Goal: Information Seeking & Learning: Compare options

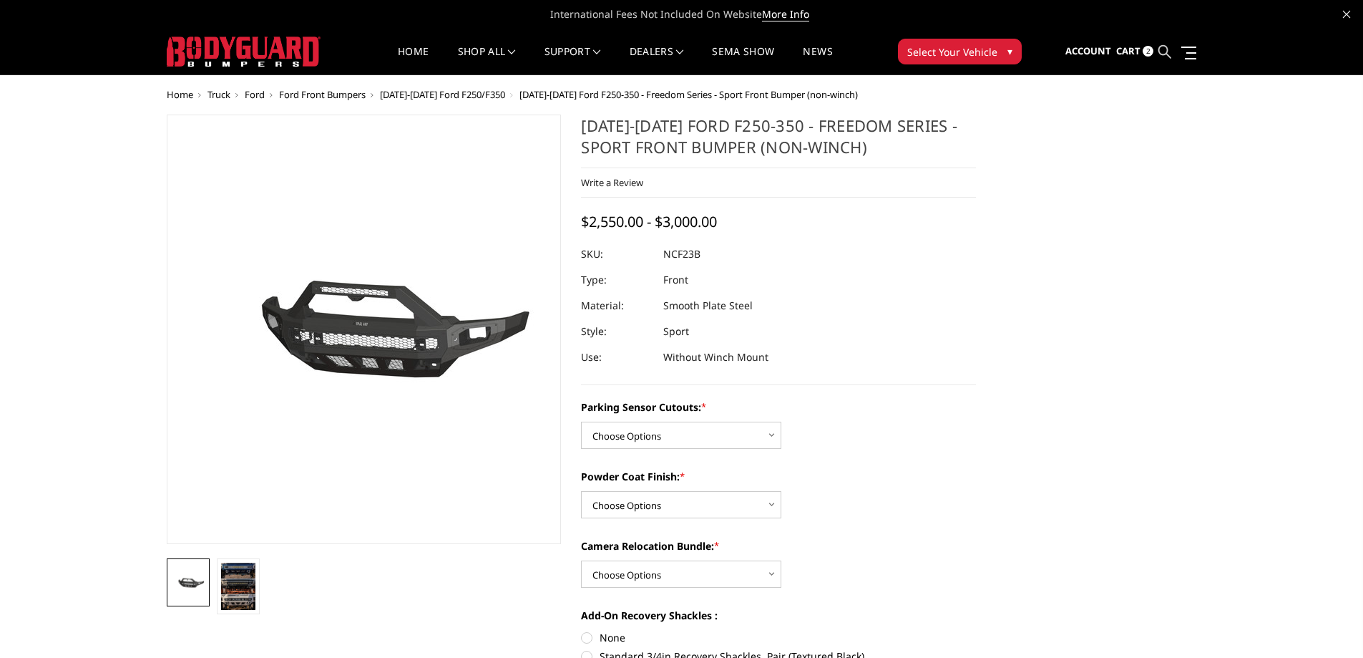
click at [1166, 52] on icon at bounding box center [1165, 51] width 13 height 13
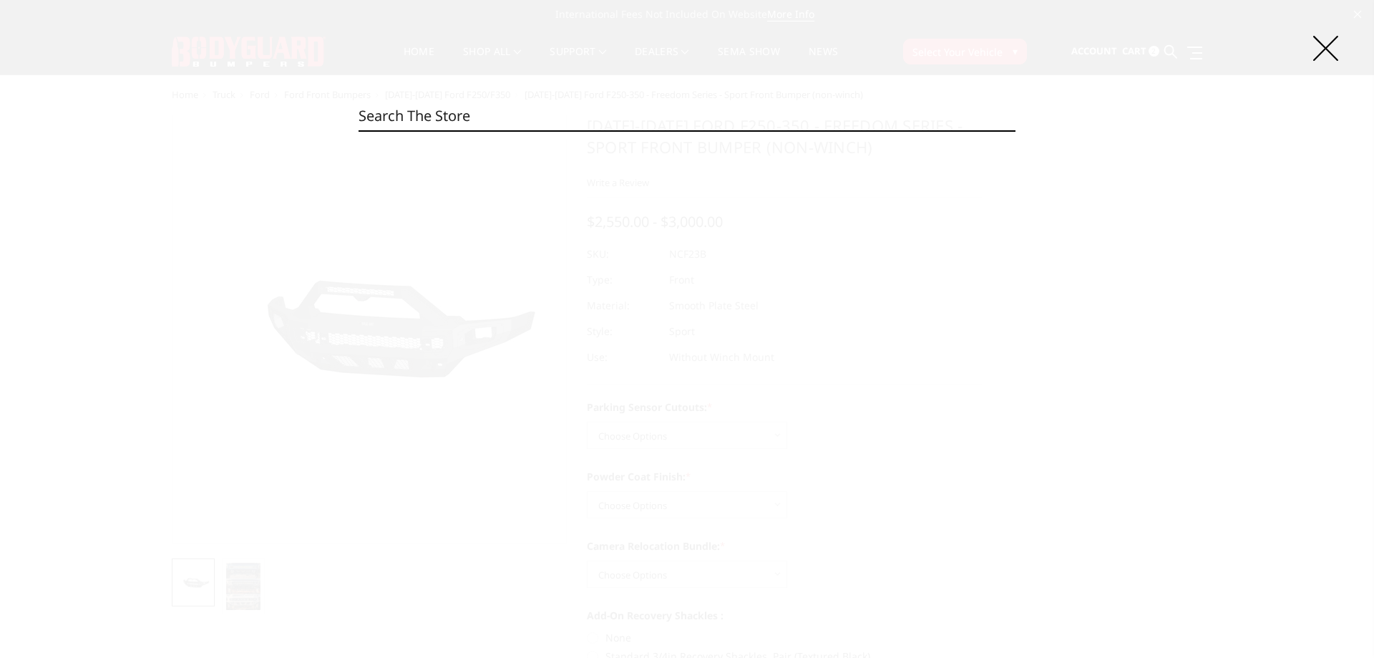
click at [563, 119] on input "Search" at bounding box center [687, 116] width 657 height 29
paste input "NCF23DNBNB"
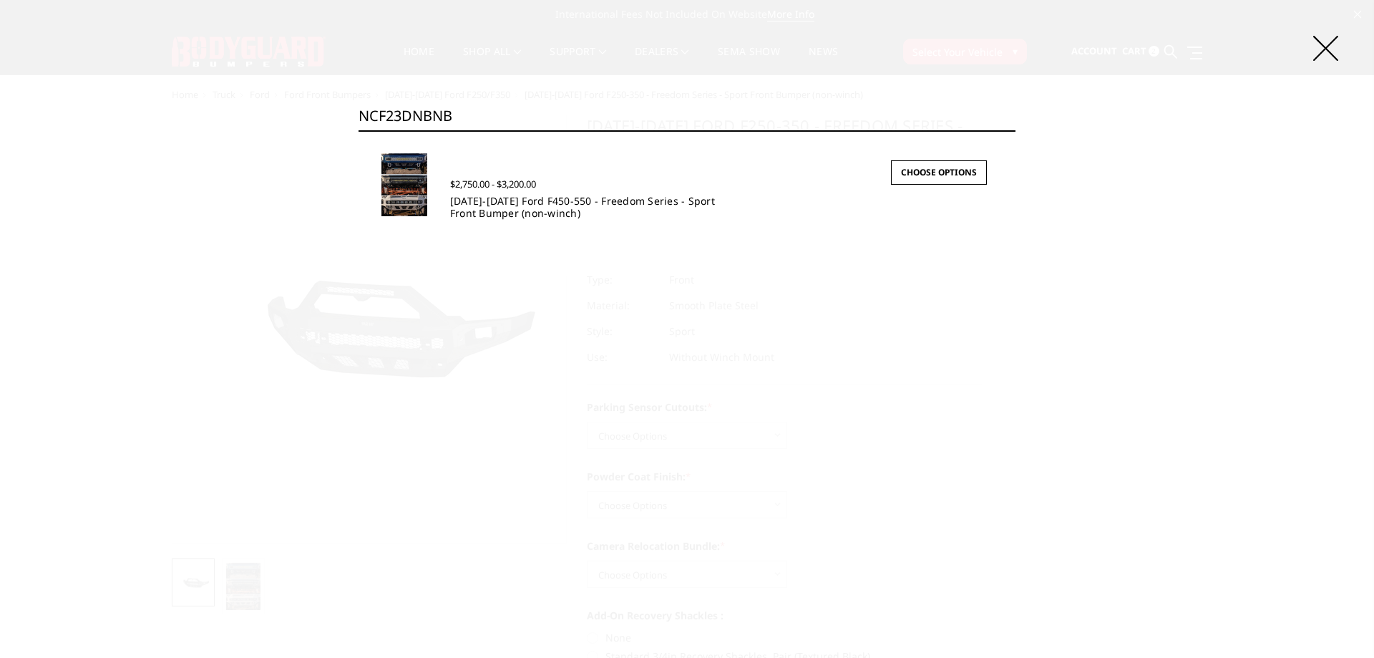
type input "NCF23DNBNB"
click at [532, 205] on link "2023-2025 Ford F450-550 - Freedom Series - Sport Front Bumper (non-winch)" at bounding box center [582, 207] width 265 height 26
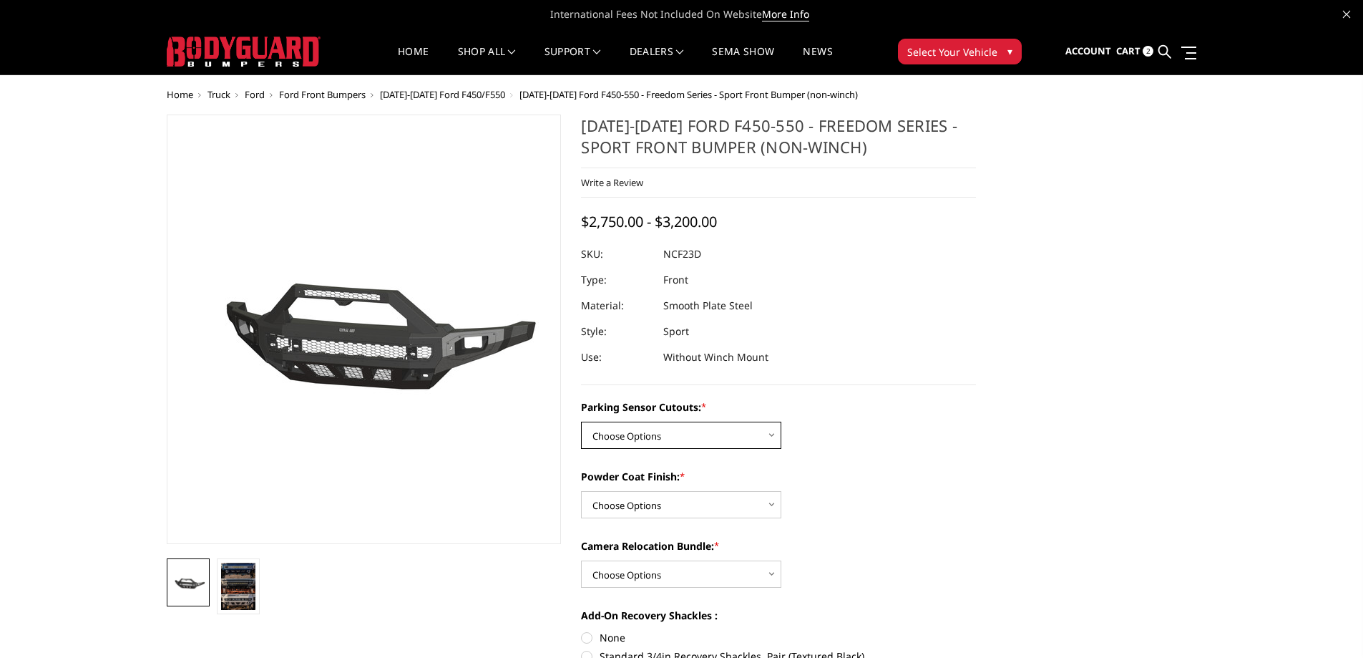
drag, startPoint x: 623, startPoint y: 433, endPoint x: 624, endPoint y: 445, distance: 12.3
click at [623, 433] on select "Choose Options No - Without Parking Sensor Cutouts Yes - With Parking Sensor Cu…" at bounding box center [681, 435] width 200 height 27
select select "2576"
click at [581, 422] on select "Choose Options No - Without Parking Sensor Cutouts Yes - With Parking Sensor Cu…" at bounding box center [681, 435] width 200 height 27
click at [643, 494] on select "Choose Options Bare Metal Textured Black Powder Coat" at bounding box center [681, 504] width 200 height 27
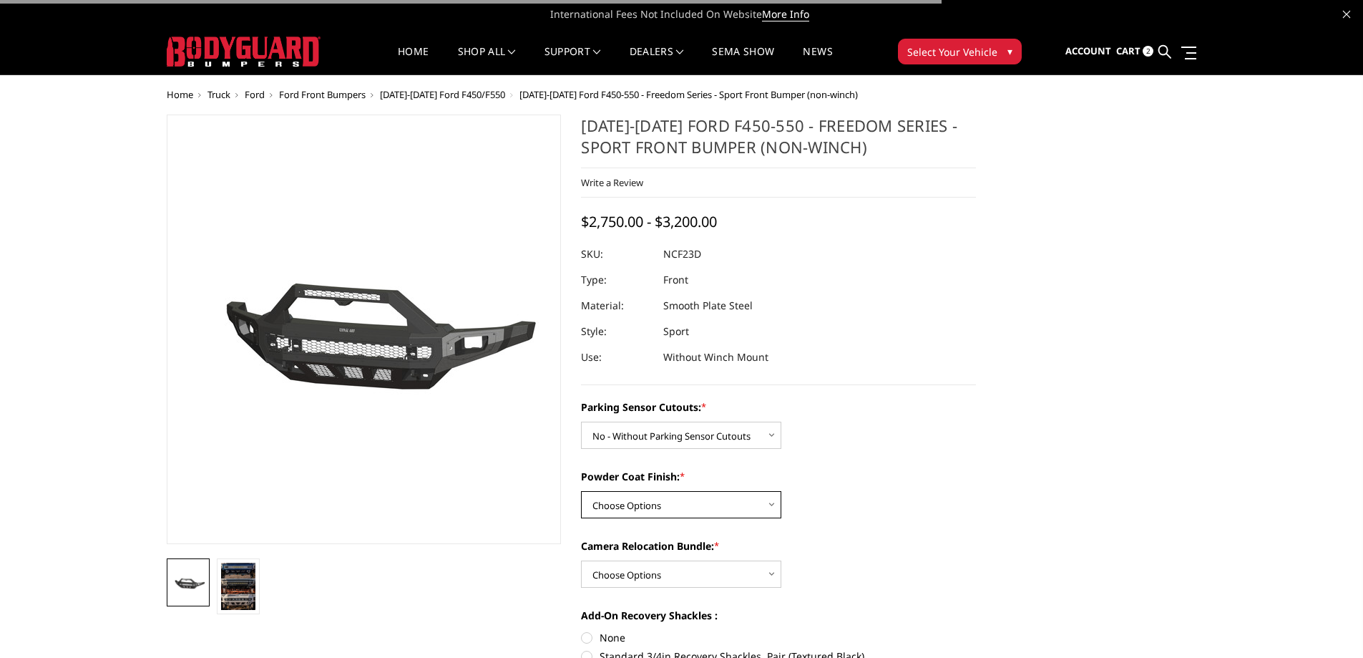
select select "2578"
click at [581, 491] on select "Choose Options Bare Metal Textured Black Powder Coat" at bounding box center [681, 504] width 200 height 27
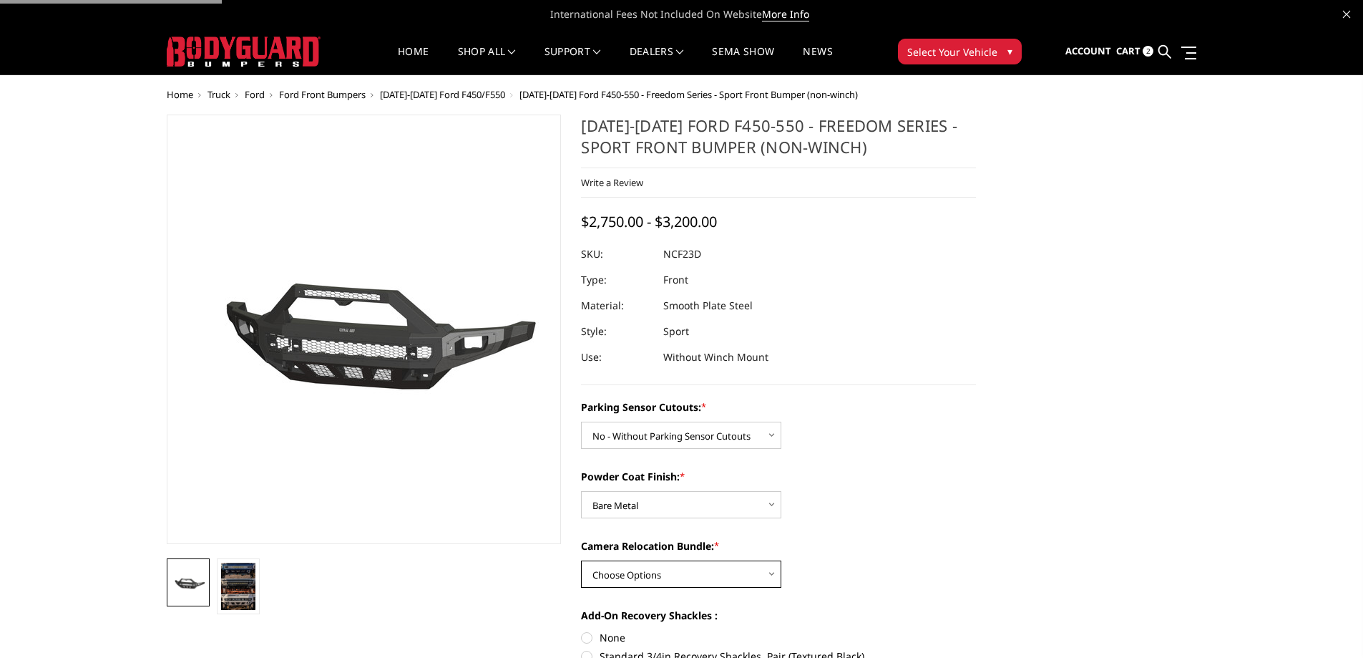
click at [651, 573] on select "Choose Options WITH Camera Relocation Bundle WITHOUT Camera Relocation Bundle" at bounding box center [681, 573] width 200 height 27
select select "2580"
click at [581, 560] on select "Choose Options WITH Camera Relocation Bundle WITHOUT Camera Relocation Bundle" at bounding box center [681, 573] width 200 height 27
click at [1168, 50] on icon at bounding box center [1165, 51] width 13 height 13
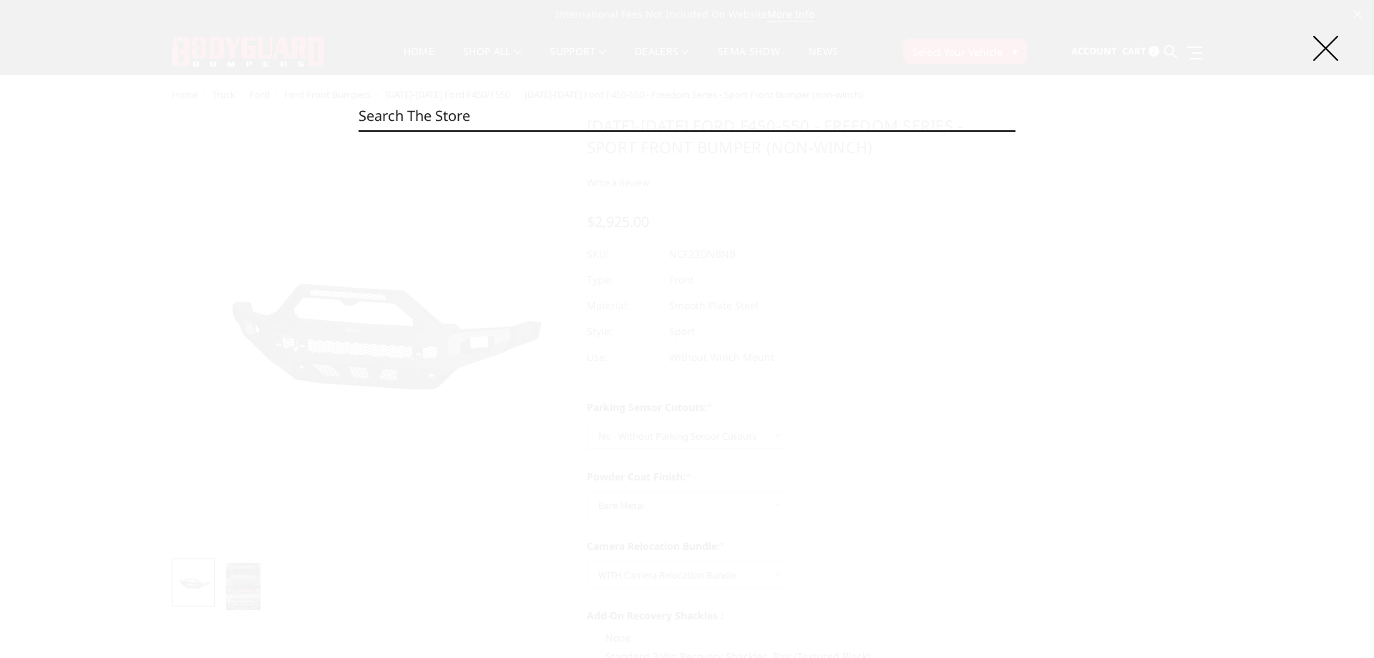
click at [467, 112] on input "Search" at bounding box center [687, 116] width 657 height 29
paste input "NCG20BNBNB"
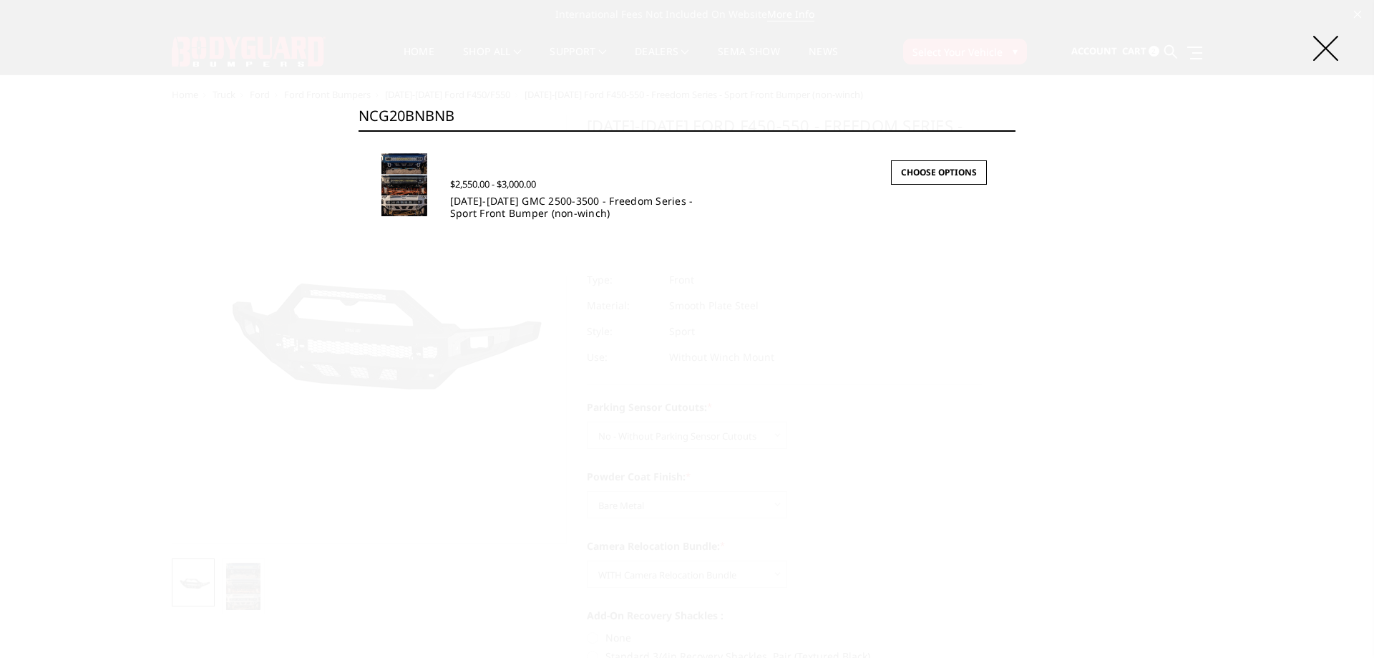
type input "NCG20BNBNB"
click at [608, 197] on link "2020-2023 GMC 2500-3500 - Freedom Series - Sport Front Bumper (non-winch)" at bounding box center [571, 207] width 243 height 26
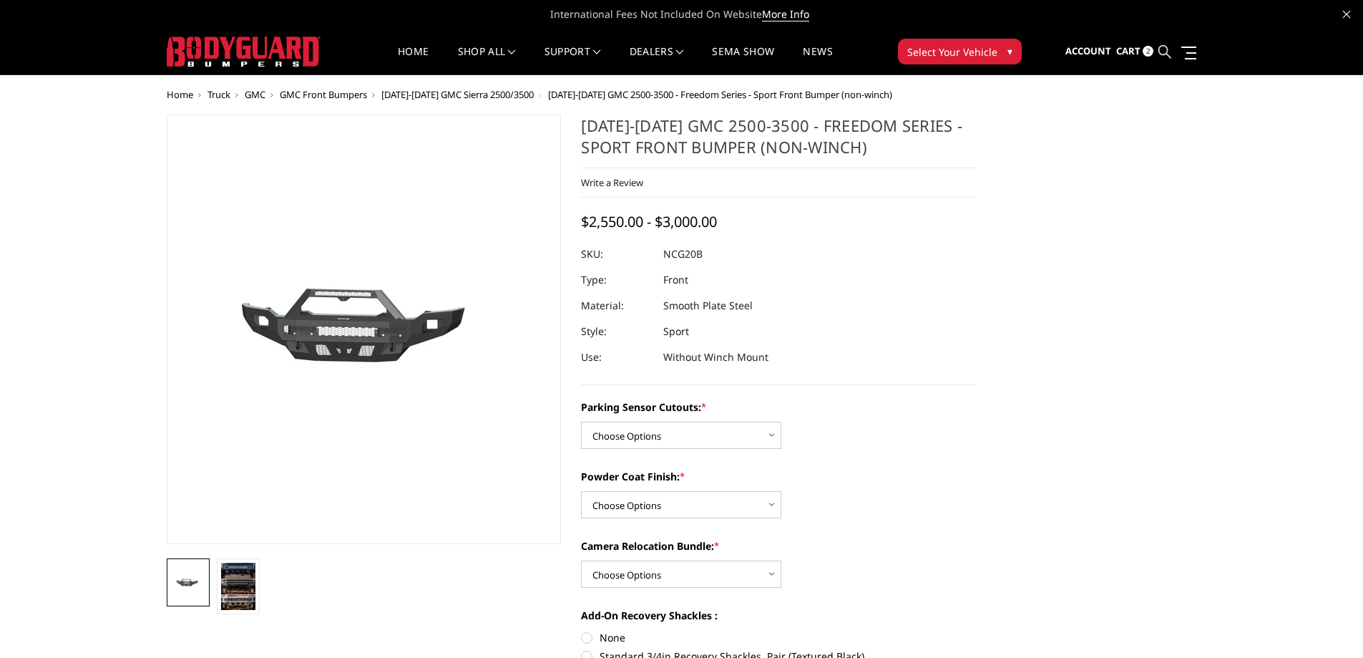
click at [1163, 47] on icon at bounding box center [1165, 51] width 13 height 13
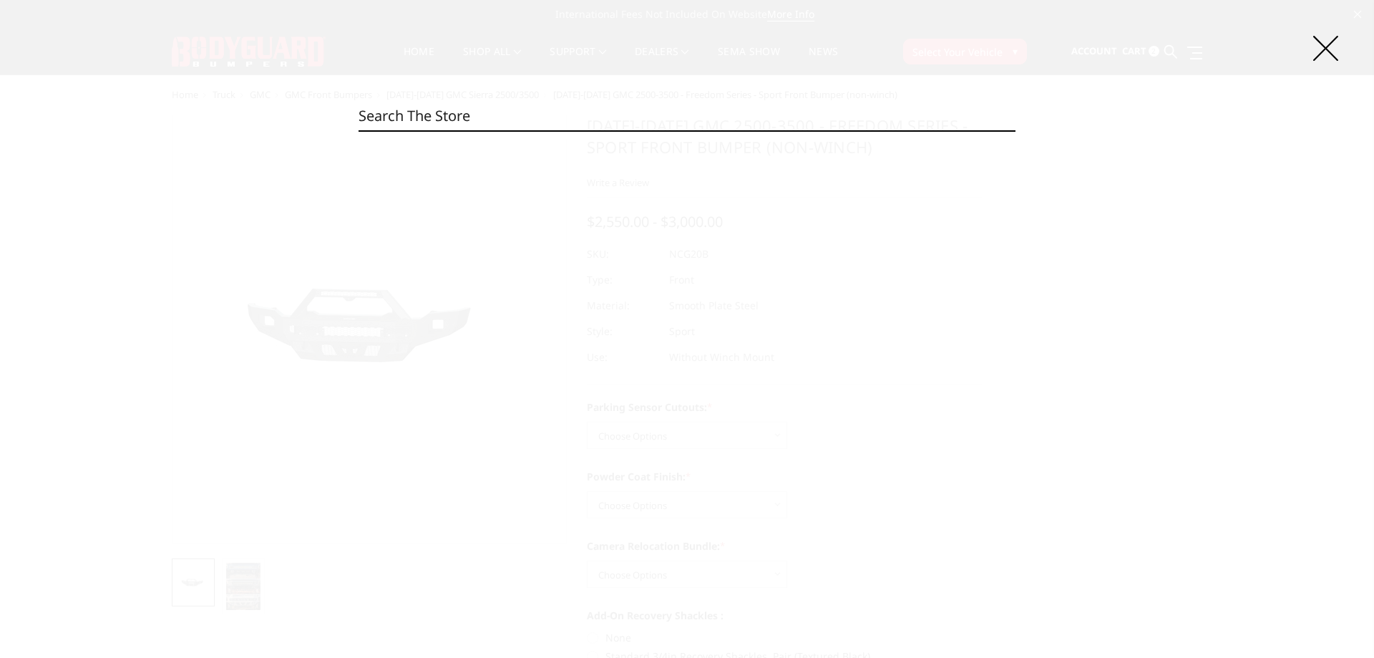
click at [512, 109] on input "Search" at bounding box center [687, 116] width 657 height 29
paste input "NCG24BNBNB"
type input "NCG24BNBNB"
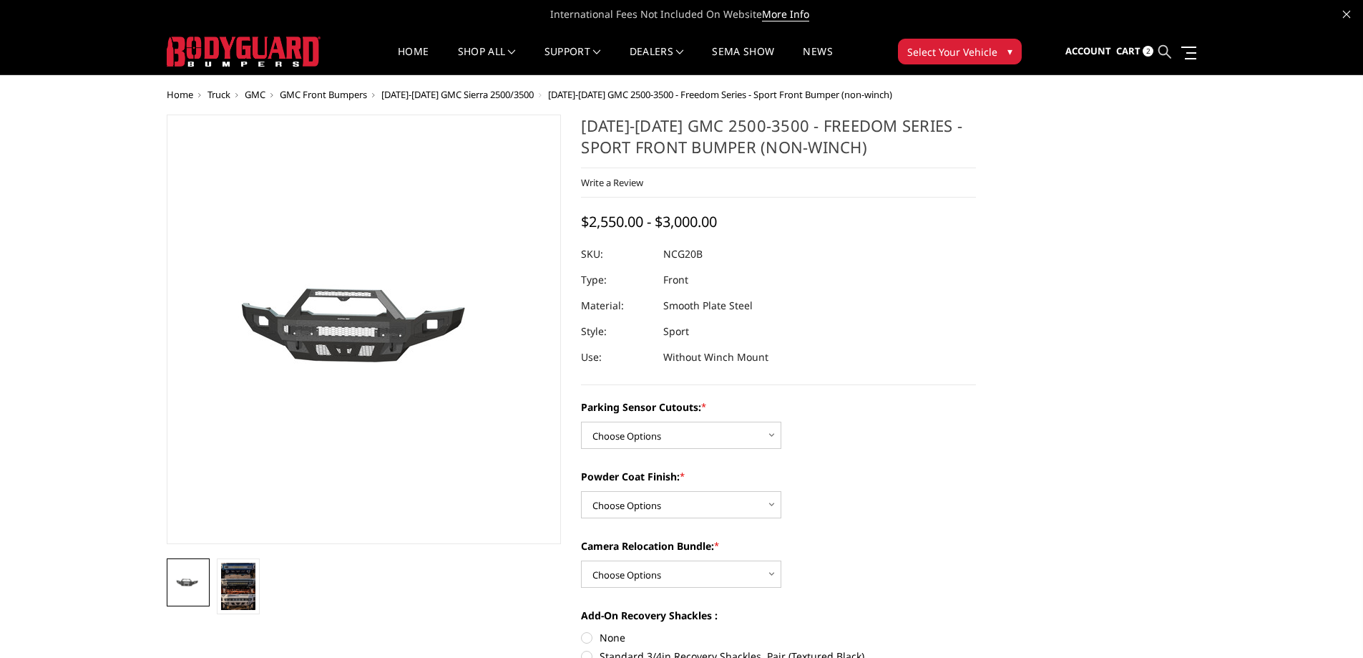
click at [1164, 48] on icon at bounding box center [1165, 51] width 13 height 13
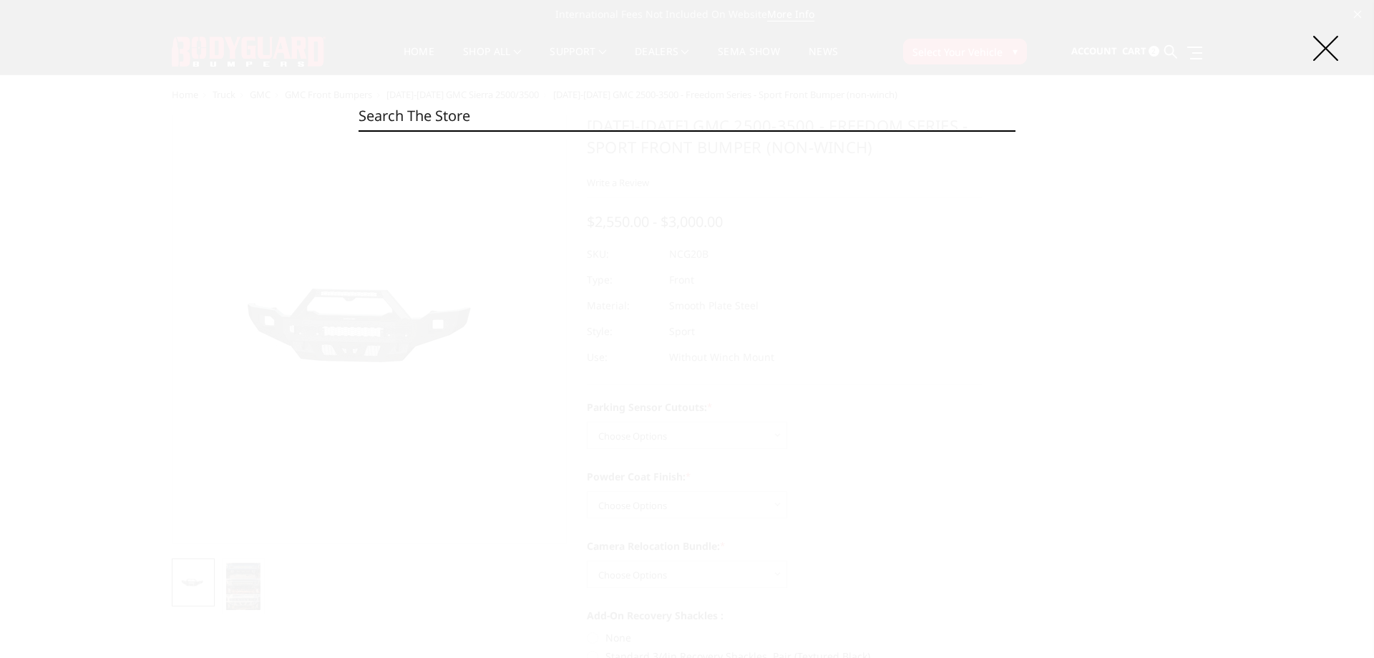
click at [635, 119] on input "Search" at bounding box center [687, 116] width 657 height 29
paste input "NCG24BNBNB"
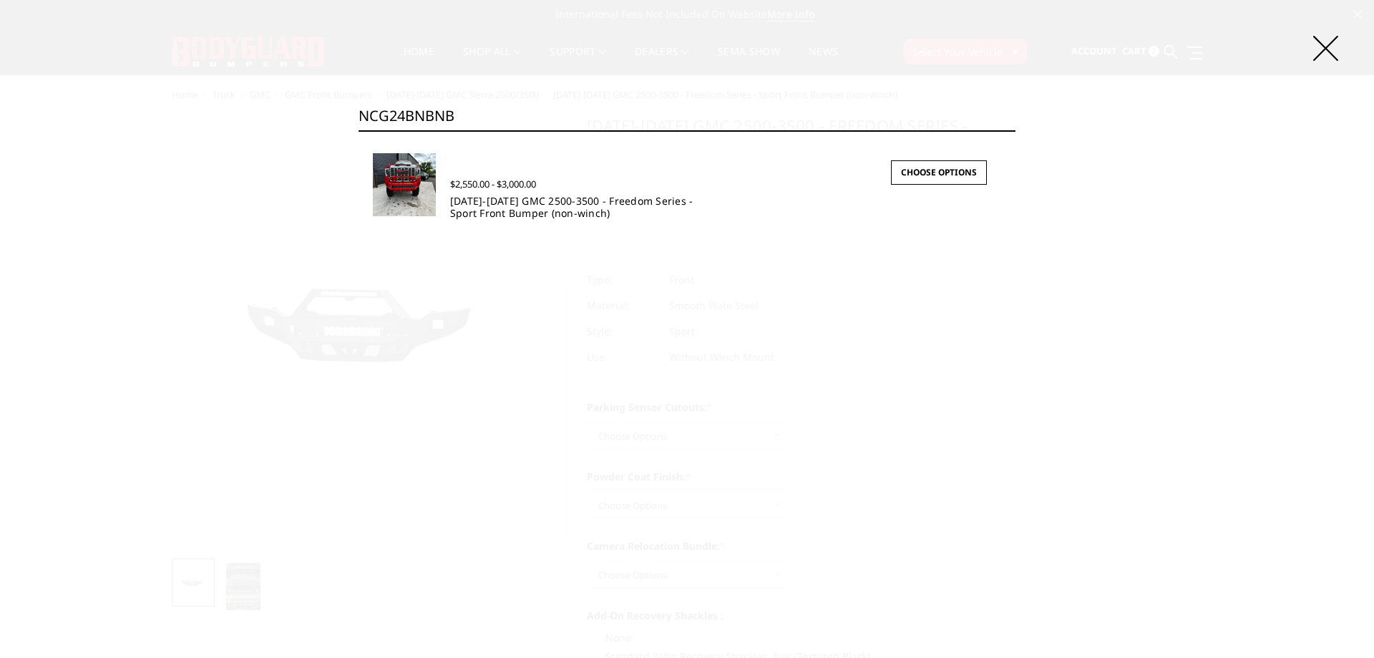
type input "NCG24BNBNB"
click at [500, 215] on link "2024-2025 GMC 2500-3500 - Freedom Series - Sport Front Bumper (non-winch)" at bounding box center [571, 207] width 243 height 26
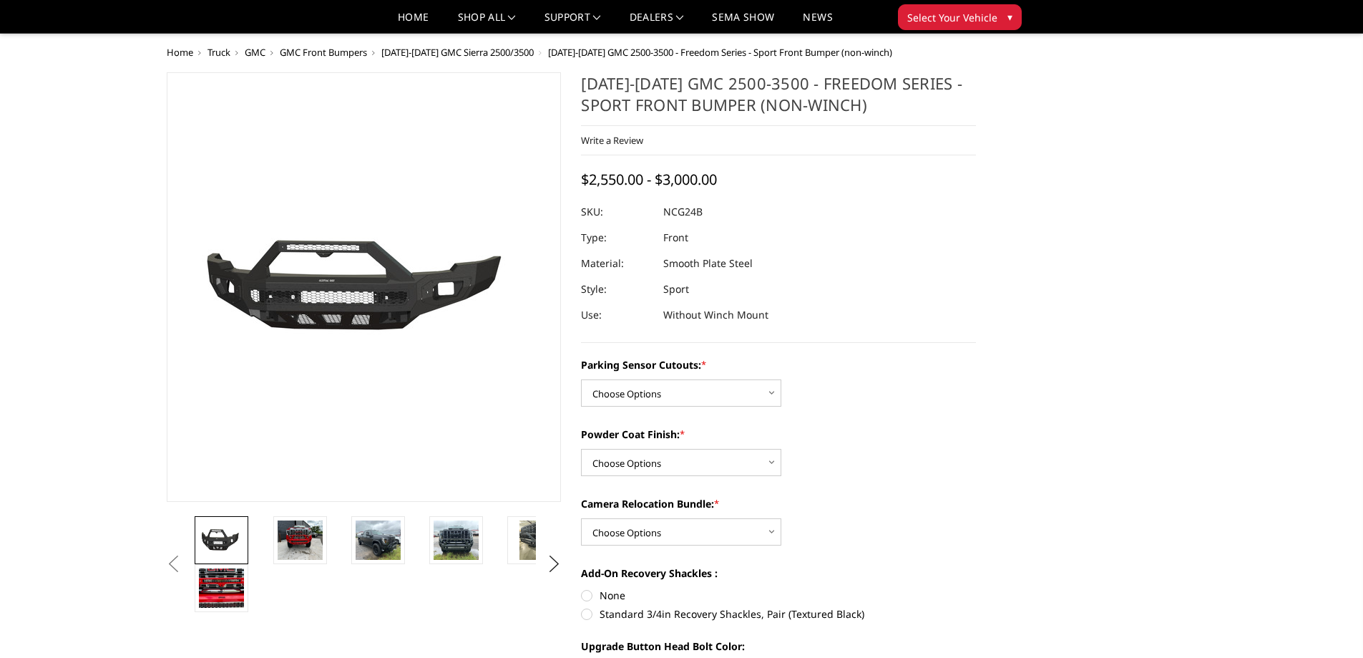
scroll to position [72, 0]
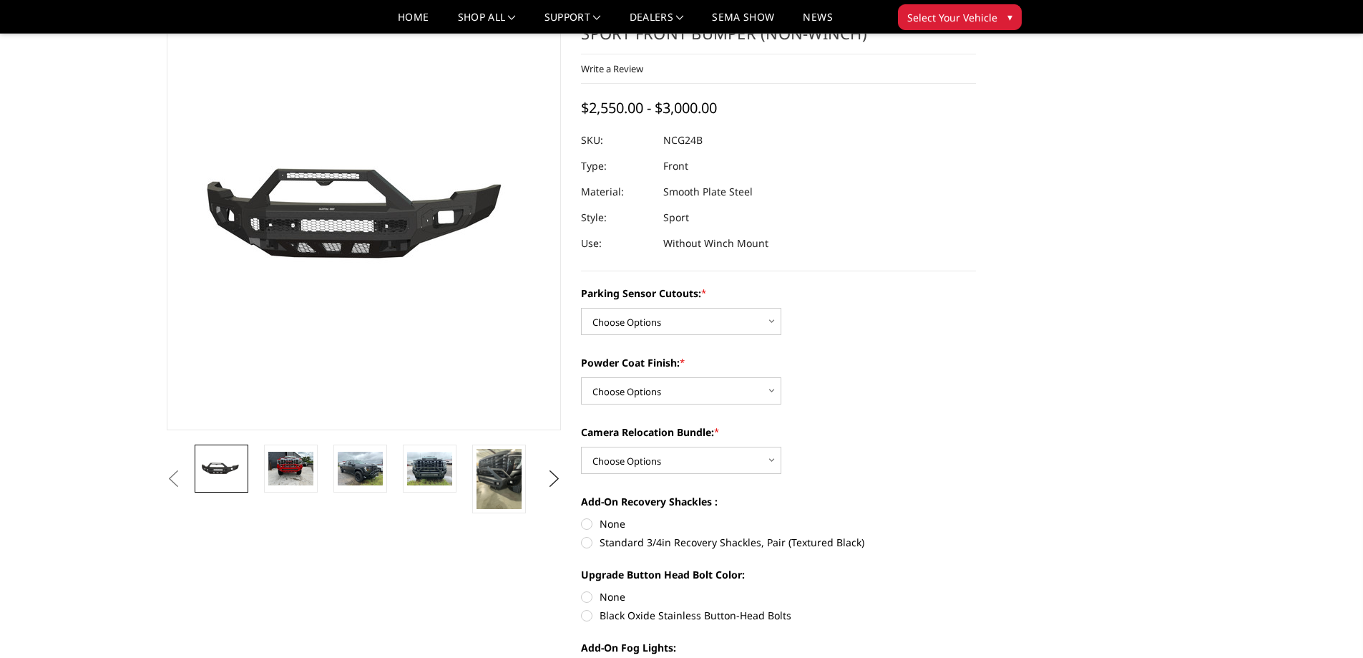
click at [697, 476] on div "Parking Sensor Cutouts: * Choose Options No - Without Parking Sensor Cutouts Ye…" at bounding box center [778, 572] width 395 height 572
click at [695, 461] on select "Choose Options WITH Camera Relocation Bundle WITHOUT Camera Relocation Bundle" at bounding box center [681, 460] width 200 height 27
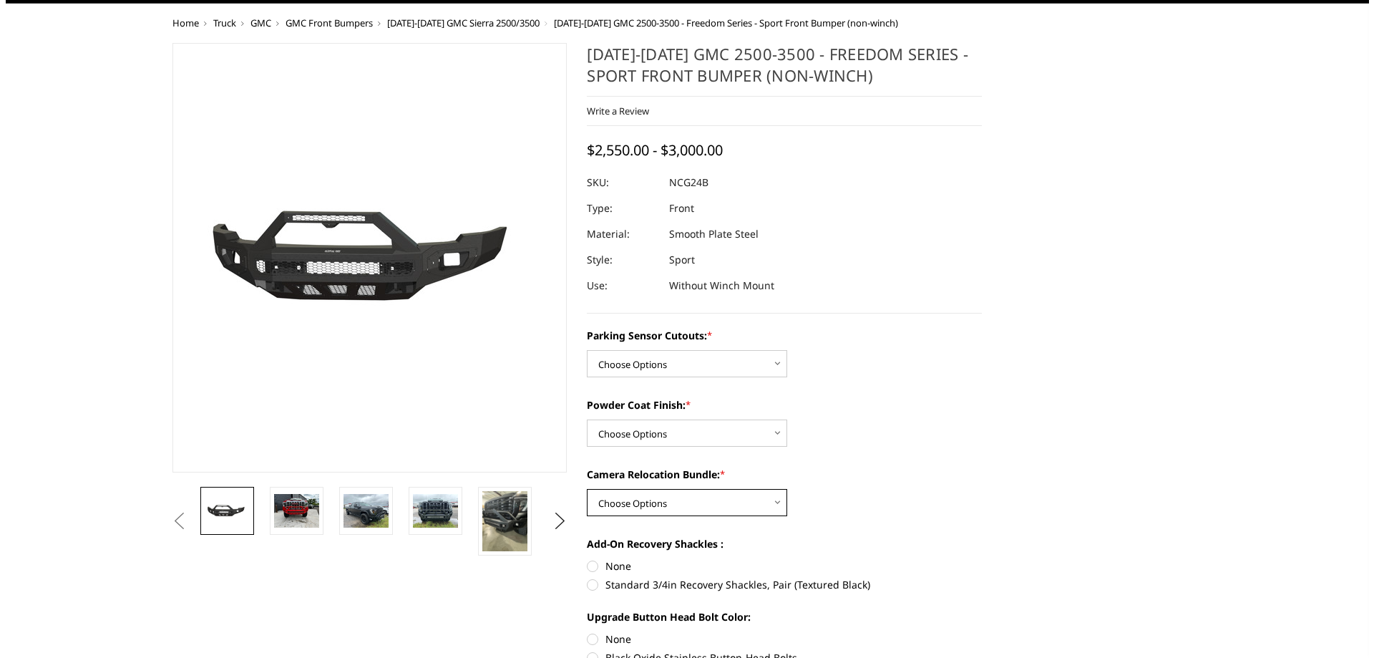
scroll to position [0, 0]
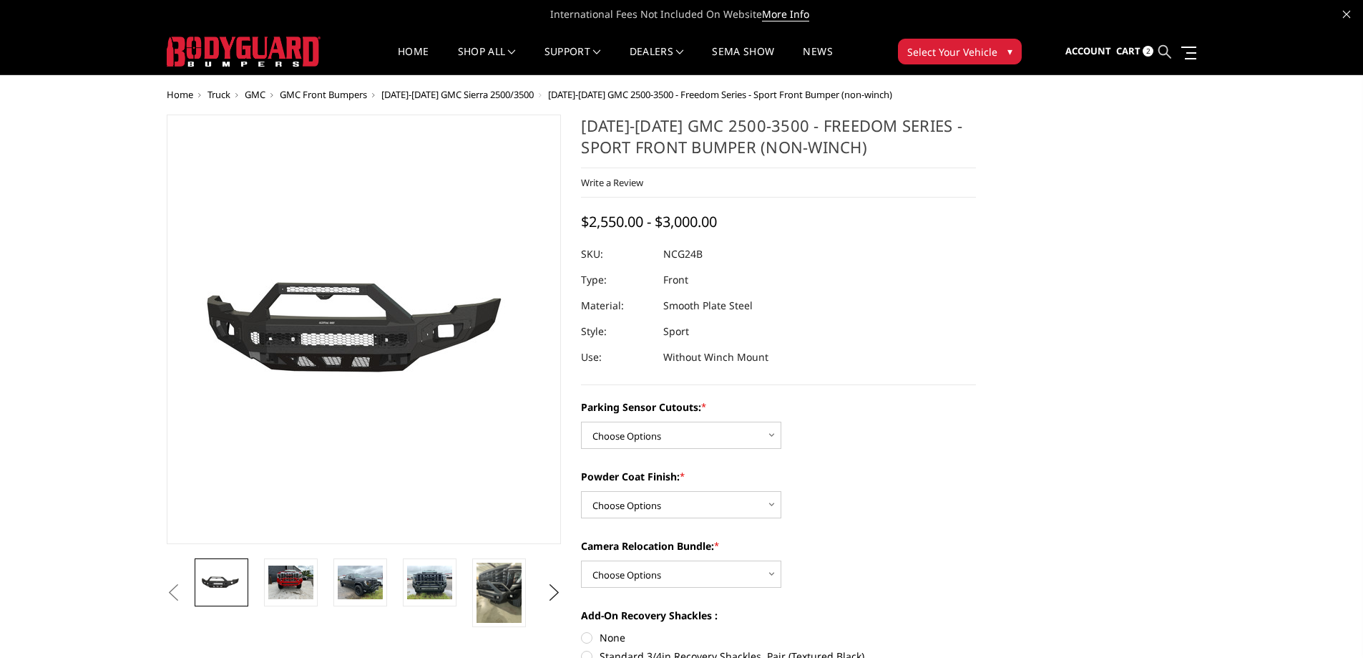
click at [1168, 52] on icon at bounding box center [1165, 51] width 13 height 13
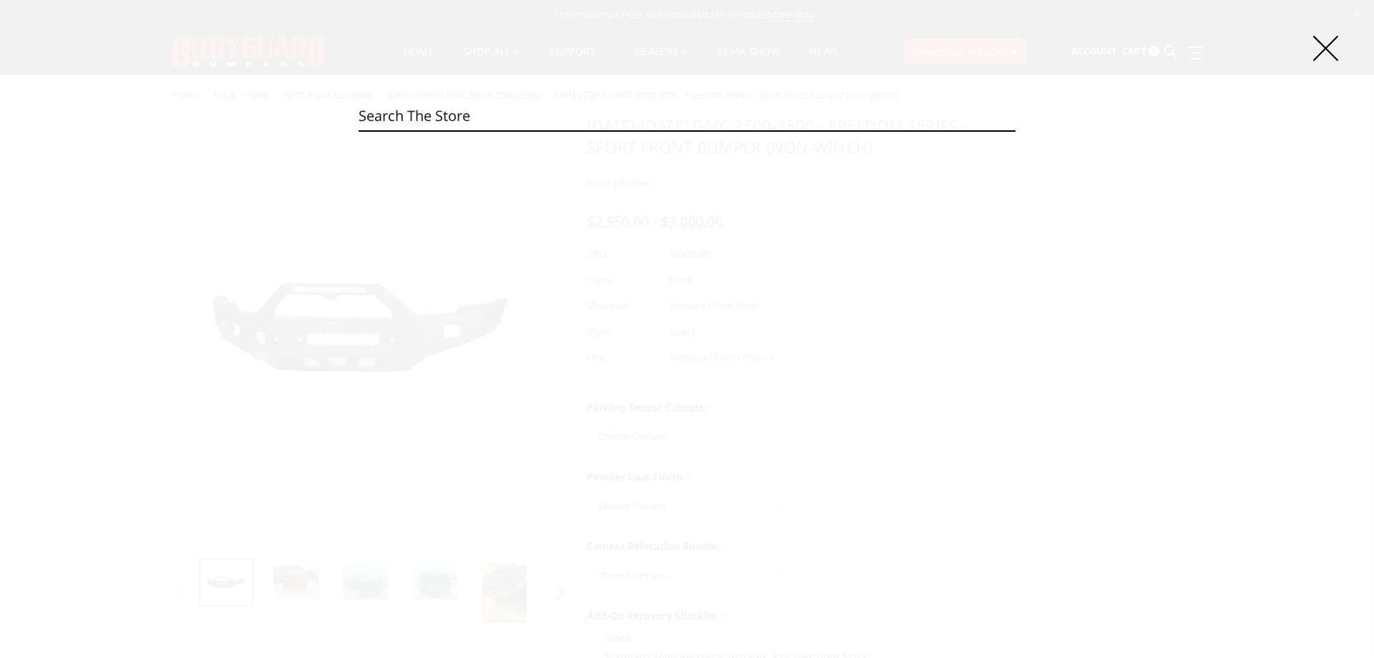
click at [485, 115] on input "Search" at bounding box center [687, 116] width 657 height 29
paste input "NCR19BNBNB"
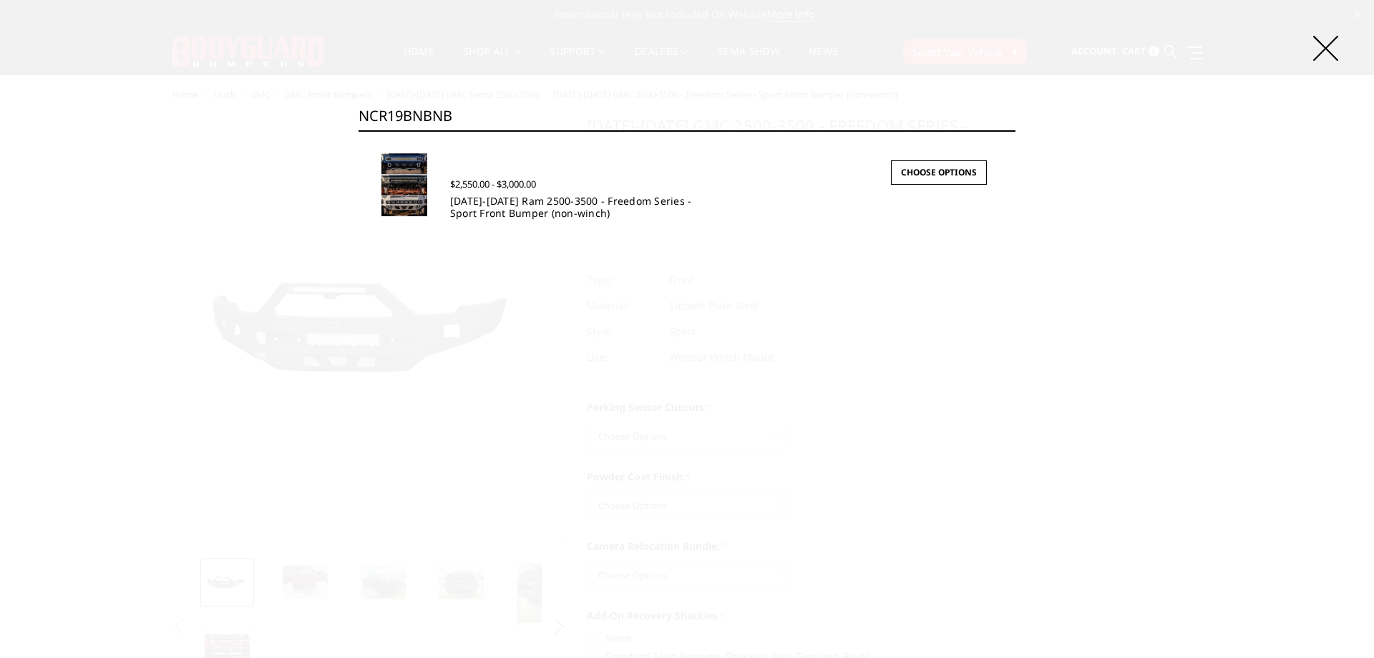
type input "NCR19BNBNB"
click at [515, 210] on link "2019-2025 Ram 2500-3500 - Freedom Series - Sport Front Bumper (non-winch)" at bounding box center [571, 207] width 242 height 26
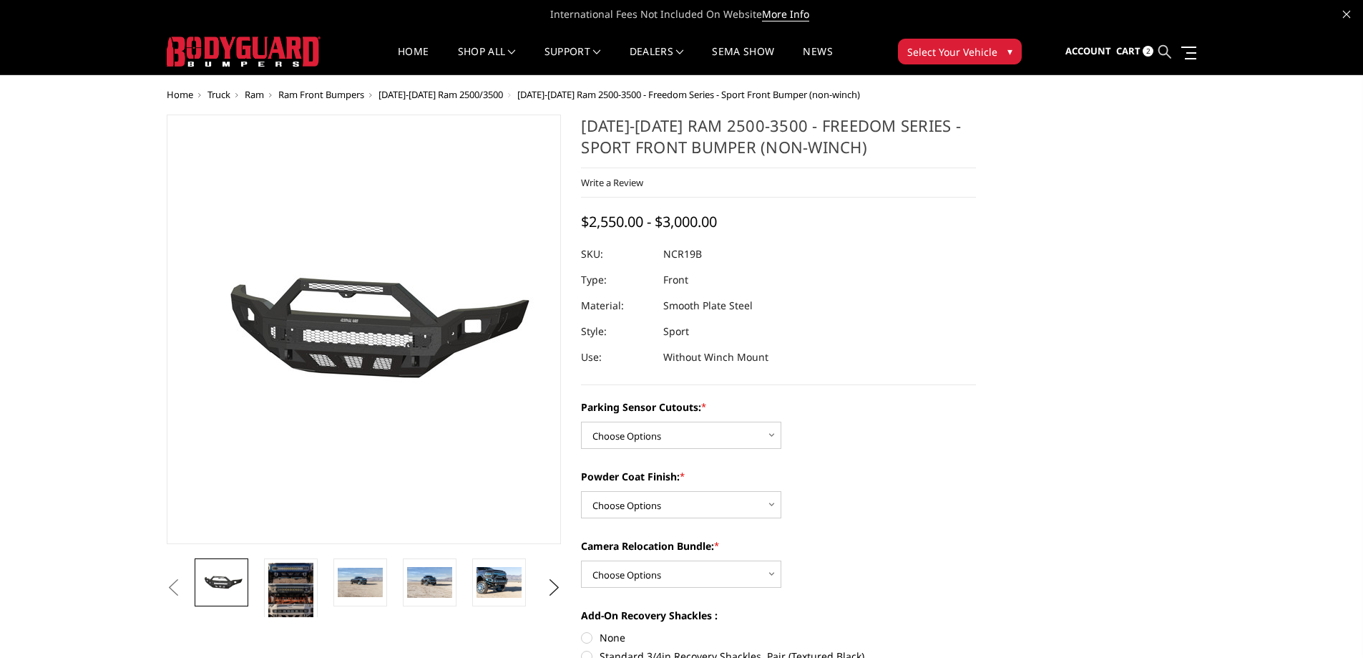
click at [1161, 57] on icon at bounding box center [1165, 51] width 13 height 13
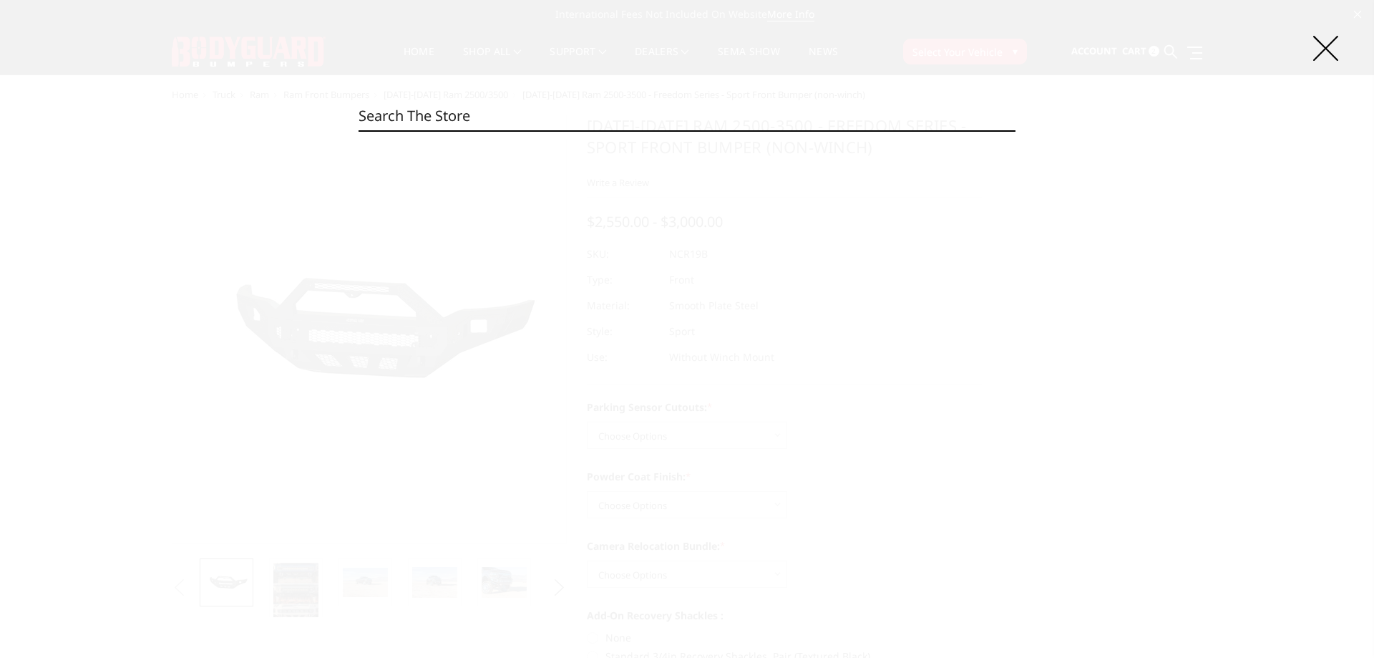
click at [744, 123] on input "Search" at bounding box center [687, 116] width 657 height 29
paste input "LAC22ANBNN"
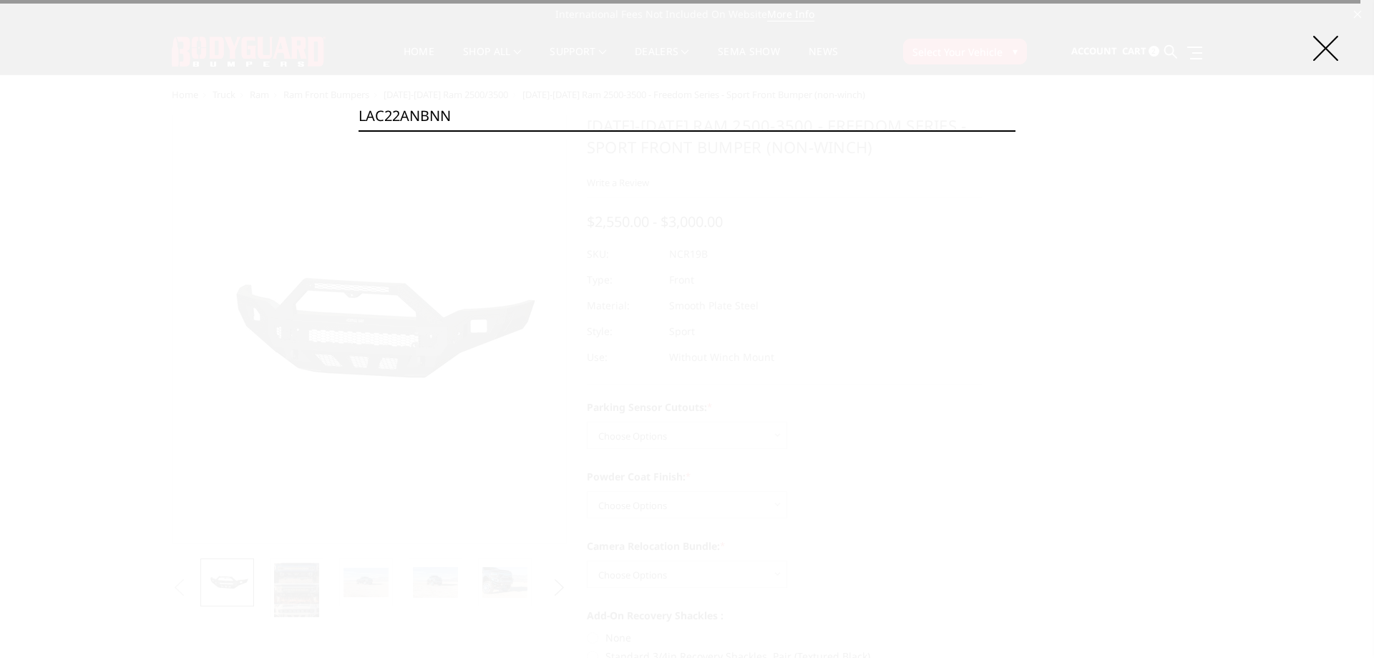
type input "LAC22ANBNN"
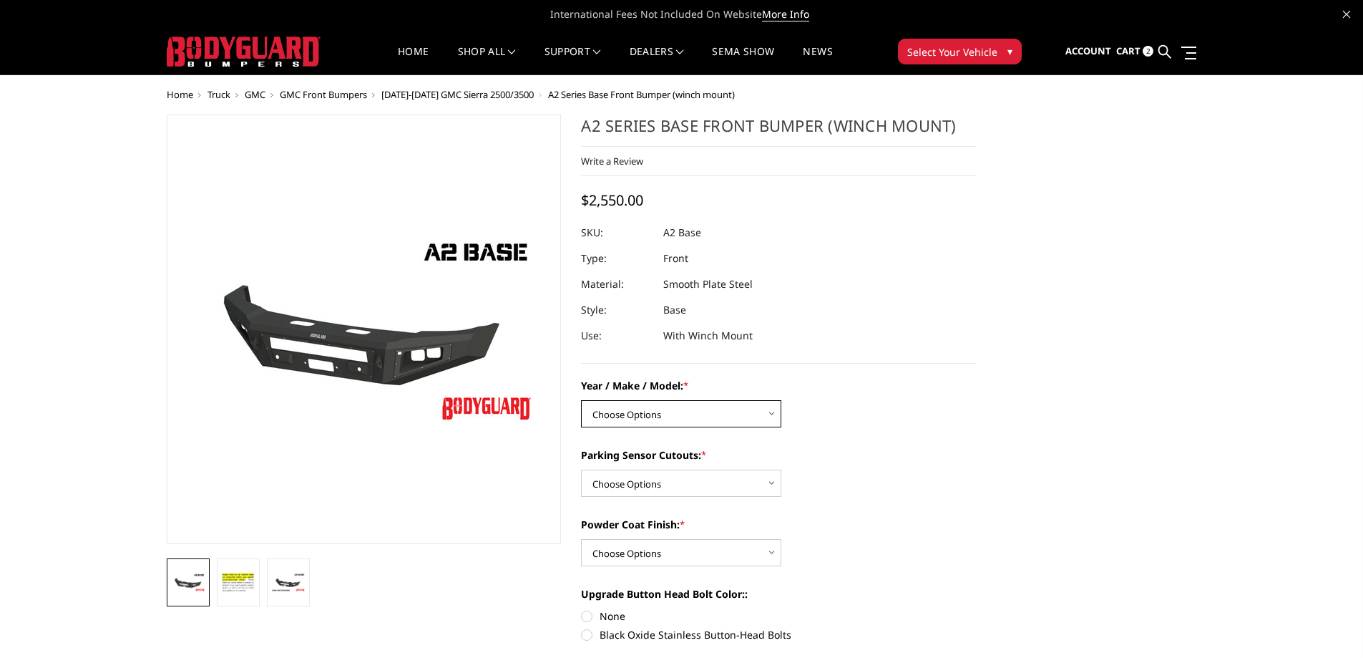
click at [696, 419] on select "Choose Options Chevrolet 20-23 2500 / 3500 Ford 17-22 F250 / F350 Ford 17-22 F4…" at bounding box center [681, 413] width 200 height 27
click at [696, 414] on select "Choose Options Chevrolet 20-23 2500 / 3500 Ford 17-22 F250 / F350 Ford 17-22 F4…" at bounding box center [681, 413] width 200 height 27
click at [1165, 47] on icon at bounding box center [1165, 51] width 13 height 13
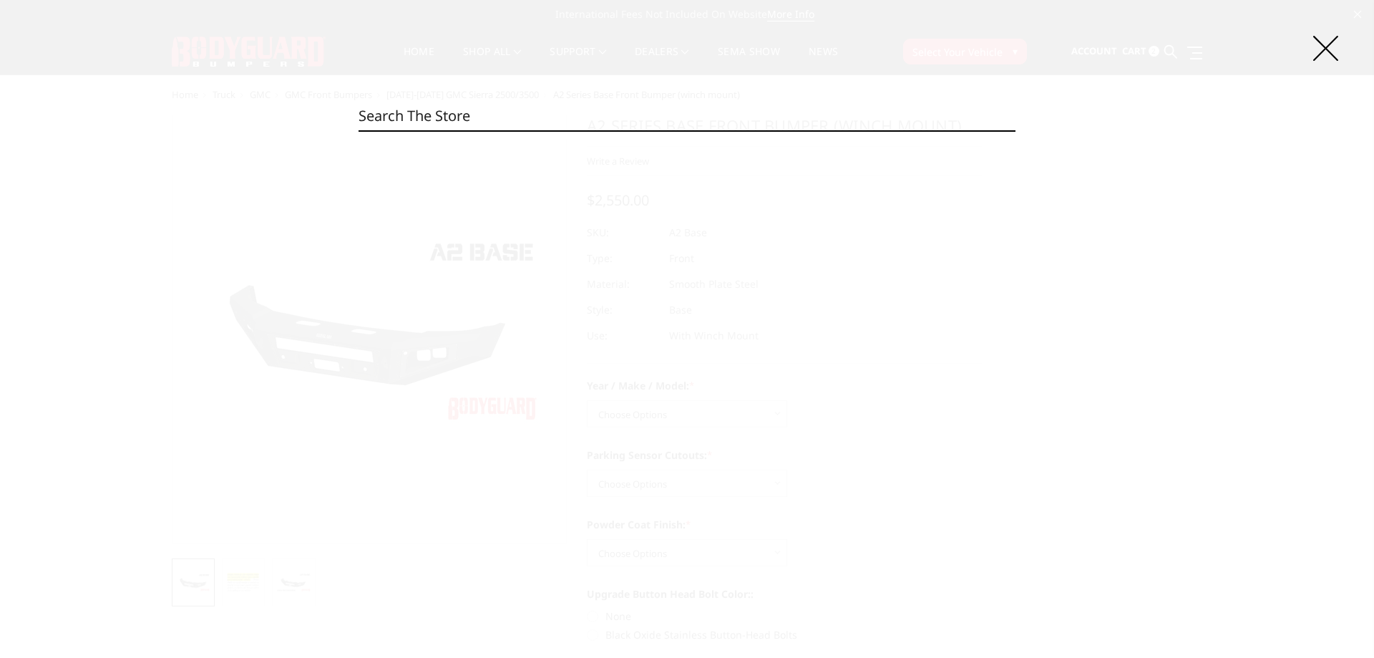
click at [508, 115] on input "Search" at bounding box center [687, 116] width 657 height 29
paste input "NEG20BYTMN"
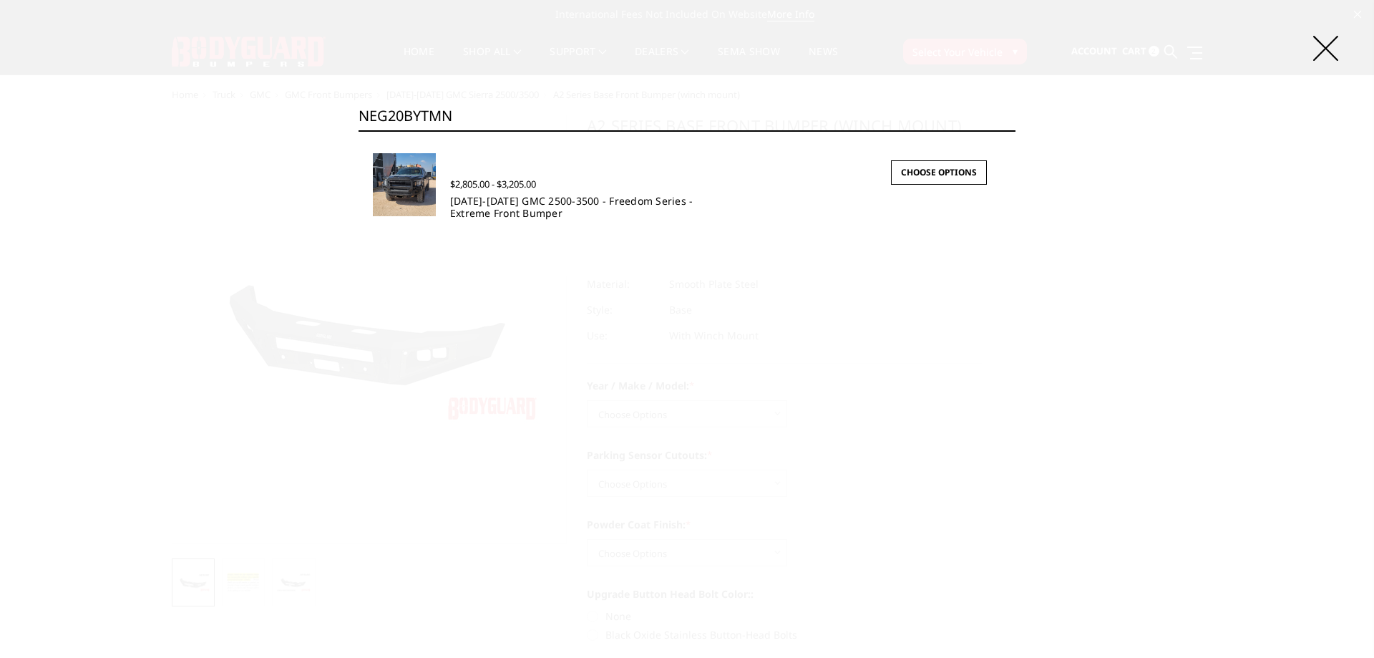
type input "NEG20BYTMN"
click at [502, 211] on link "[DATE]-[DATE] GMC 2500-3500 - Freedom Series - Extreme Front Bumper" at bounding box center [571, 207] width 243 height 26
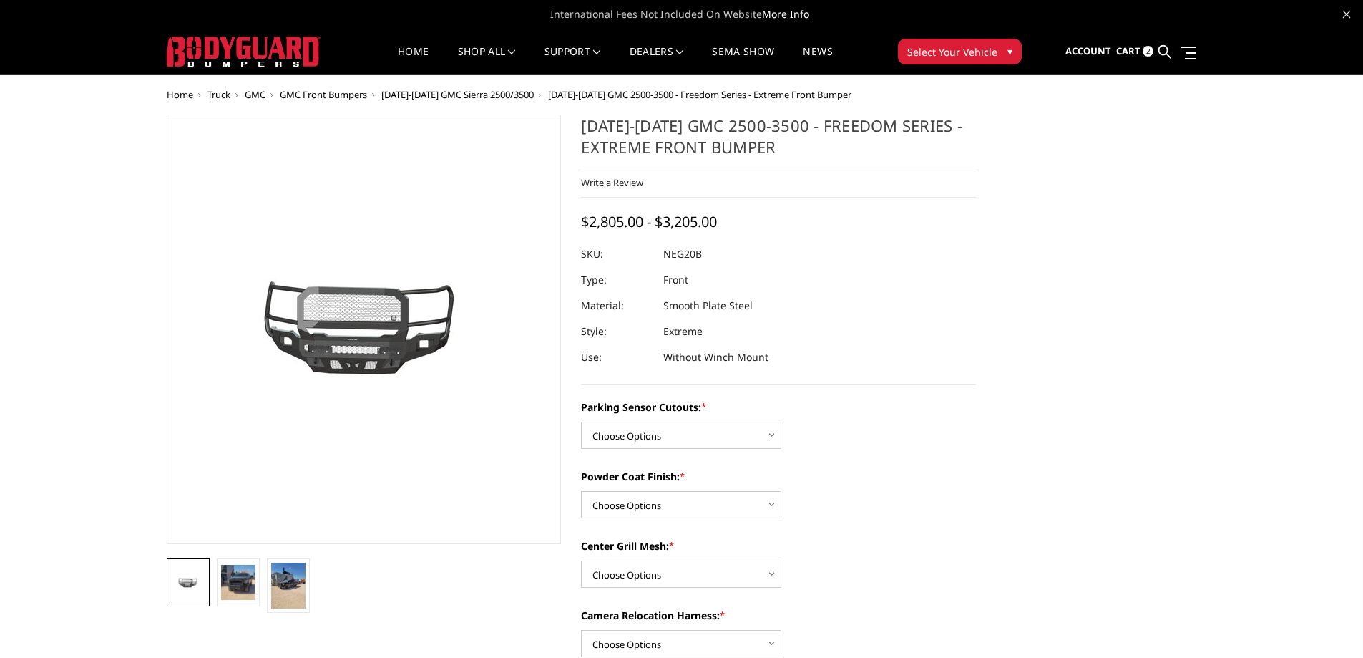
scroll to position [72, 0]
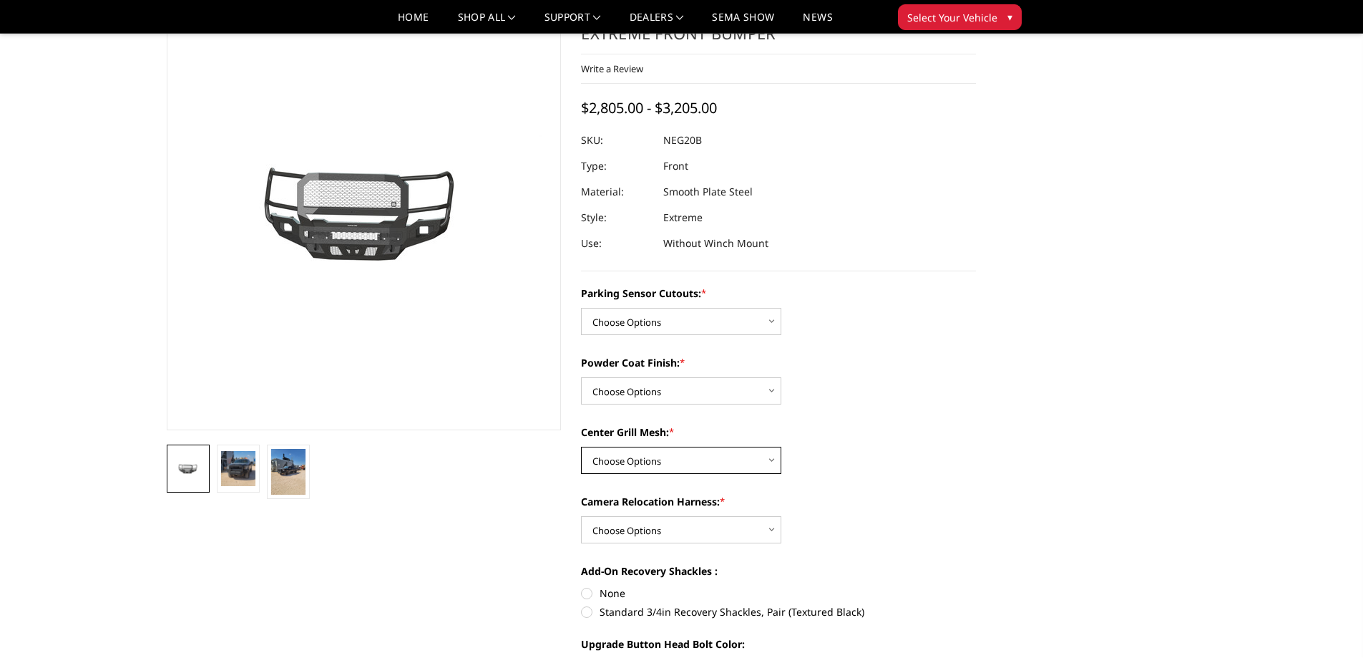
click at [687, 459] on select "Choose Options WITH Expanded Metal in Center Grill WITHOUT Expanded Metal in Ce…" at bounding box center [681, 460] width 200 height 27
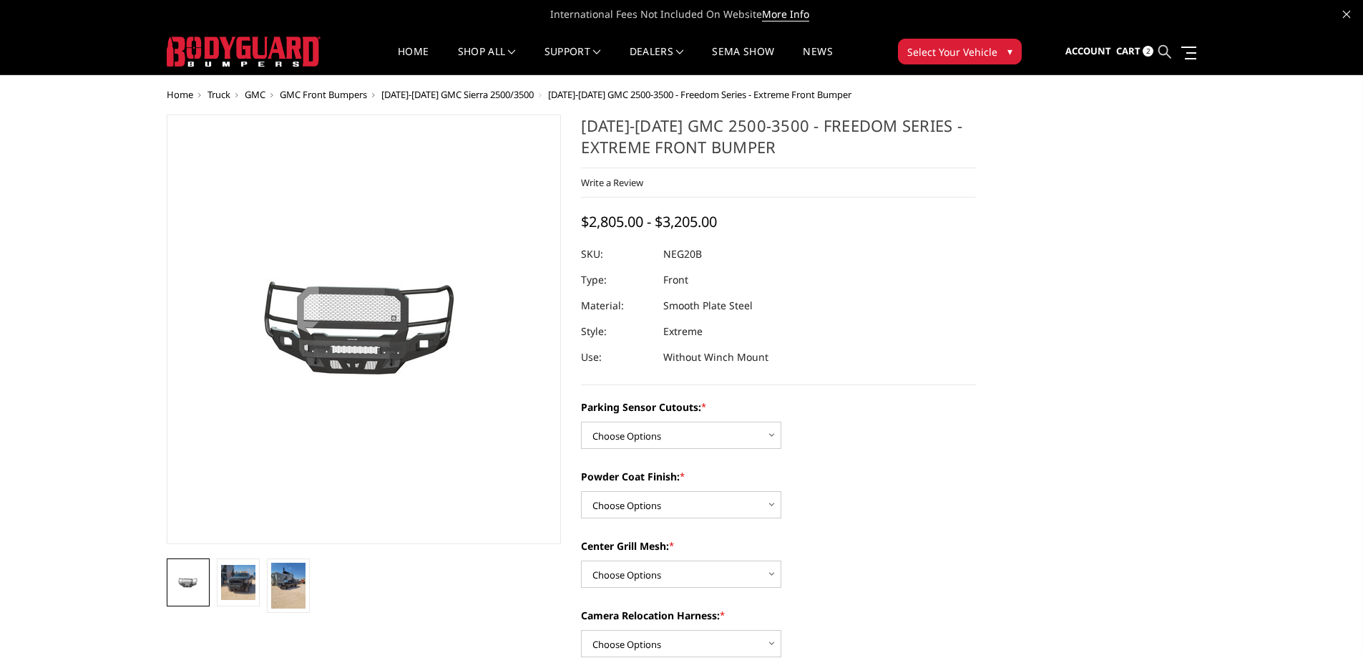
click at [1163, 51] on icon at bounding box center [1165, 51] width 13 height 13
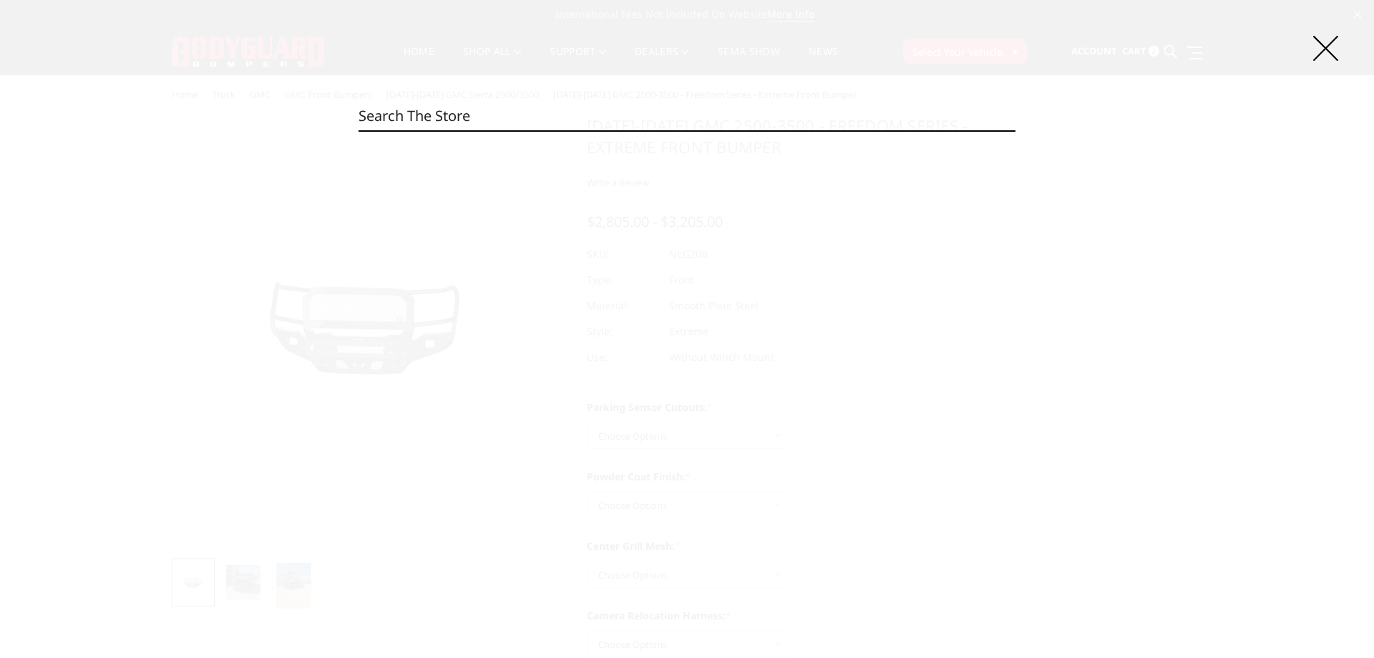
click at [433, 120] on input "Search" at bounding box center [687, 116] width 657 height 29
paste input "LAC22ANBNN"
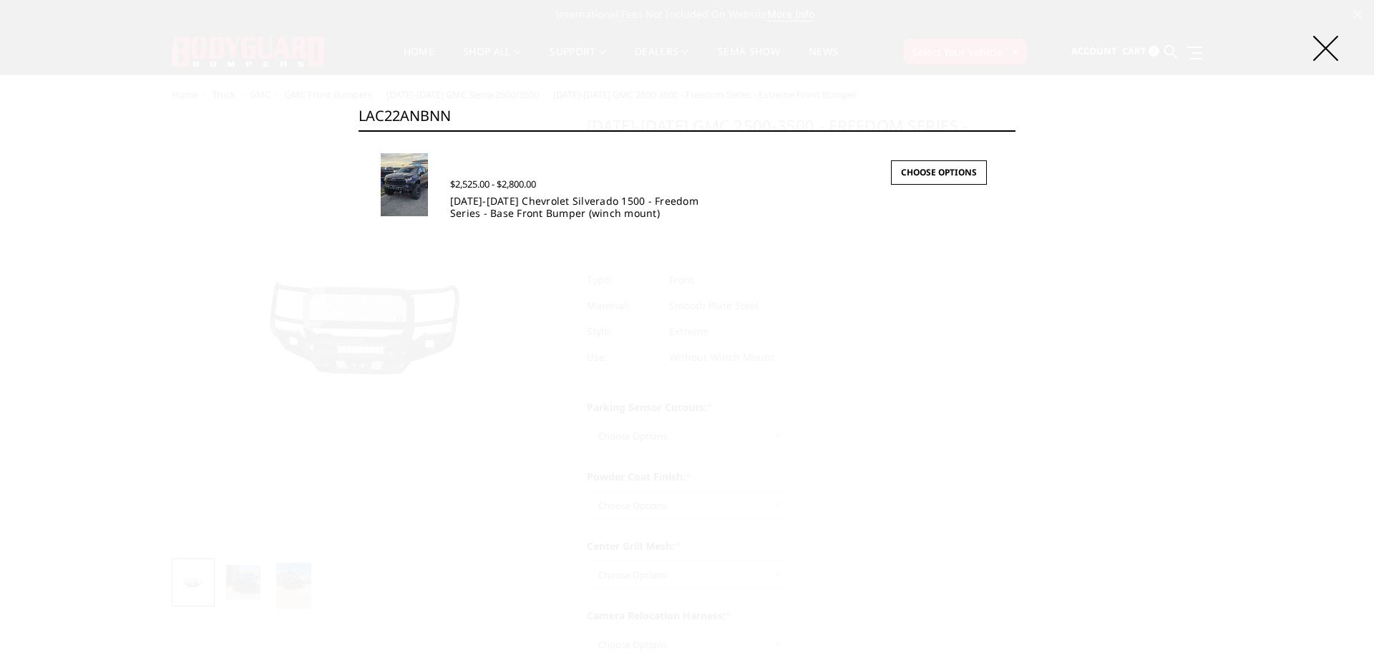
type input "LAC22ANBNN"
click at [497, 205] on link "2022-2025 Chevrolet Silverado 1500 - Freedom Series - Base Front Bumper (winch …" at bounding box center [574, 207] width 248 height 26
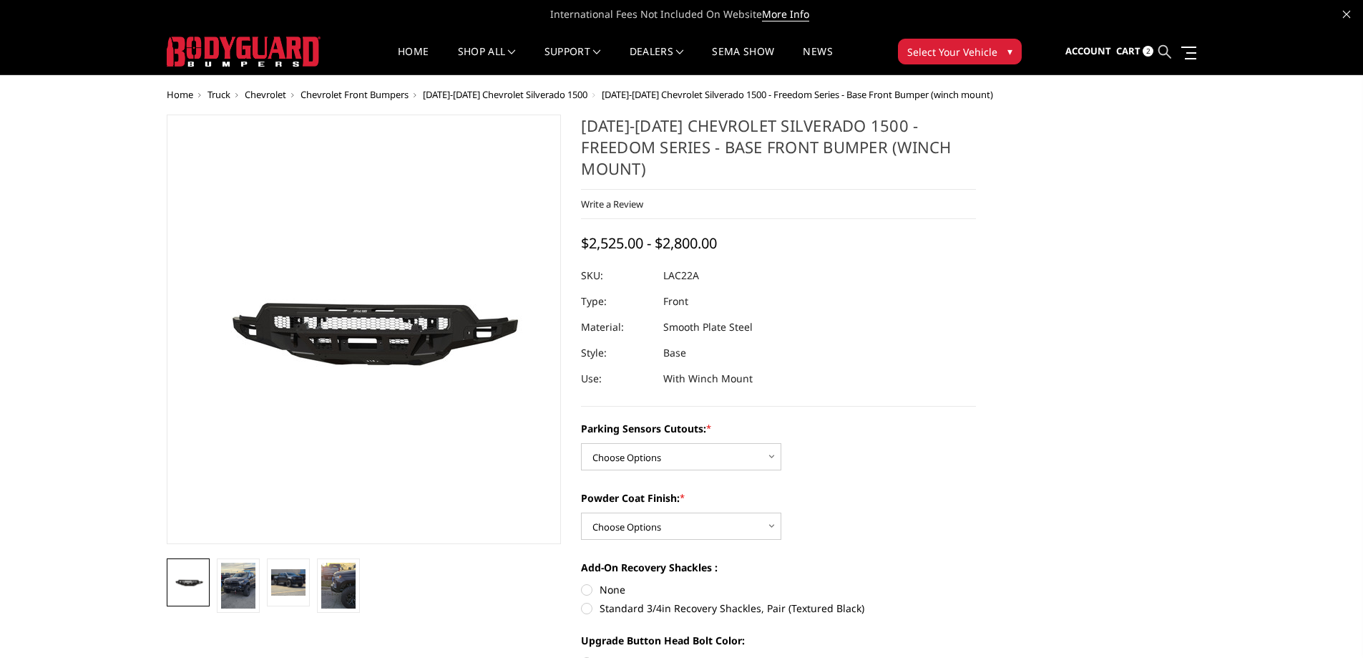
click at [1169, 51] on icon at bounding box center [1165, 51] width 13 height 13
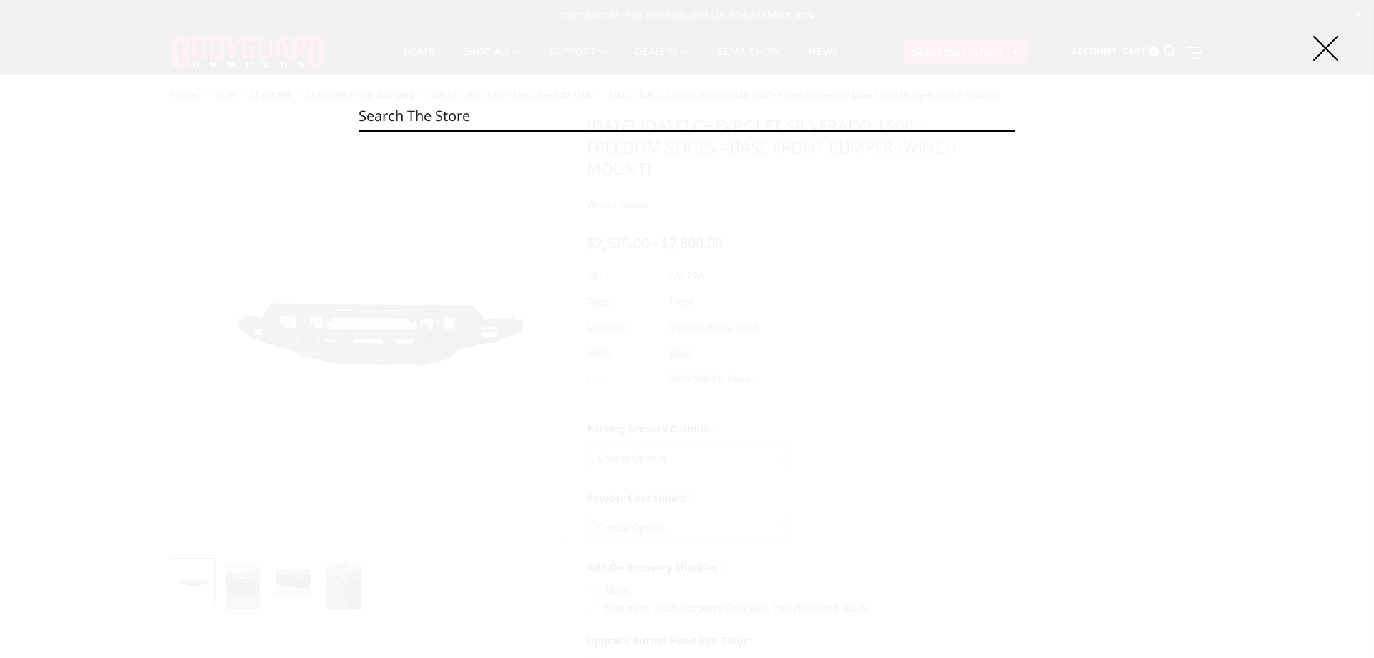
click at [548, 120] on input "Search" at bounding box center [687, 116] width 657 height 29
paste input "LBC22ANBNN"
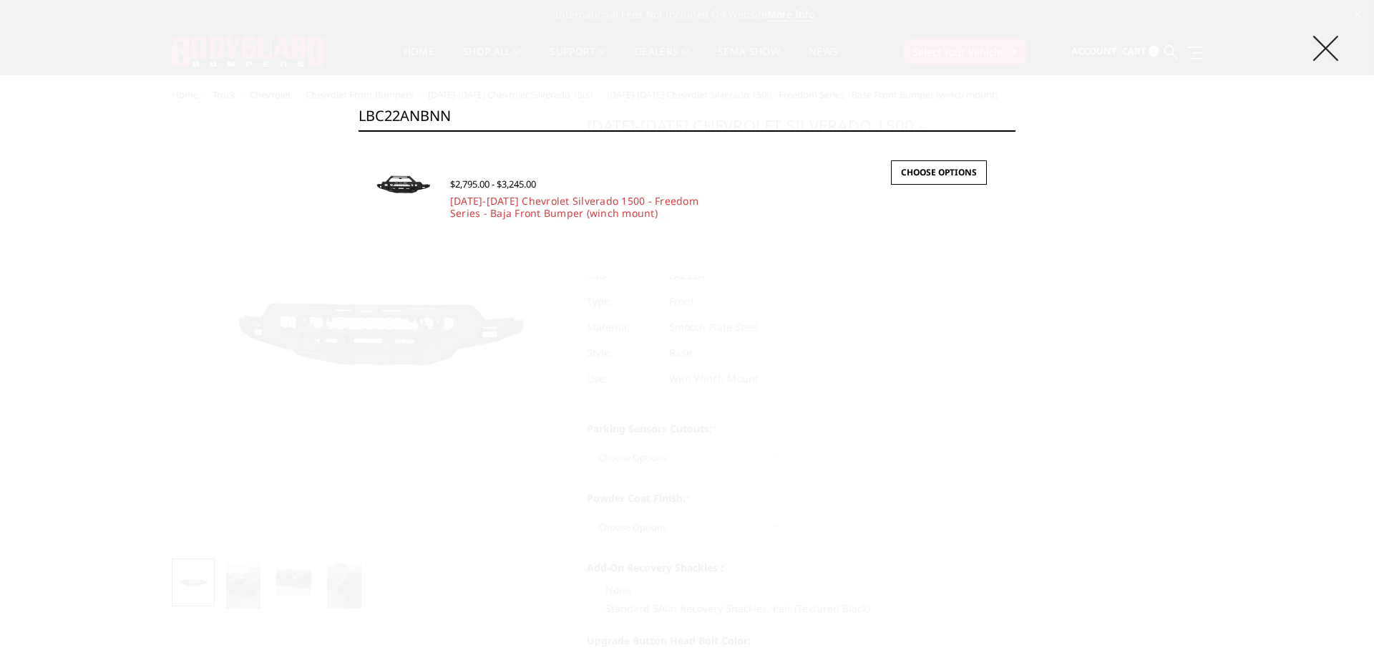
click at [1325, 47] on icon at bounding box center [1325, 48] width 25 height 25
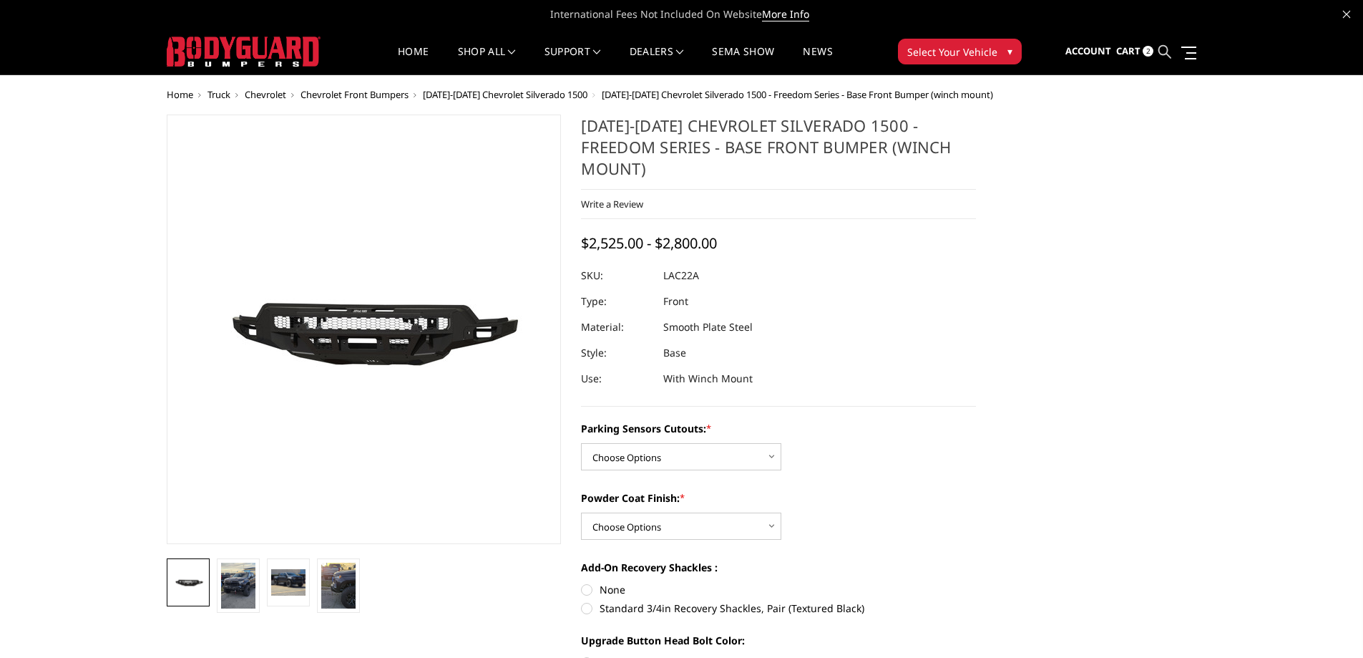
click at [1159, 48] on icon at bounding box center [1165, 51] width 13 height 13
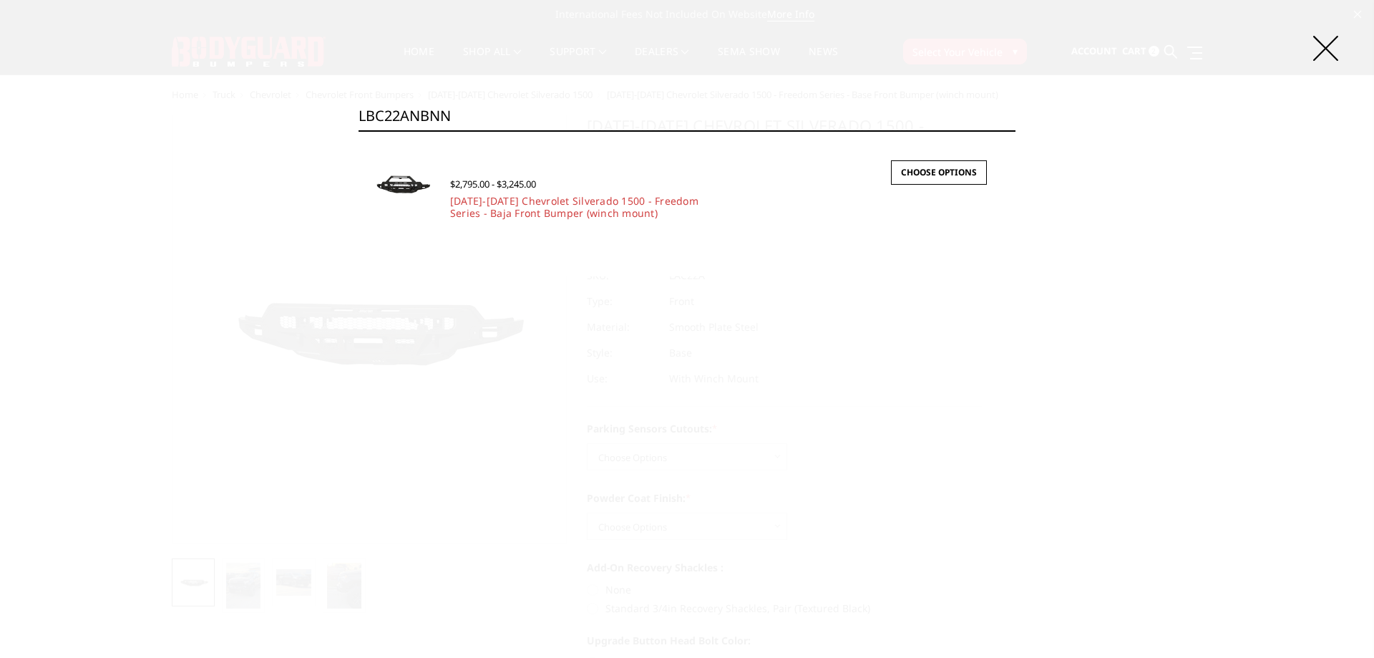
click at [515, 111] on input "LBC22ANBNN" at bounding box center [687, 116] width 657 height 29
click at [515, 115] on input "LBC22ANBNN" at bounding box center [687, 116] width 657 height 29
paste input "Y"
click at [1316, 49] on icon at bounding box center [1325, 48] width 25 height 25
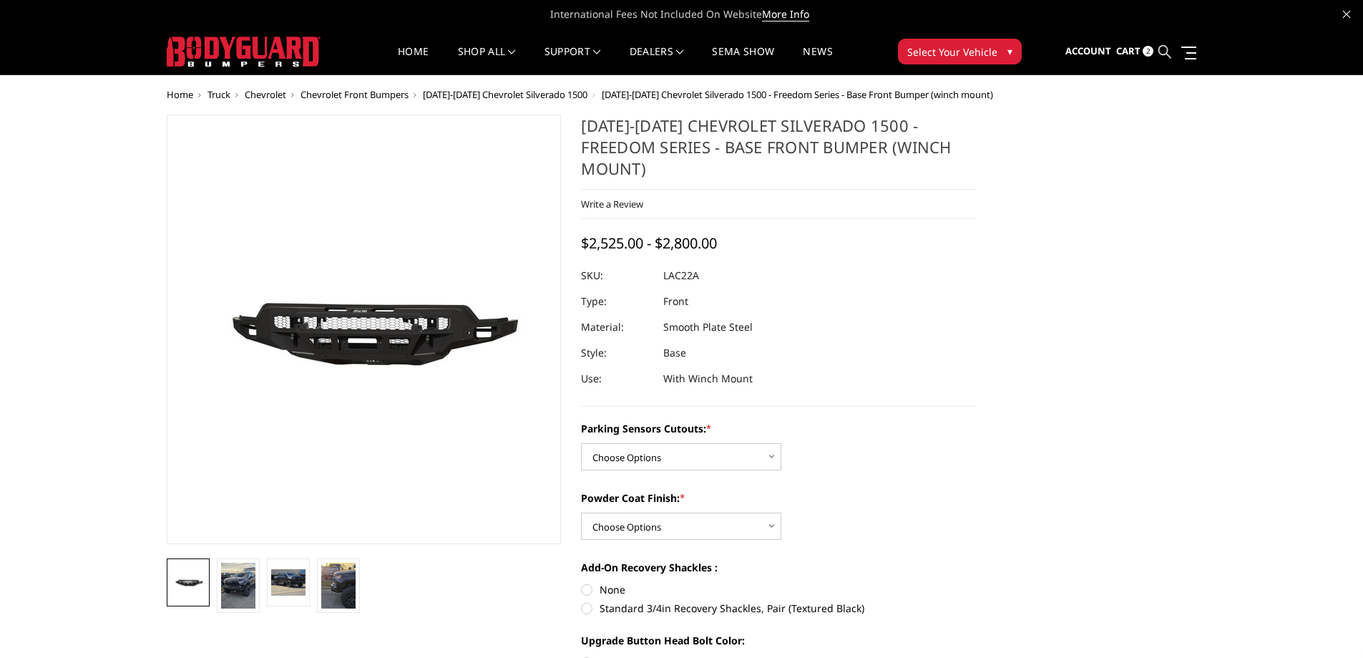
click at [1168, 52] on icon at bounding box center [1165, 51] width 13 height 13
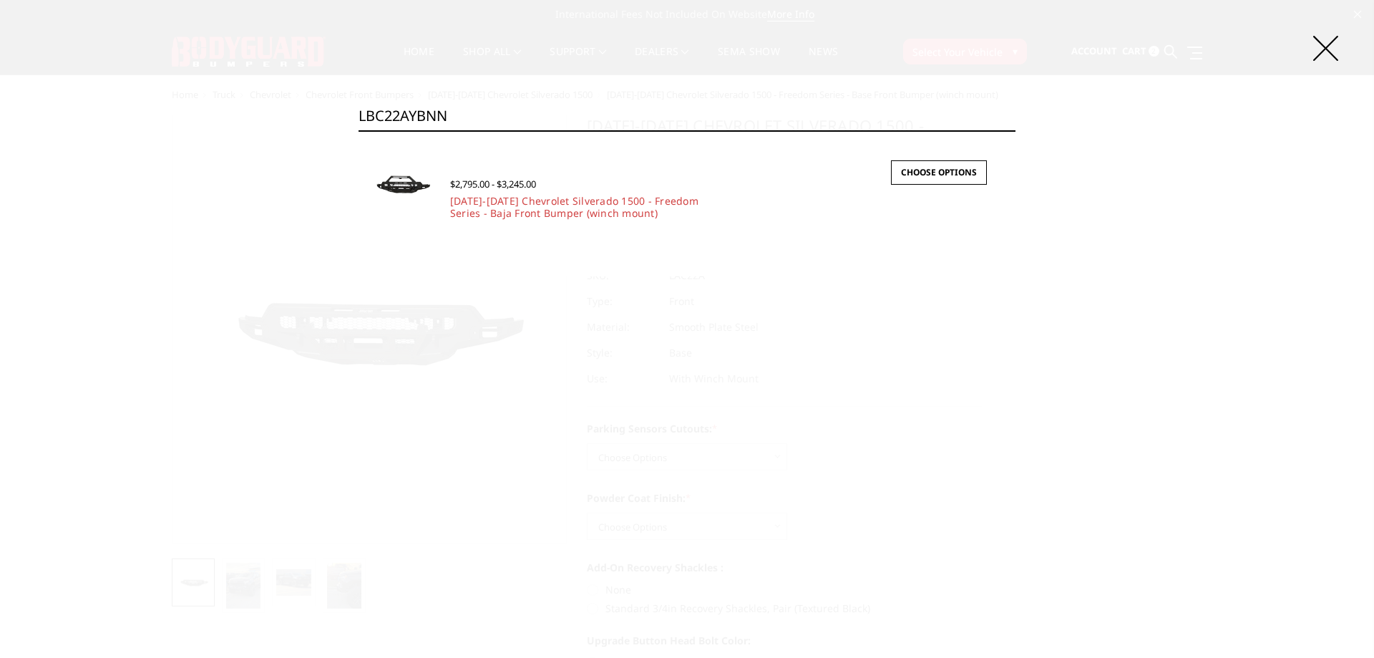
click at [696, 117] on input "LBC22AYBNN" at bounding box center [687, 116] width 657 height 29
paste input "AF21I"
type input "LAF21IYBNN"
click at [509, 205] on link "2021-2025 Ford Raptor - Freedom Series - Base Front Bumper (winch mount)" at bounding box center [575, 207] width 250 height 26
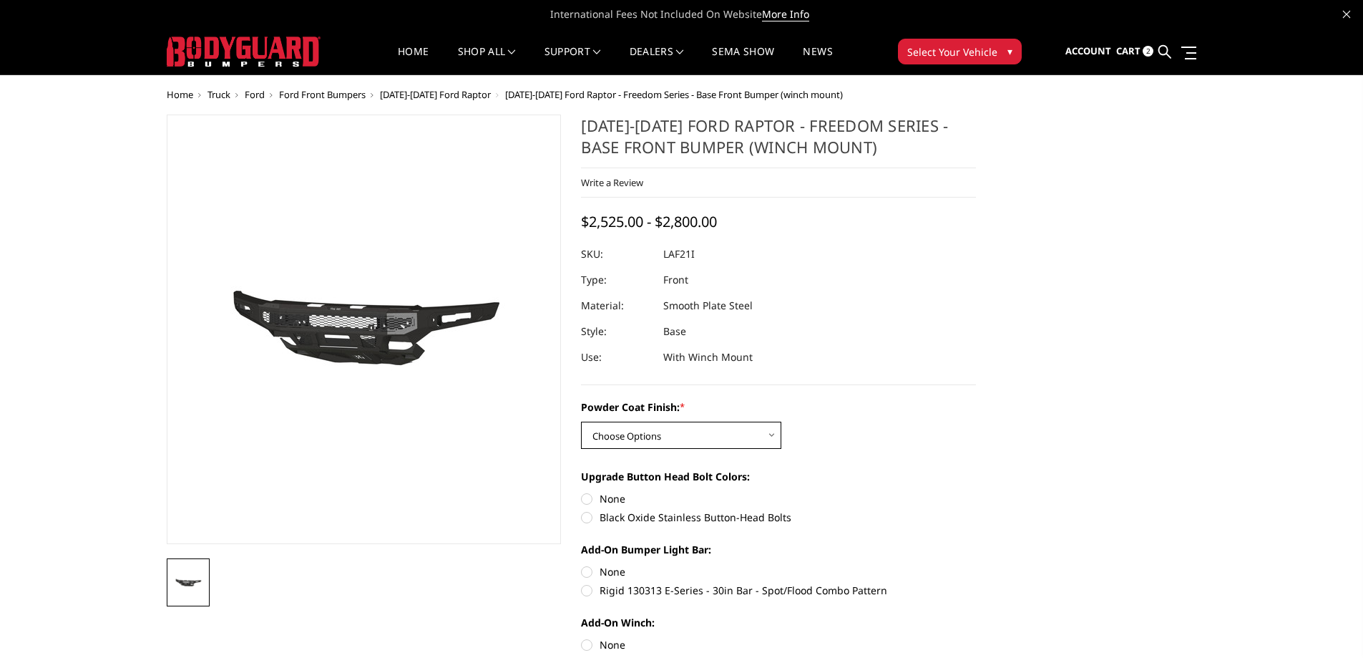
click at [664, 437] on select "Choose Options Bare Metal Texture Black Powder Coat" at bounding box center [681, 435] width 200 height 27
select select "2769"
click at [581, 422] on select "Choose Options Bare Metal Texture Black Powder Coat" at bounding box center [681, 435] width 200 height 27
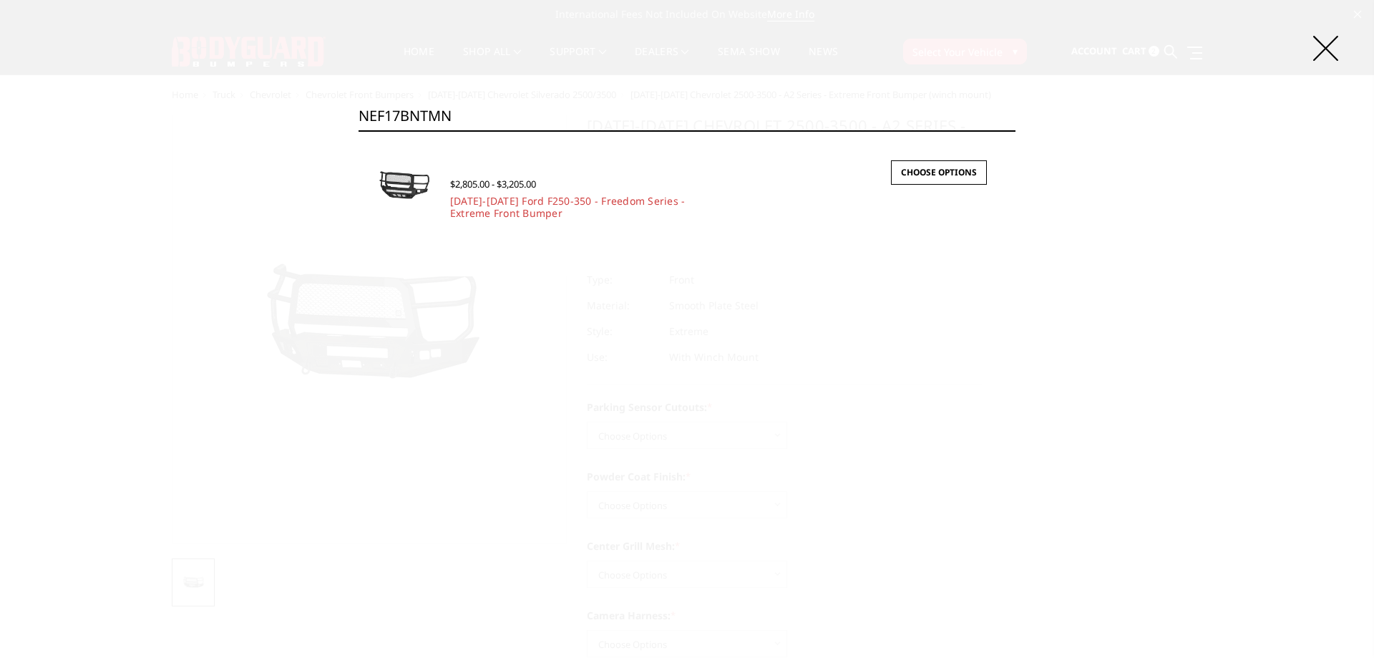
click at [485, 126] on input "NEF17BNTMN" at bounding box center [687, 116] width 657 height 29
paste input "LBC22ANBN"
type input "LBC22ANBNN"
click at [513, 210] on link "2022-2025 Chevrolet Silverado 1500 - Freedom Series - Baja Front Bumper (winch …" at bounding box center [574, 207] width 248 height 26
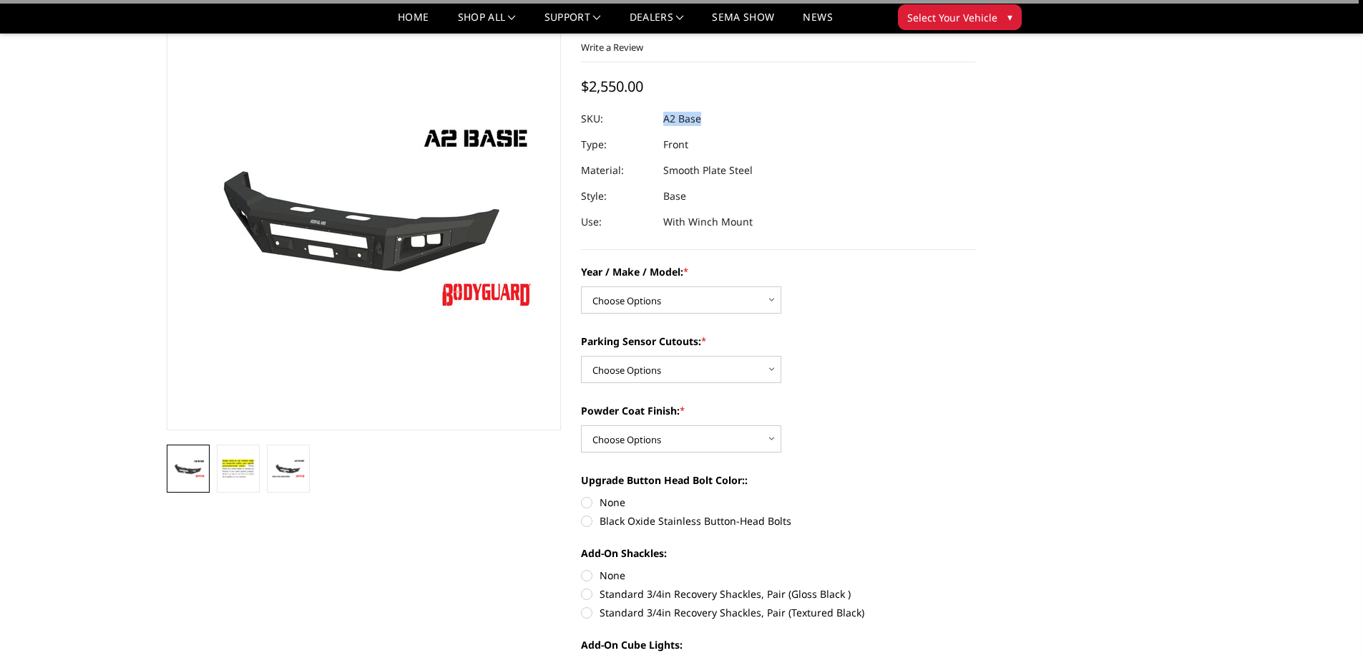
click at [710, 110] on dl "SKU: A2 Base UPC: Type: Front Material: Smooth Plate Steel Style: Base Use: Wit…" at bounding box center [778, 170] width 395 height 129
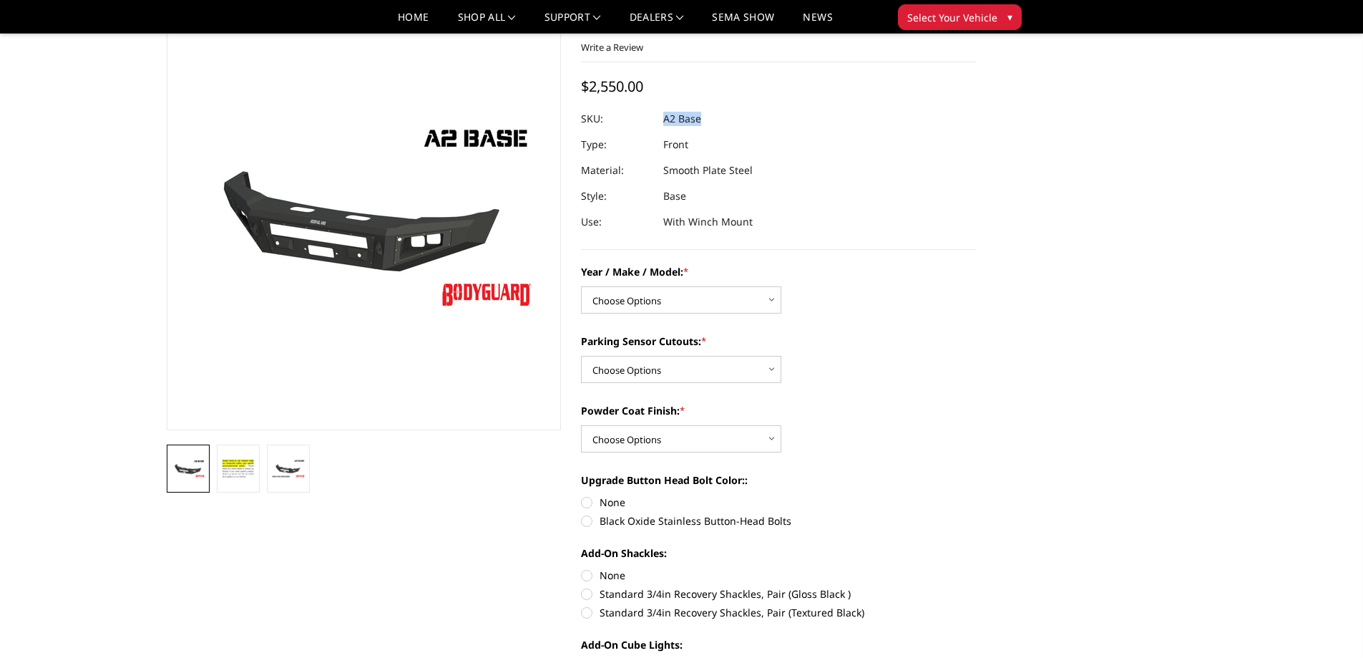
scroll to position [72, 0]
click at [676, 303] on select "Choose Options Chevrolet 20-23 2500 / 3500 Ford 17-22 F250 / F350 Ford 17-22 F4…" at bounding box center [681, 299] width 200 height 27
select select "1320"
click at [581, 286] on select "Choose Options Chevrolet 20-23 2500 / 3500 Ford 17-22 F250 / F350 Ford 17-22 F4…" at bounding box center [681, 299] width 200 height 27
click at [679, 369] on select "Choose Options Yes - I have front parking sensors No - I do NOT have parking se…" at bounding box center [681, 369] width 200 height 27
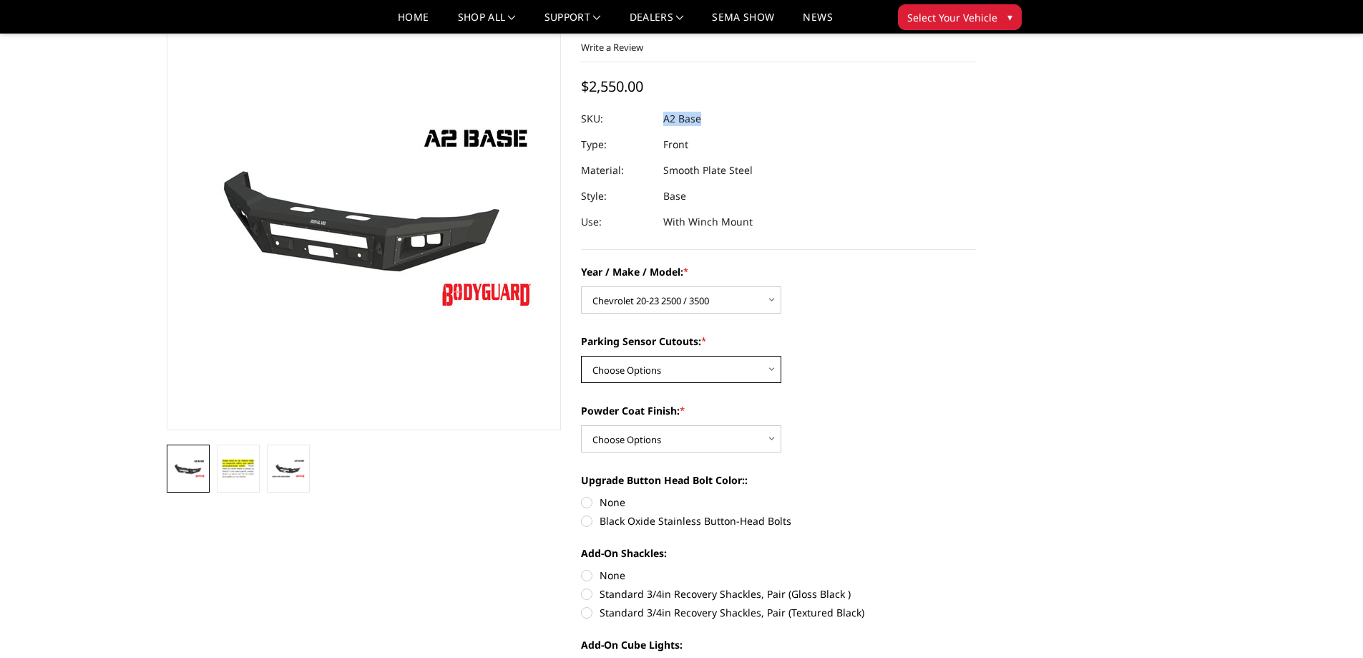
select select "541"
click at [581, 356] on select "Choose Options Yes - I have front parking sensors No - I do NOT have parking se…" at bounding box center [681, 369] width 200 height 27
click at [674, 439] on select "Choose Options Bare metal (included) Texture Black Powder Coat" at bounding box center [681, 438] width 200 height 27
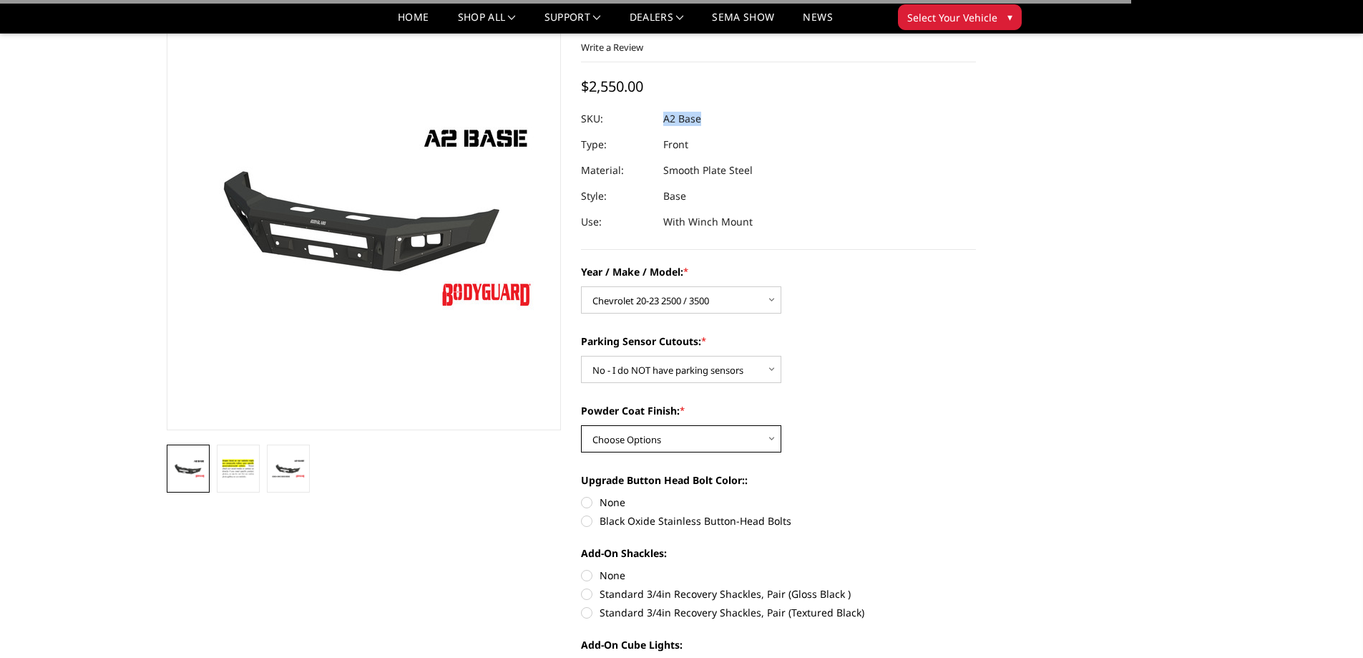
select select "520"
click at [581, 425] on select "Choose Options Bare metal (included) Texture Black Powder Coat" at bounding box center [681, 438] width 200 height 27
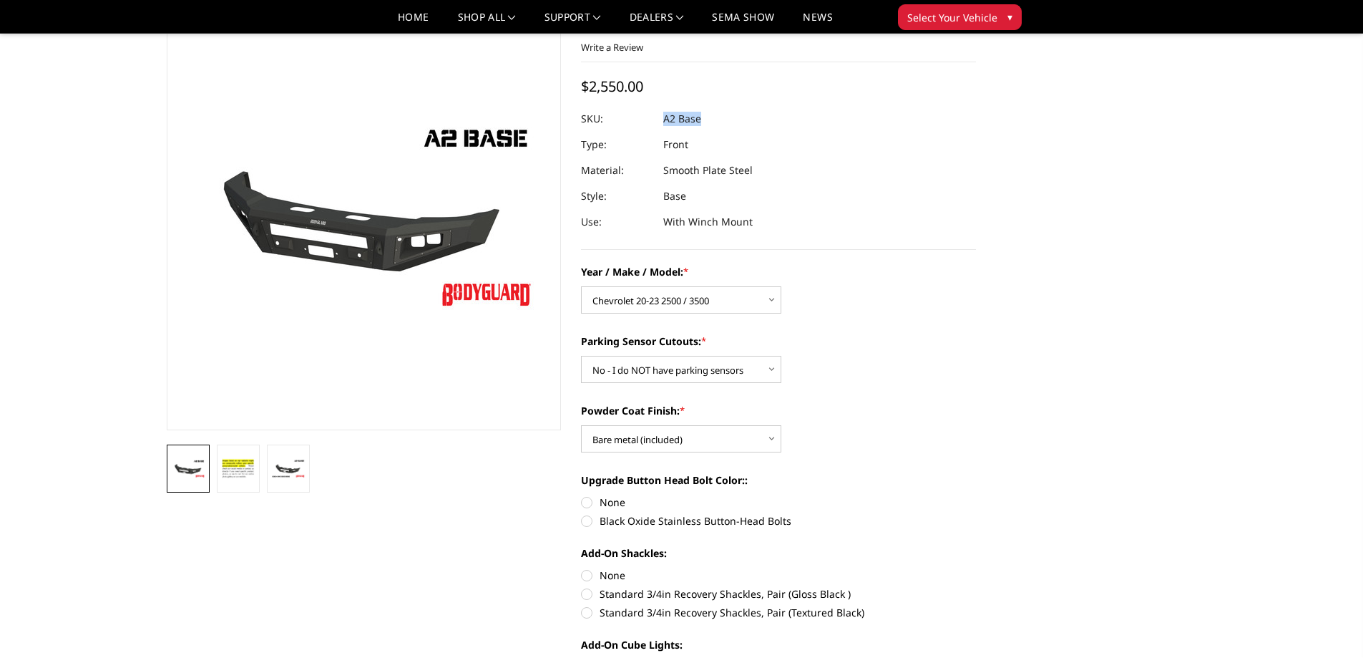
click at [709, 117] on div at bounding box center [778, 119] width 395 height 26
drag, startPoint x: 663, startPoint y: 116, endPoint x: 701, endPoint y: 116, distance: 37.2
click at [701, 116] on dd "A2 Base" at bounding box center [682, 119] width 38 height 26
click at [712, 117] on div at bounding box center [778, 119] width 395 height 26
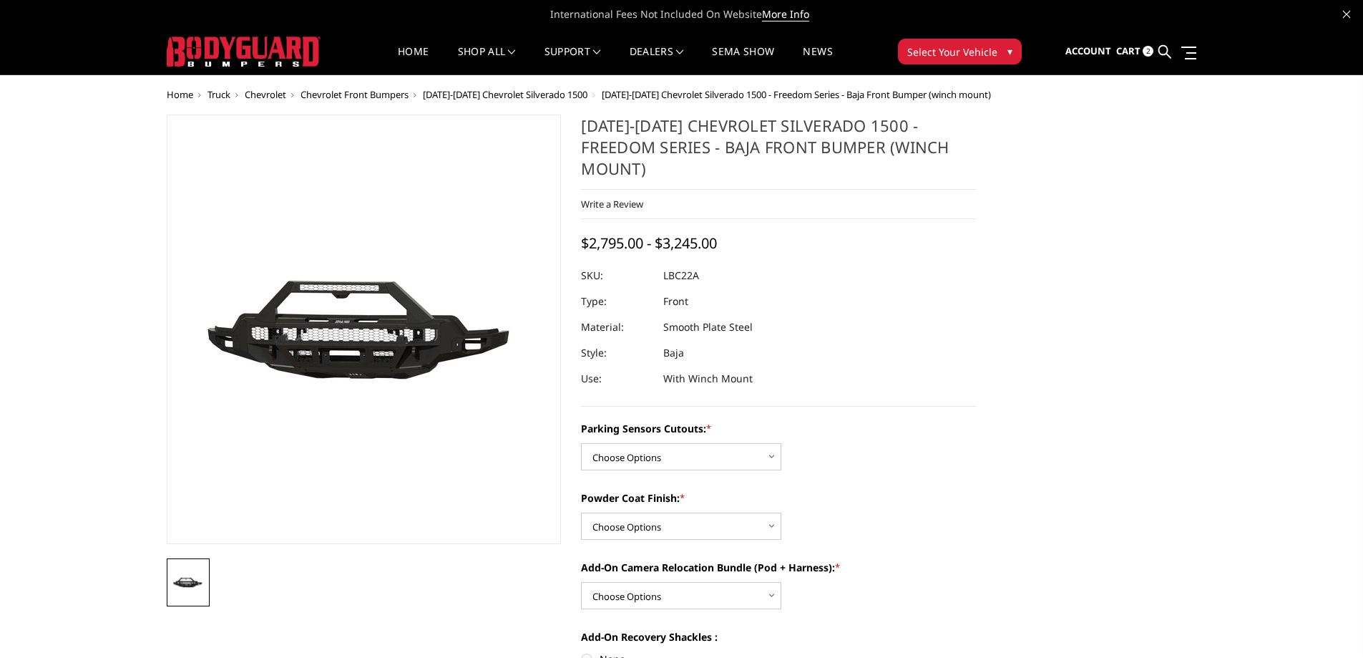
click at [1167, 38] on link at bounding box center [1165, 51] width 13 height 45
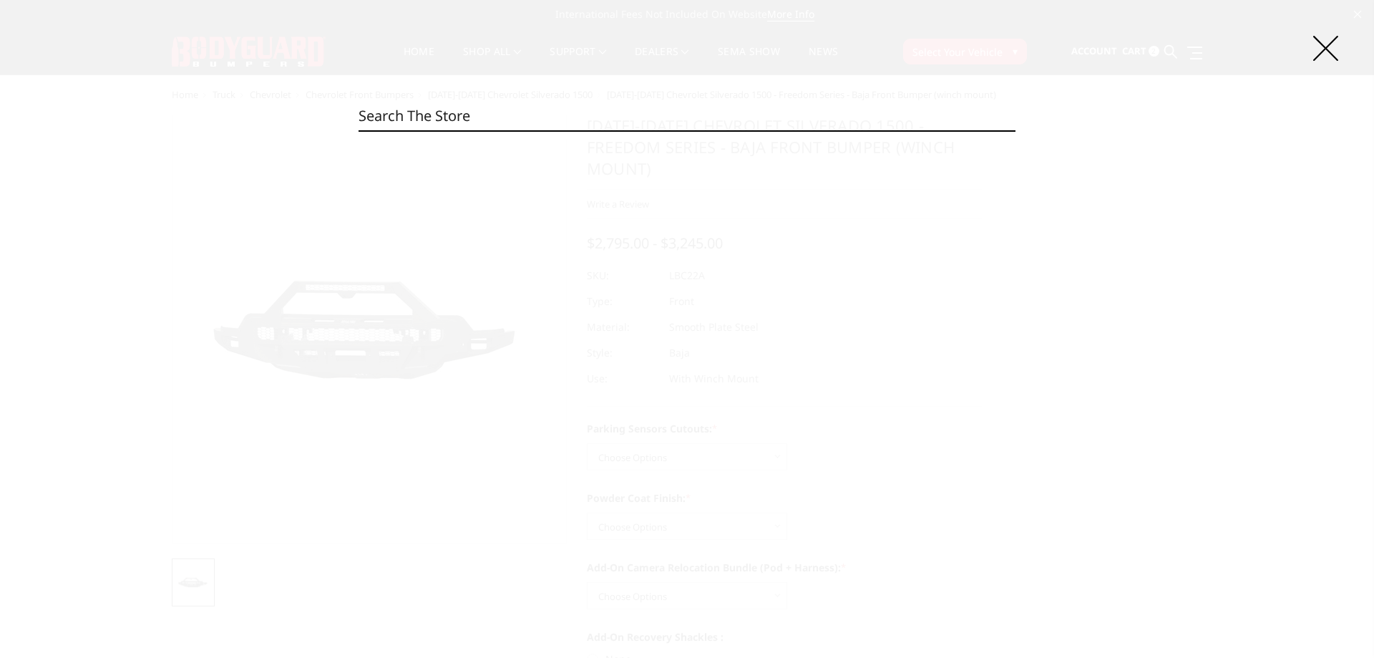
click at [478, 119] on input "Search" at bounding box center [687, 116] width 657 height 29
paste input "NEG20BYTMN"
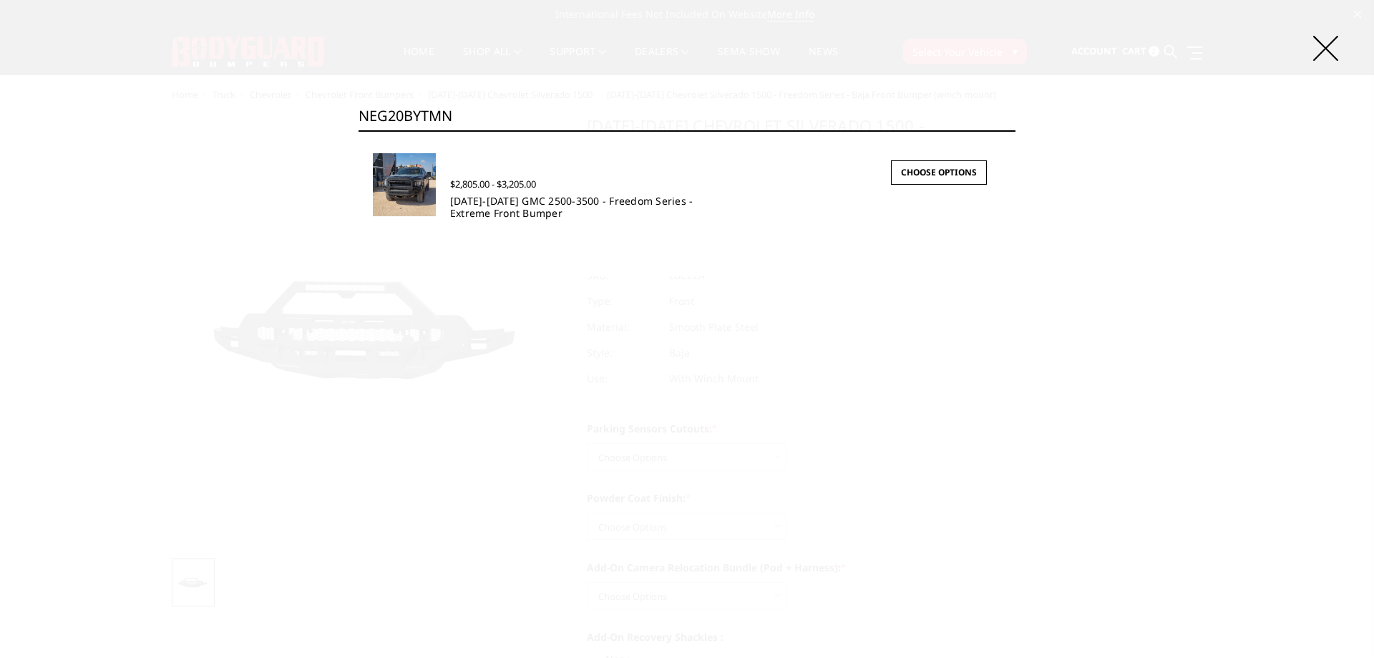
type input "NEG20BYTMN"
click at [508, 210] on link "[DATE]-[DATE] GMC 2500-3500 - Freedom Series - Extreme Front Bumper" at bounding box center [571, 207] width 243 height 26
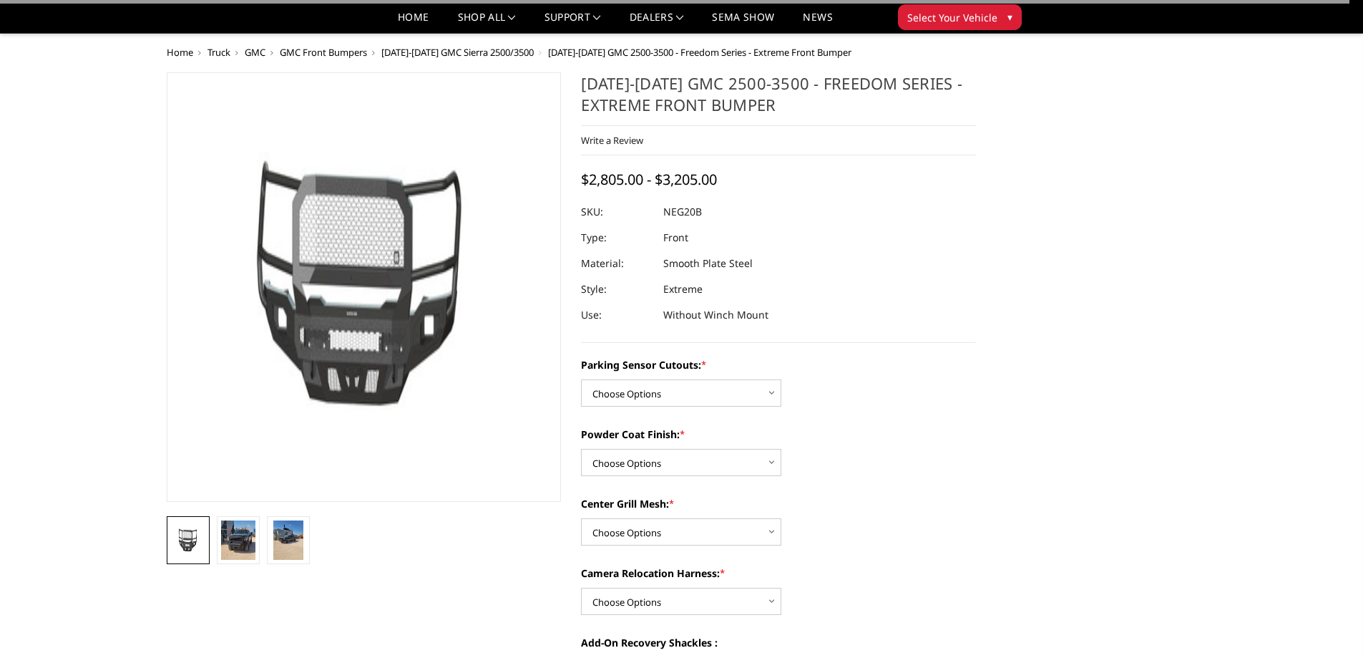
scroll to position [72, 0]
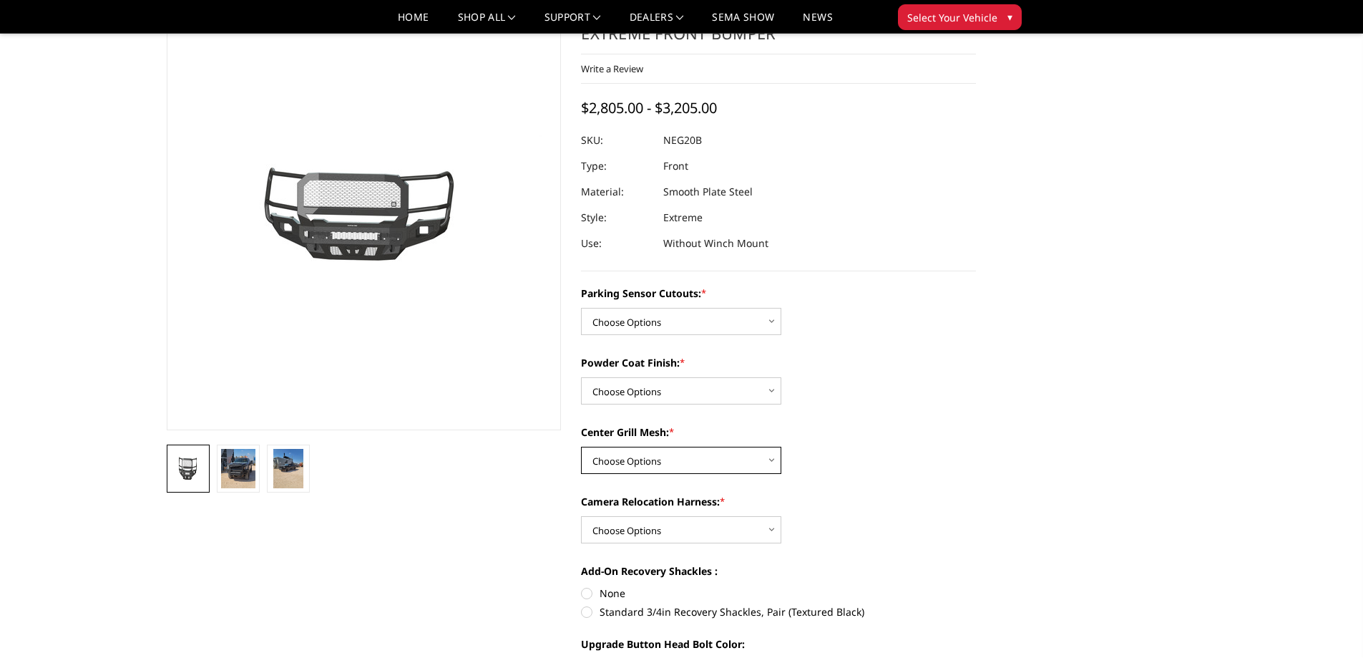
click at [668, 464] on select "Choose Options WITH Expanded Metal in Center Grill WITHOUT Expanded Metal in Ce…" at bounding box center [681, 460] width 200 height 27
click at [875, 369] on label "Powder Coat Finish: *" at bounding box center [778, 362] width 395 height 15
click at [782, 377] on select "Choose Options Bare Metal Texture Black Powder Coat" at bounding box center [681, 390] width 200 height 27
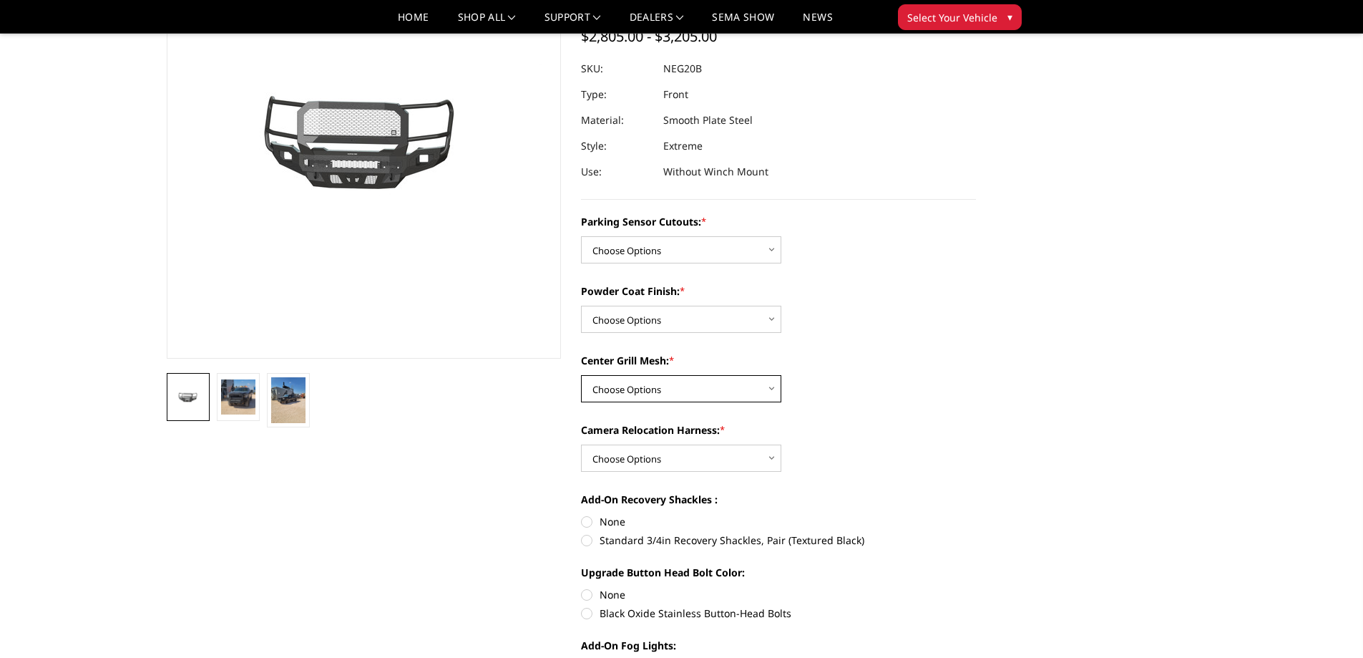
click at [694, 389] on select "Choose Options WITH Expanded Metal in Center Grill WITHOUT Expanded Metal in Ce…" at bounding box center [681, 388] width 200 height 27
click at [635, 238] on select "Choose Options No - Without Parking Sensor Cutouts Yes - With Parking Sensor Cu…" at bounding box center [681, 249] width 200 height 27
click at [673, 248] on select "Choose Options No - Without Parking Sensor Cutouts Yes - With Parking Sensor Cu…" at bounding box center [681, 249] width 200 height 27
click at [633, 251] on select "Choose Options No - Without Parking Sensor Cutouts Yes - With Parking Sensor Cu…" at bounding box center [681, 249] width 200 height 27
select select "2881"
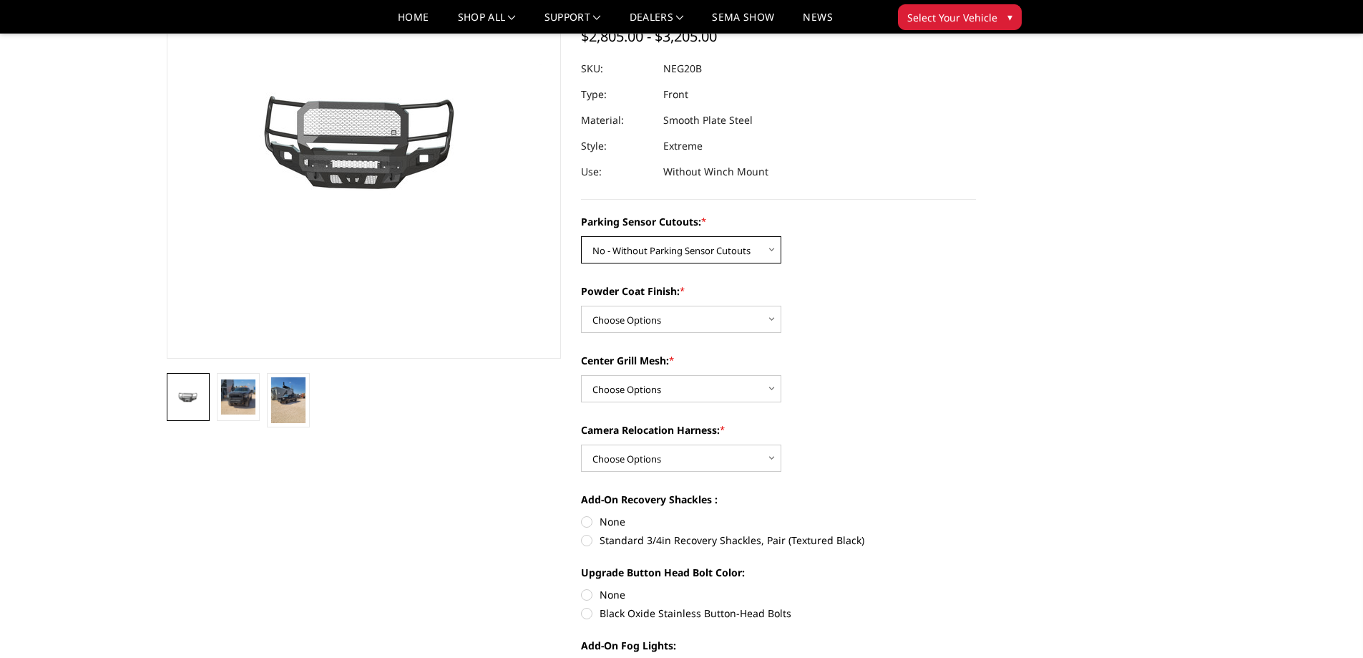
click at [581, 236] on select "Choose Options No - Without Parking Sensor Cutouts Yes - With Parking Sensor Cu…" at bounding box center [681, 249] width 200 height 27
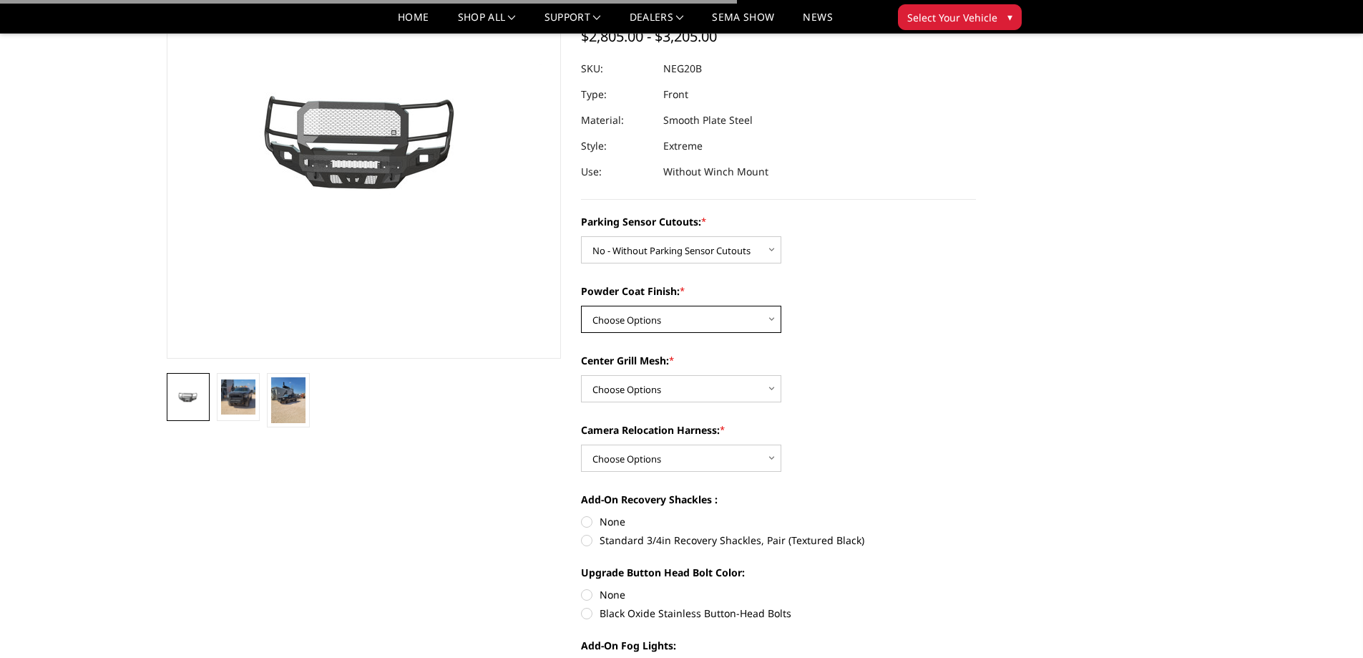
click at [679, 316] on select "Choose Options Bare Metal Texture Black Powder Coat" at bounding box center [681, 319] width 200 height 27
select select "2883"
click at [581, 306] on select "Choose Options Bare Metal Texture Black Powder Coat" at bounding box center [681, 319] width 200 height 27
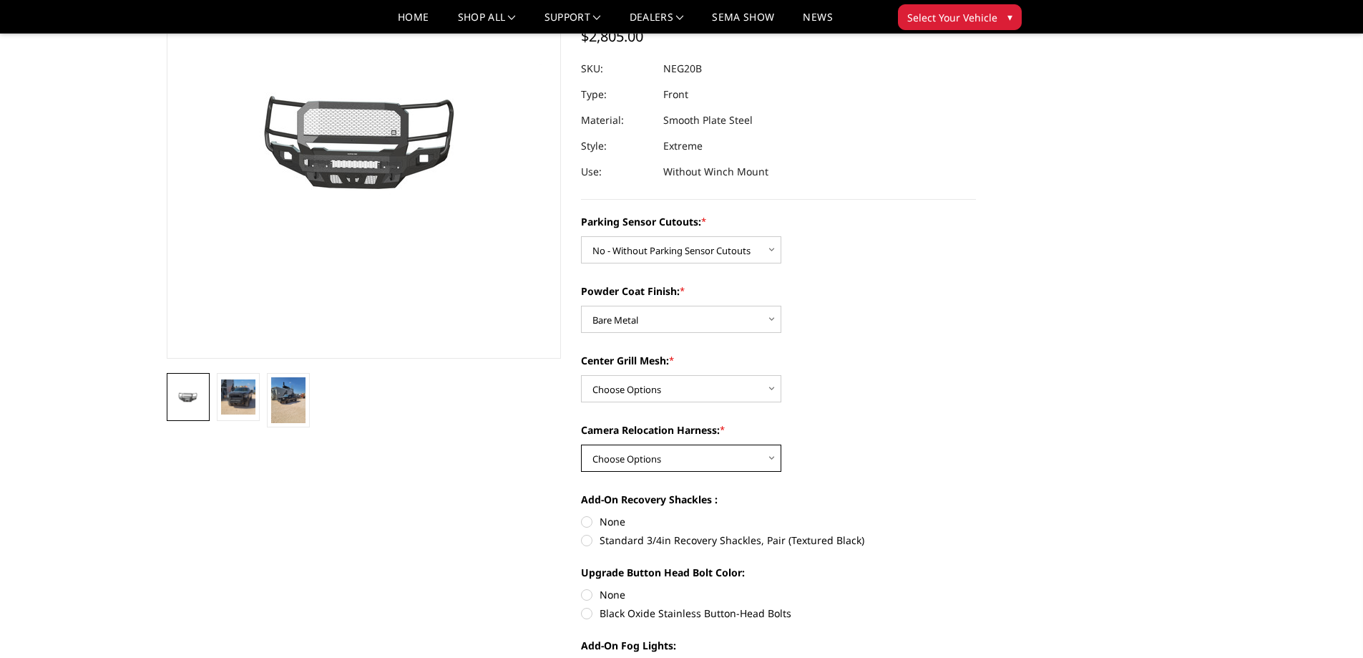
click at [643, 457] on select "Choose Options WITH Camera Relocation Harness WITHOUT Camera Relocation Harness" at bounding box center [681, 457] width 200 height 27
select select "2887"
click at [581, 444] on select "Choose Options WITH Camera Relocation Harness WITHOUT Camera Relocation Harness" at bounding box center [681, 457] width 200 height 27
click at [648, 391] on select "Choose Options WITH Expanded Metal in Center Grill WITHOUT Expanded Metal in Ce…" at bounding box center [681, 388] width 200 height 27
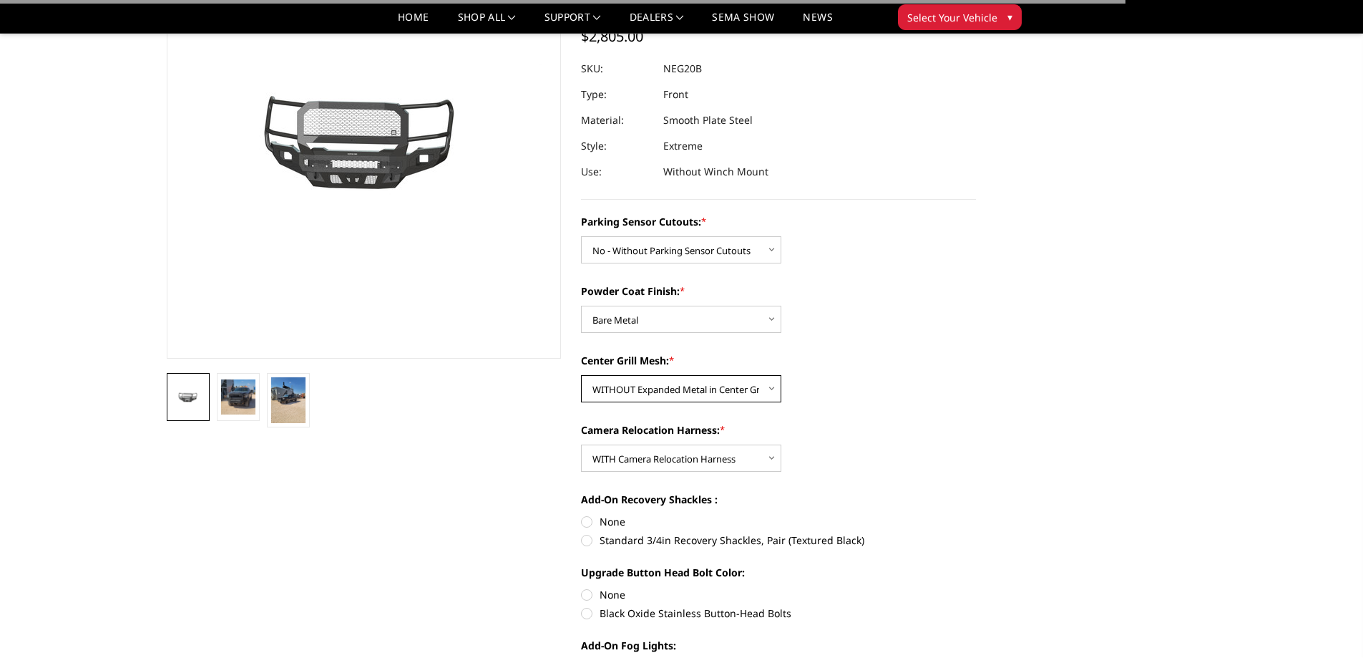
click at [581, 375] on select "Choose Options WITH Expanded Metal in Center Grill WITHOUT Expanded Metal in Ce…" at bounding box center [681, 388] width 200 height 27
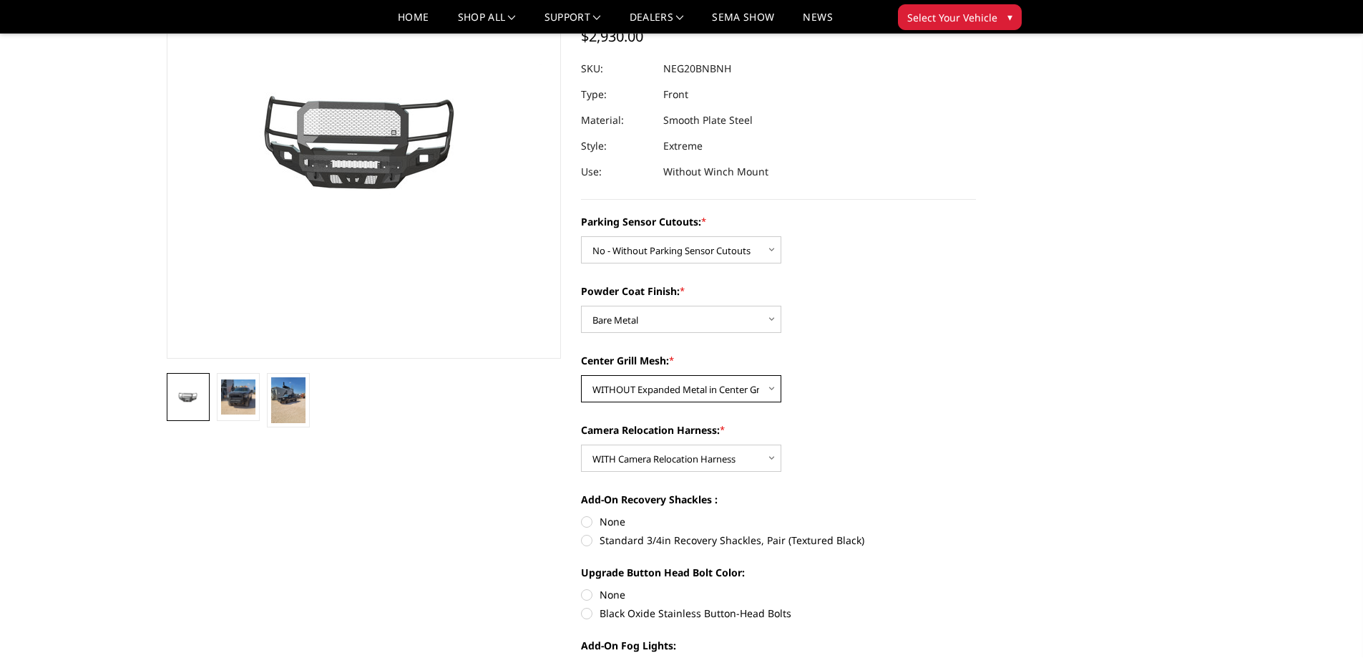
scroll to position [72, 0]
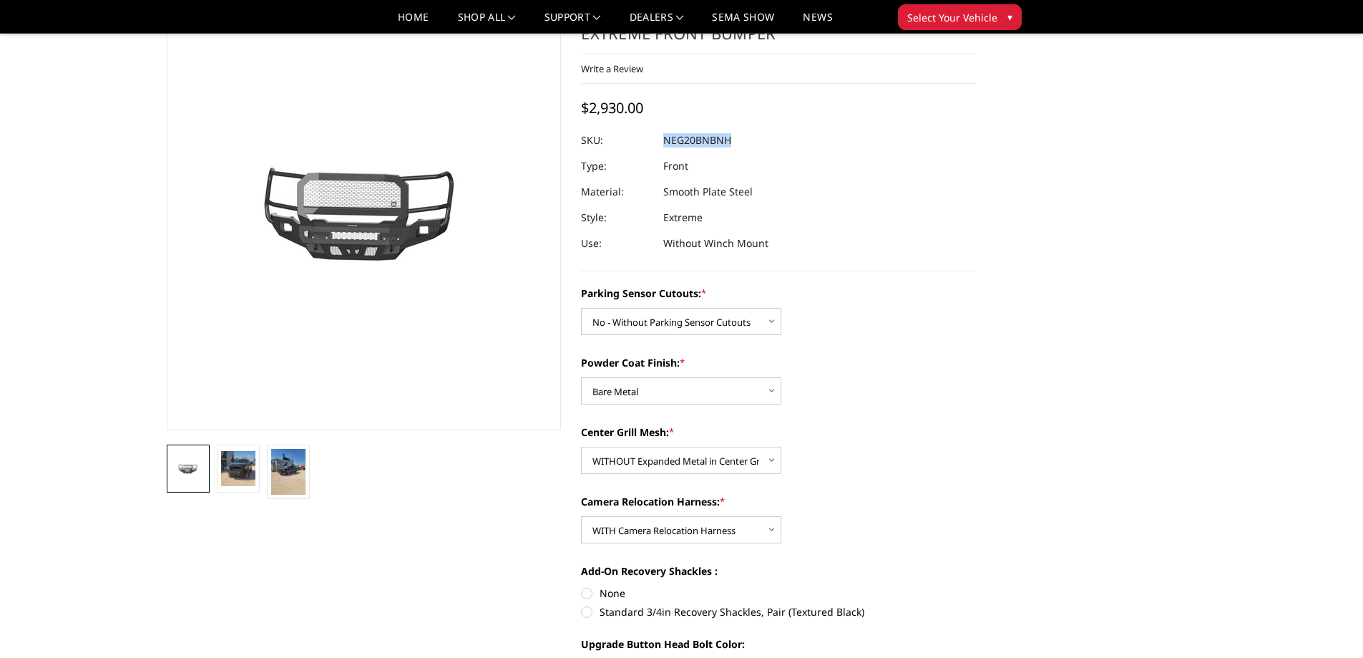
drag, startPoint x: 663, startPoint y: 143, endPoint x: 747, endPoint y: 142, distance: 83.7
click at [747, 142] on dl "SKU: NEG20BNBNH UPC: Type: Front Material: Smooth Plate Steel Style: Extreme Us…" at bounding box center [778, 191] width 395 height 129
copy dl "NEG20BNBNH UPC:"
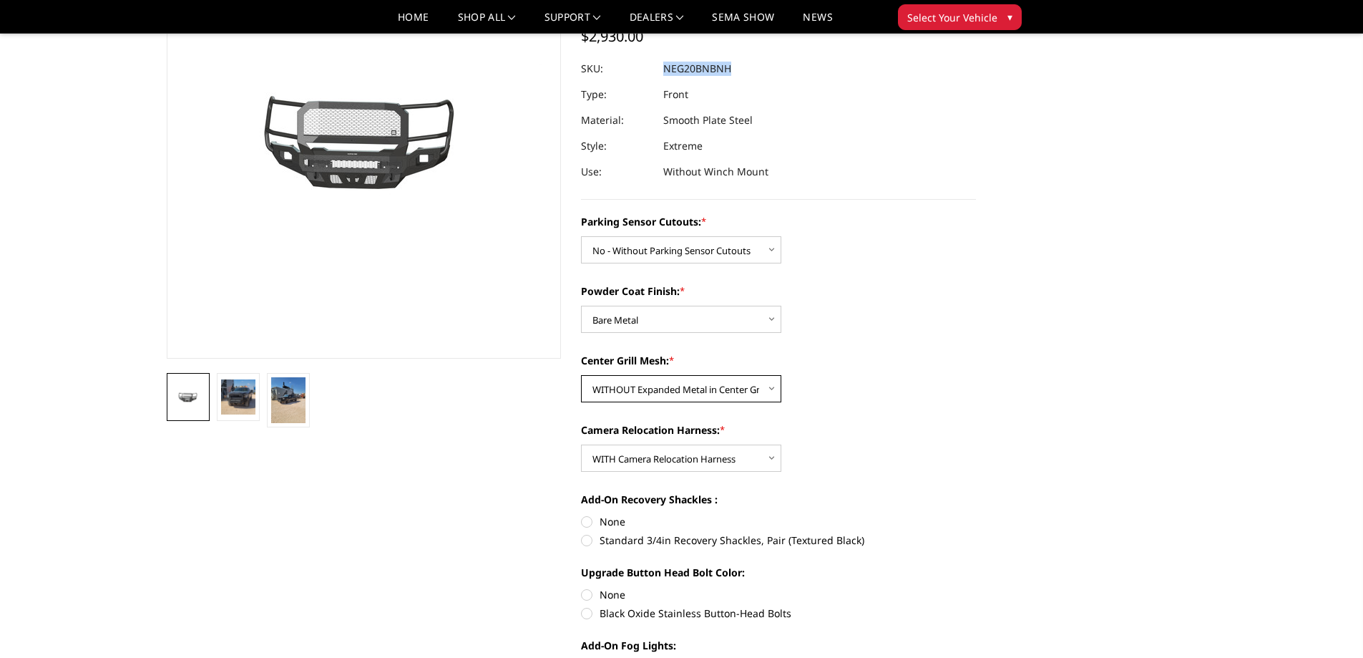
click at [636, 391] on select "Choose Options WITH Expanded Metal in Center Grill WITHOUT Expanded Metal in Ce…" at bounding box center [681, 388] width 200 height 27
click at [581, 375] on select "Choose Options WITH Expanded Metal in Center Grill WITHOUT Expanded Metal in Ce…" at bounding box center [681, 388] width 200 height 27
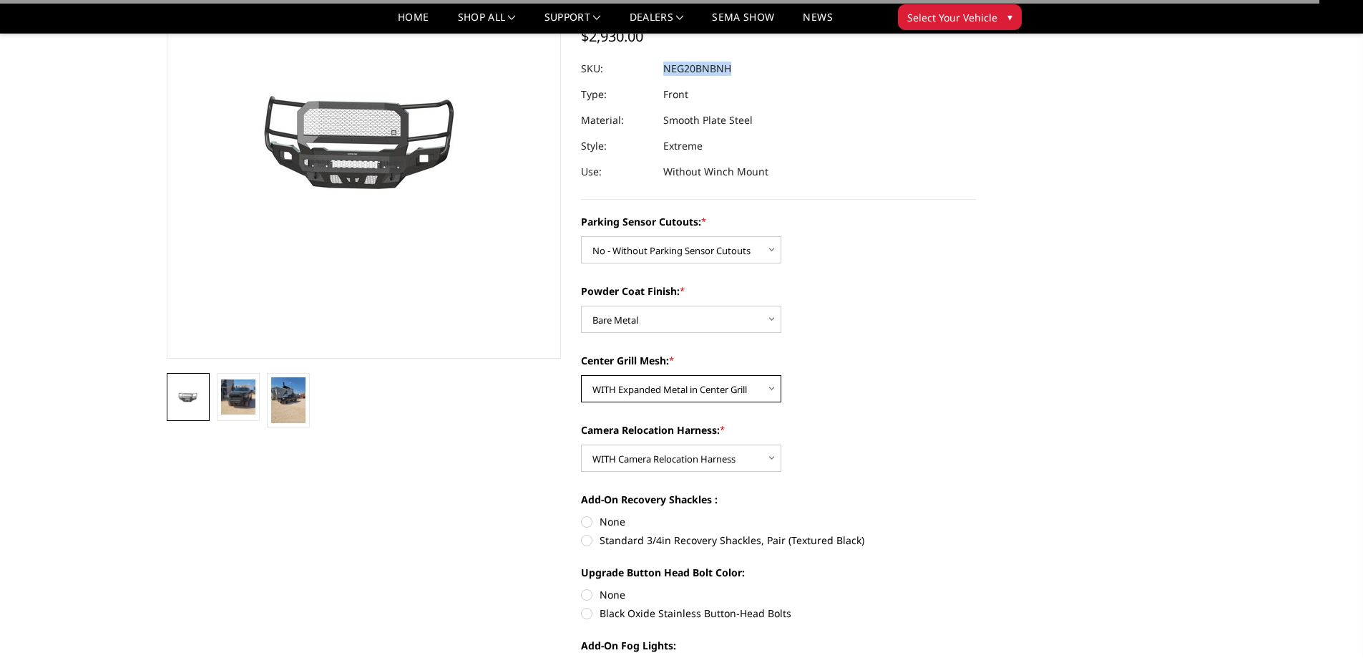
scroll to position [72, 0]
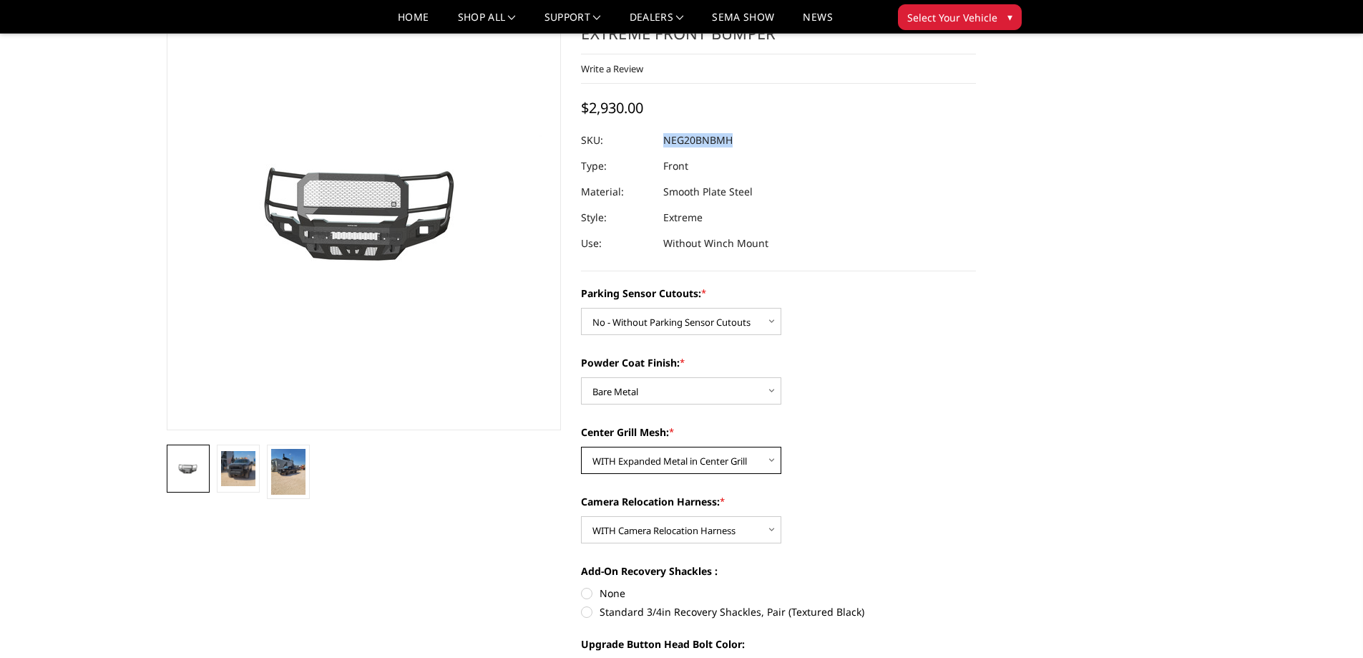
copy dl "NEG20BNBNH UPC:"
drag, startPoint x: 655, startPoint y: 460, endPoint x: 651, endPoint y: 472, distance: 12.2
click at [655, 460] on select "Choose Options WITH Expanded Metal in Center Grill WITHOUT Expanded Metal in Ce…" at bounding box center [681, 460] width 200 height 27
click at [581, 447] on select "Choose Options WITH Expanded Metal in Center Grill WITHOUT Expanded Metal in Ce…" at bounding box center [681, 460] width 200 height 27
click at [663, 467] on select "Choose Options WITH Expanded Metal in Center Grill WITHOUT Expanded Metal in Ce…" at bounding box center [681, 460] width 200 height 27
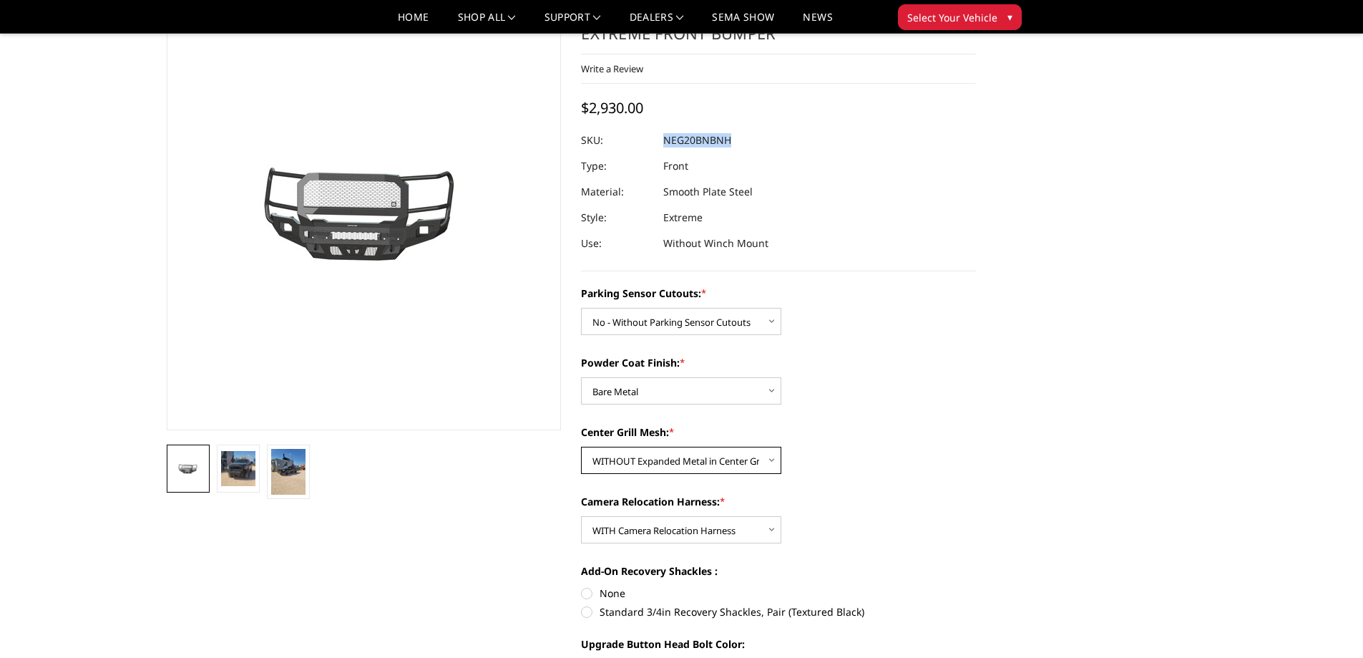
select select "2885"
click at [581, 447] on select "Choose Options WITH Expanded Metal in Center Grill WITHOUT Expanded Metal in Ce…" at bounding box center [681, 460] width 200 height 27
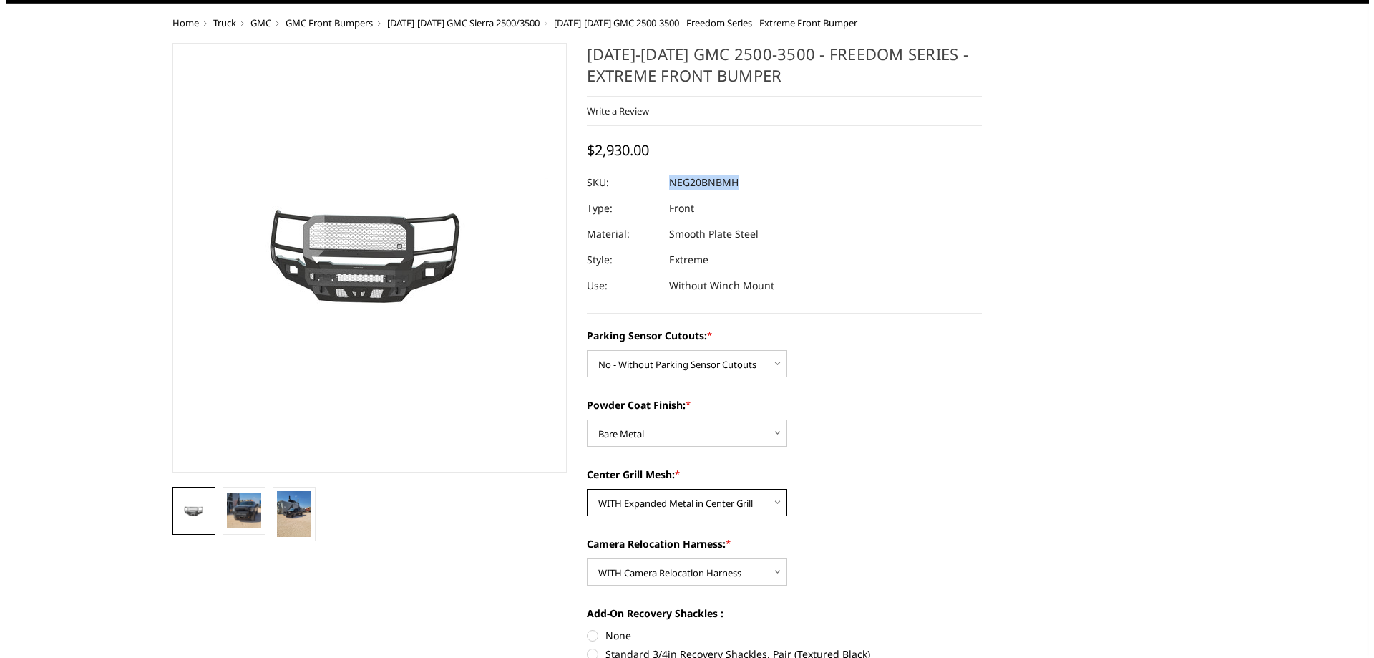
scroll to position [0, 0]
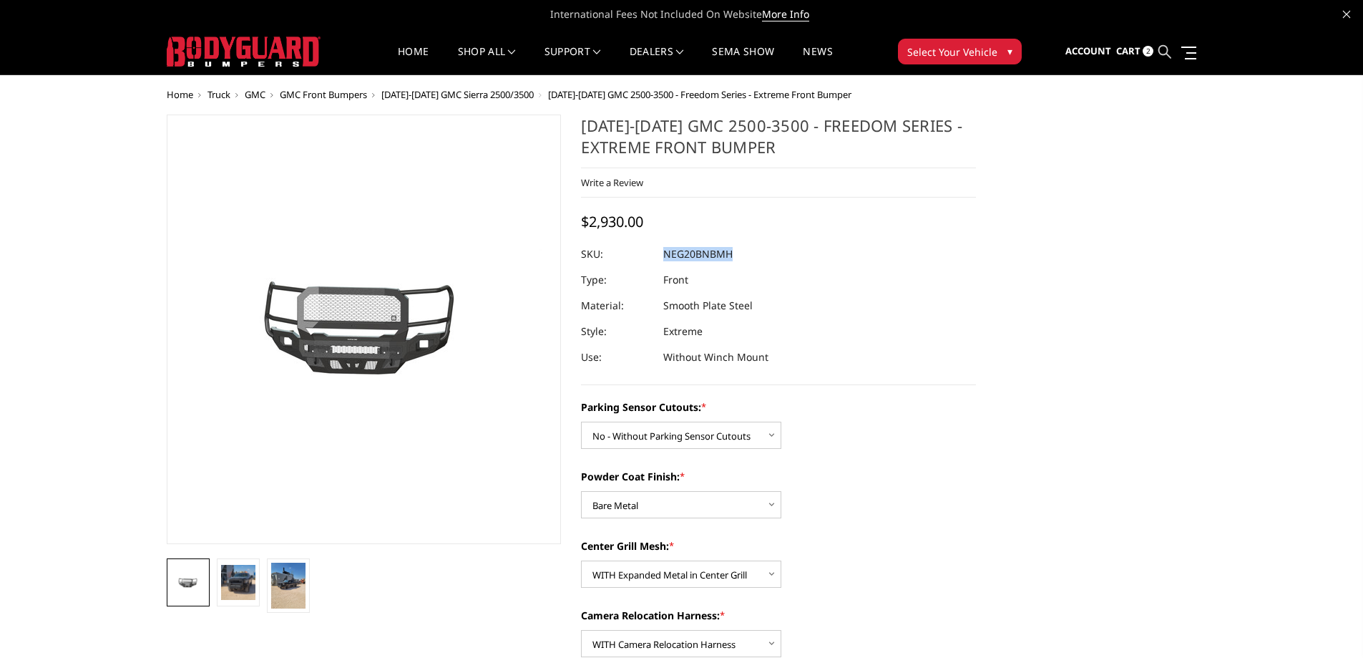
click at [1168, 57] on icon at bounding box center [1165, 51] width 13 height 13
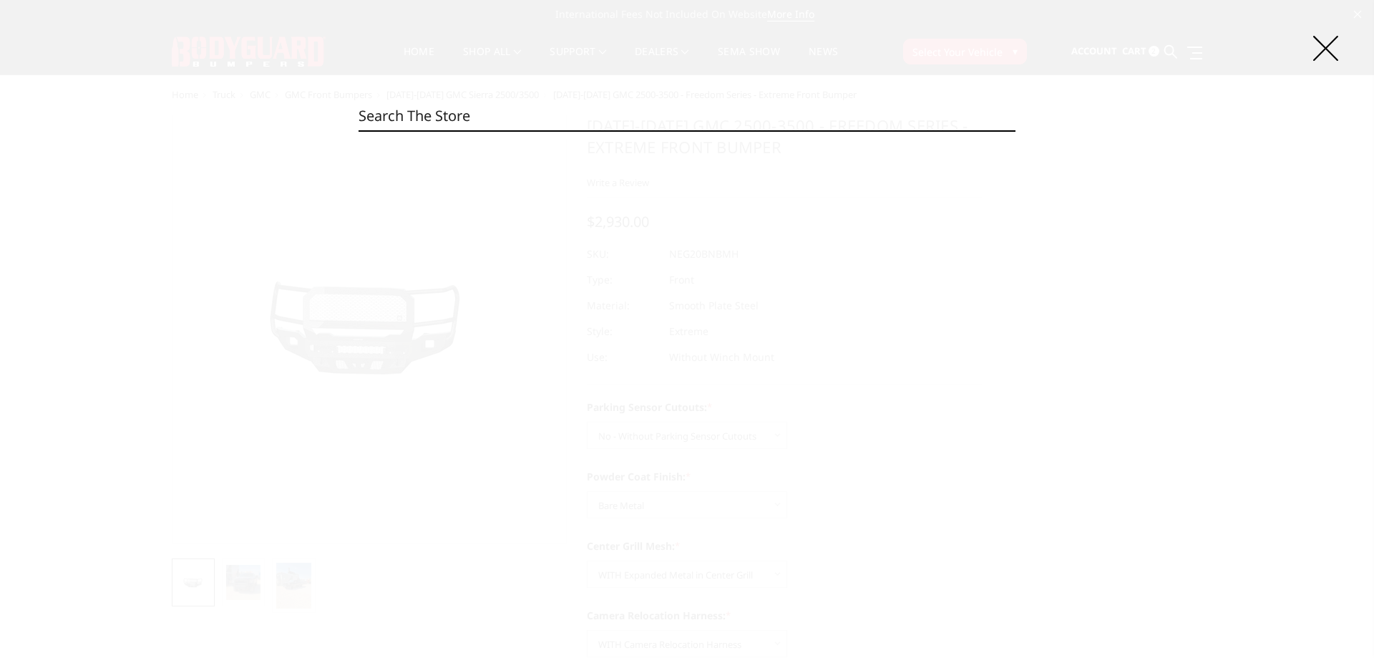
click at [454, 120] on input "Search" at bounding box center [687, 116] width 657 height 29
paste input "LBC22ANBNB"
type input "LBC22ANBNB"
click at [454, 120] on input "LBC22ANBNB" at bounding box center [687, 116] width 657 height 29
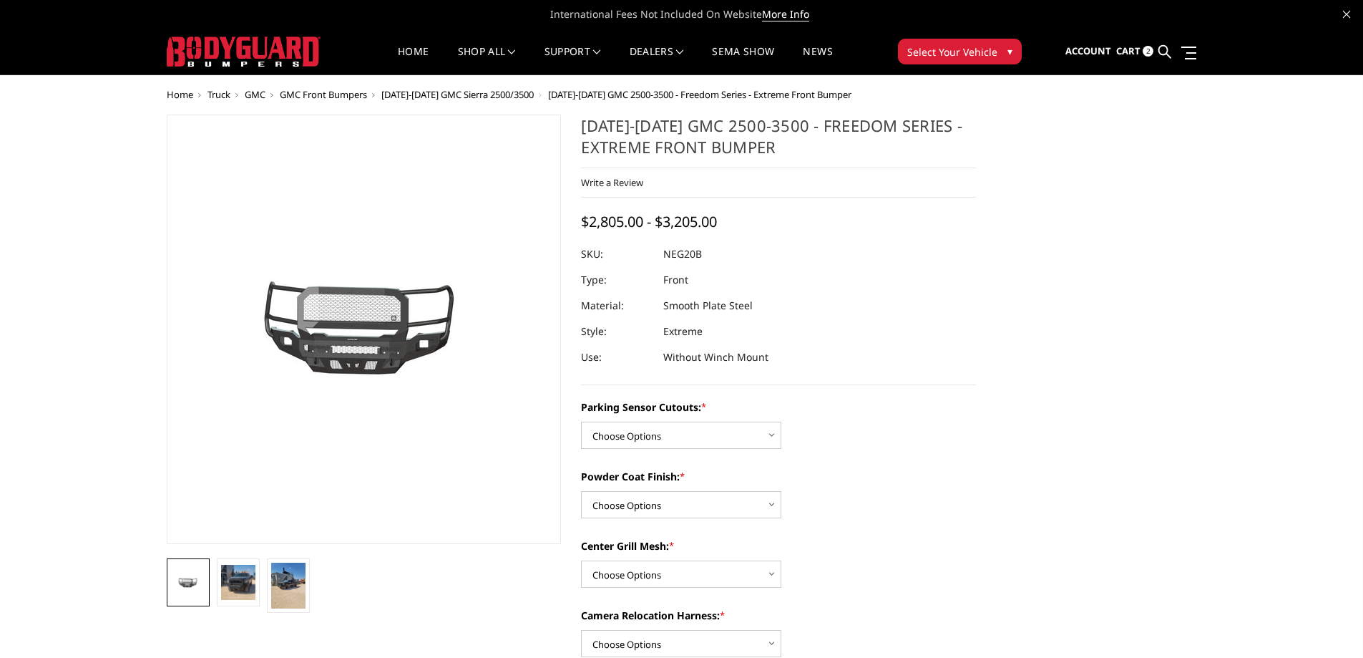
scroll to position [72, 0]
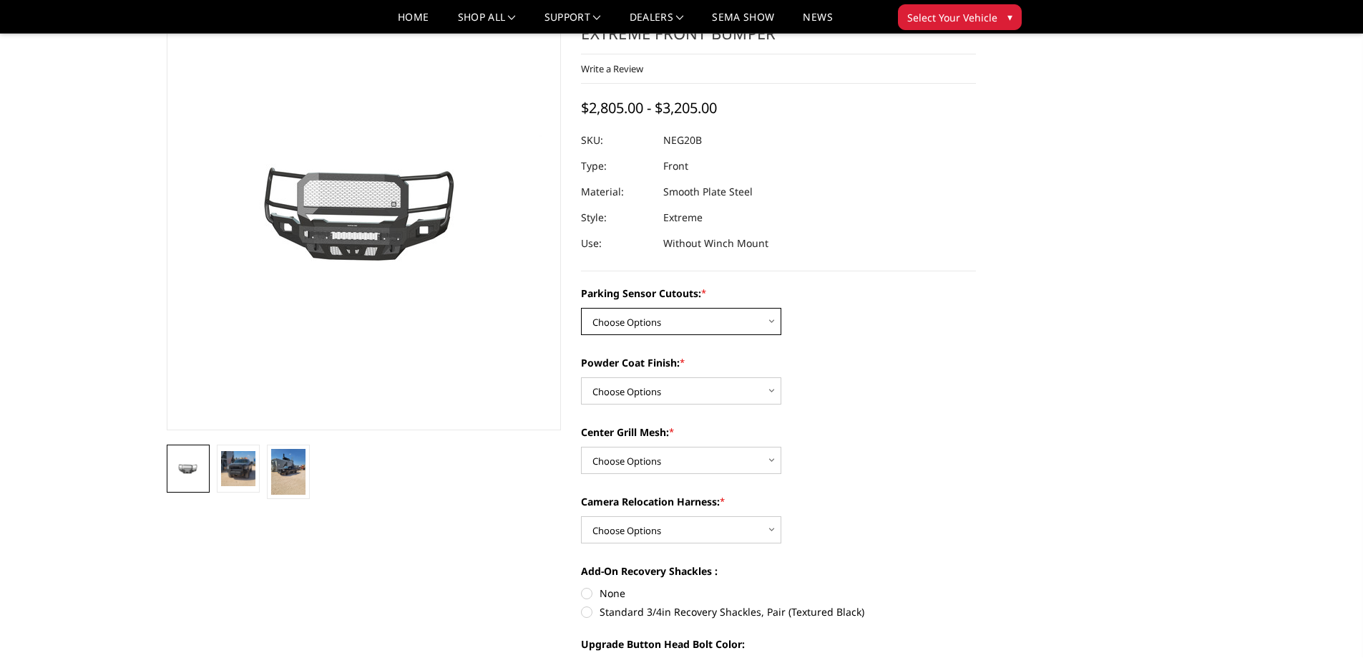
click at [706, 325] on select "Choose Options No - Without Parking Sensor Cutouts Yes - With Parking Sensor Cu…" at bounding box center [681, 321] width 200 height 27
select select "2882"
click at [581, 308] on select "Choose Options No - Without Parking Sensor Cutouts Yes - With Parking Sensor Cu…" at bounding box center [681, 321] width 200 height 27
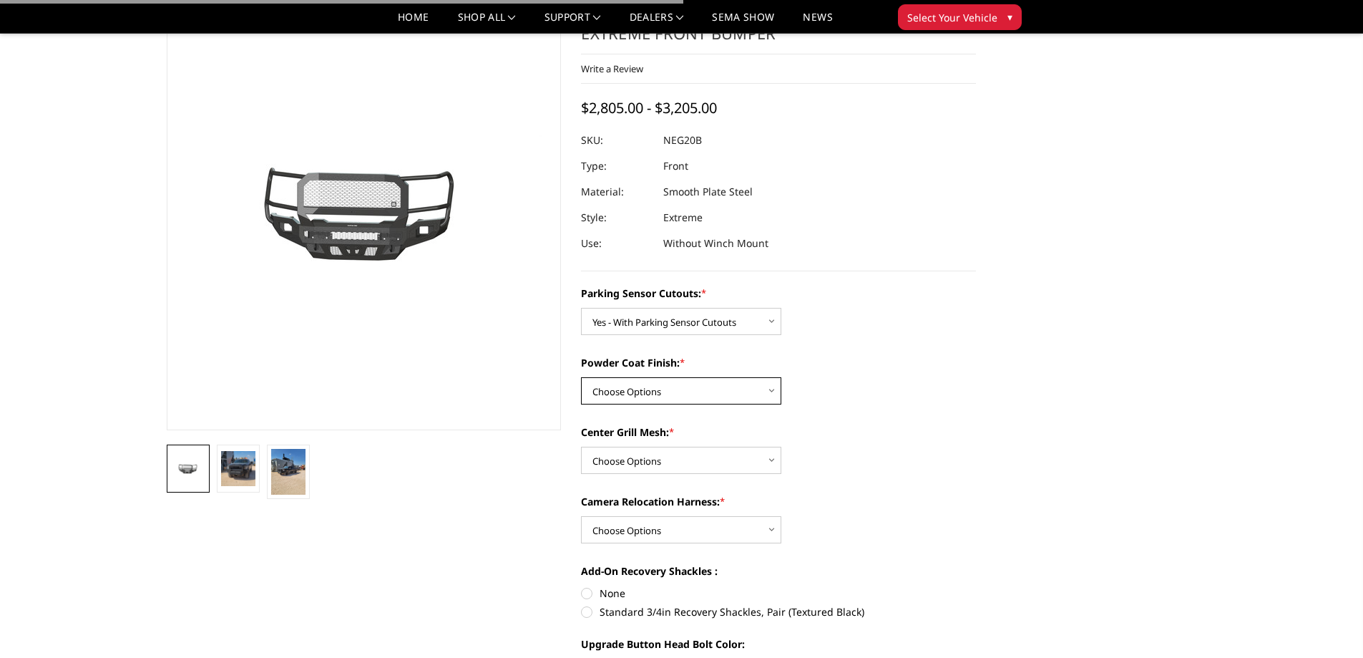
click at [682, 386] on select "Choose Options Bare Metal Texture Black Powder Coat" at bounding box center [681, 390] width 200 height 27
click at [658, 385] on select "Choose Options Bare Metal Texture Black Powder Coat" at bounding box center [681, 390] width 200 height 27
select select "2883"
click at [581, 377] on select "Choose Options Bare Metal Texture Black Powder Coat" at bounding box center [681, 390] width 200 height 27
click at [659, 462] on select "Choose Options WITH Expanded Metal in Center Grill WITHOUT Expanded Metal in Ce…" at bounding box center [681, 460] width 200 height 27
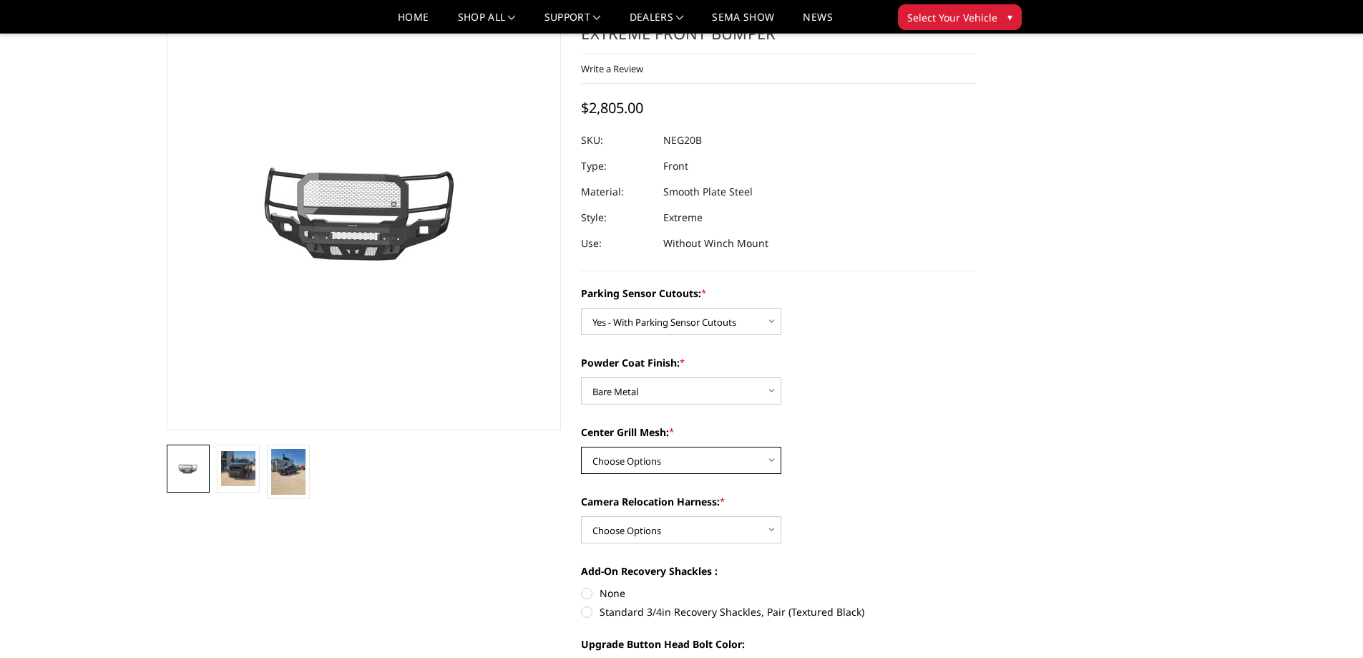
click at [675, 467] on select "Choose Options WITH Expanded Metal in Center Grill WITHOUT Expanded Metal in Ce…" at bounding box center [681, 460] width 200 height 27
select select "2885"
click at [581, 447] on select "Choose Options WITH Expanded Metal in Center Grill WITHOUT Expanded Metal in Ce…" at bounding box center [681, 460] width 200 height 27
click at [669, 527] on select "Choose Options WITH Camera Relocation Harness WITHOUT Camera Relocation Harness" at bounding box center [681, 529] width 200 height 27
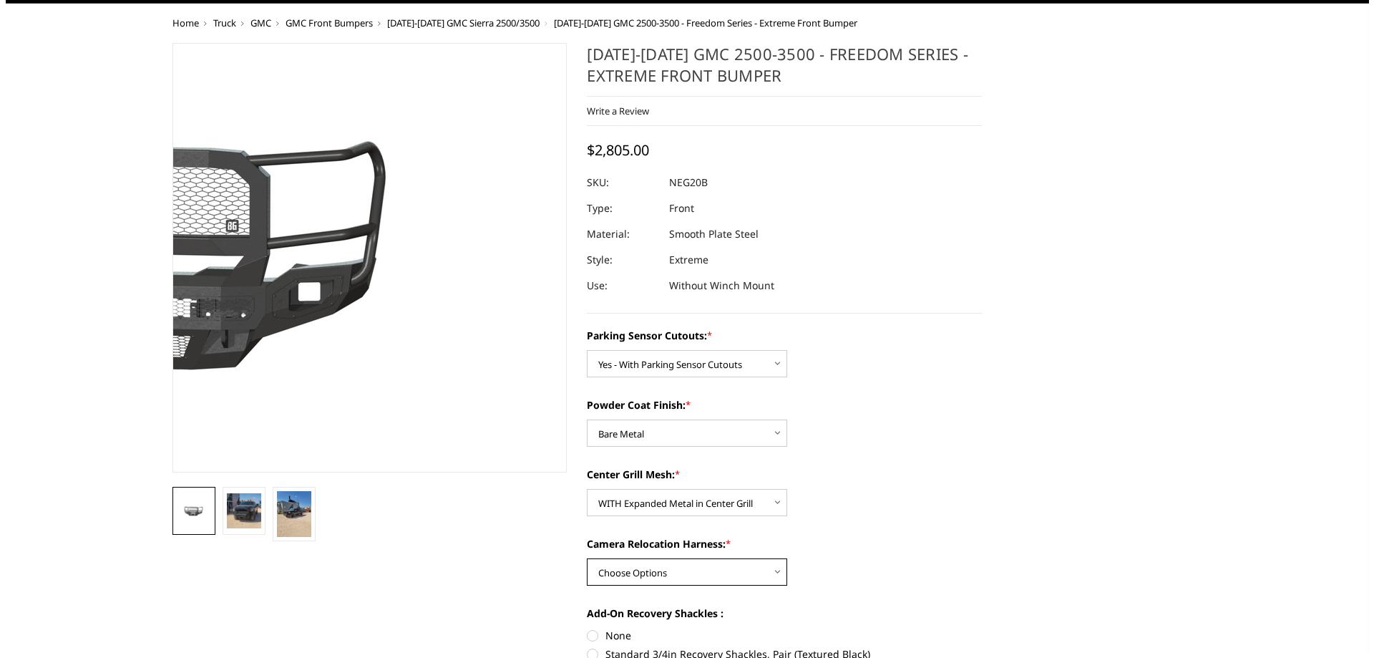
scroll to position [0, 0]
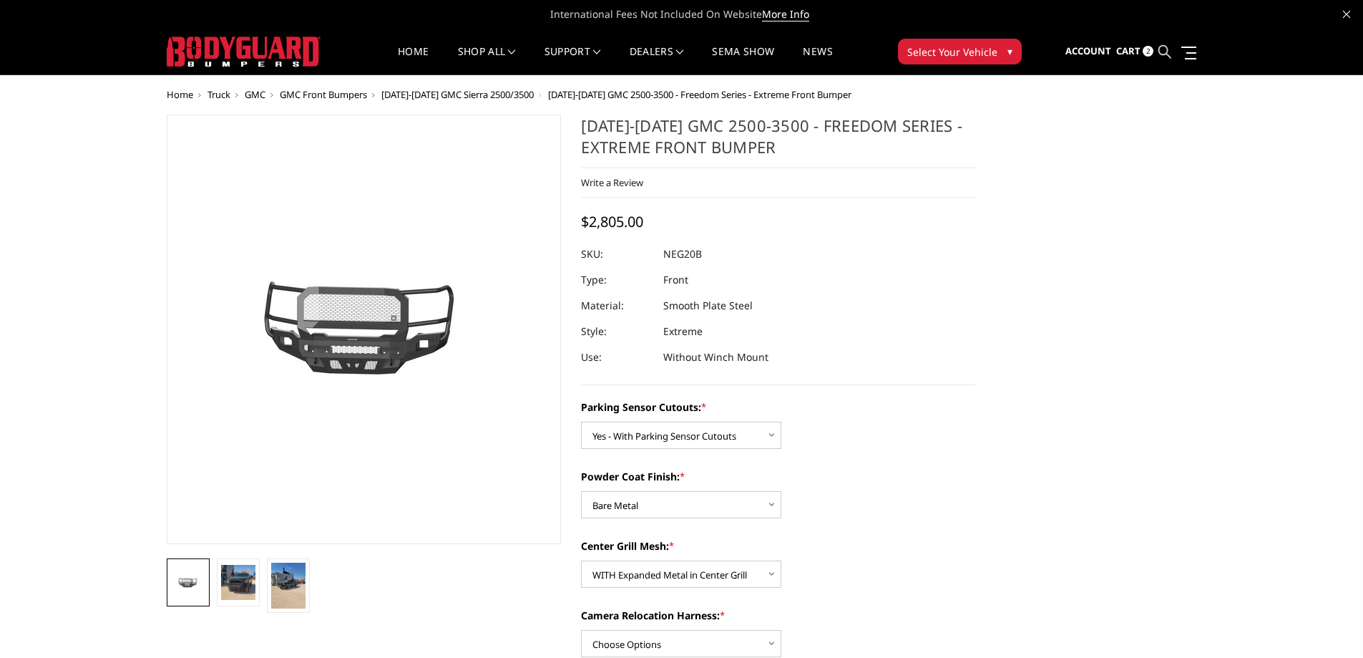
click at [1169, 49] on icon at bounding box center [1165, 51] width 13 height 13
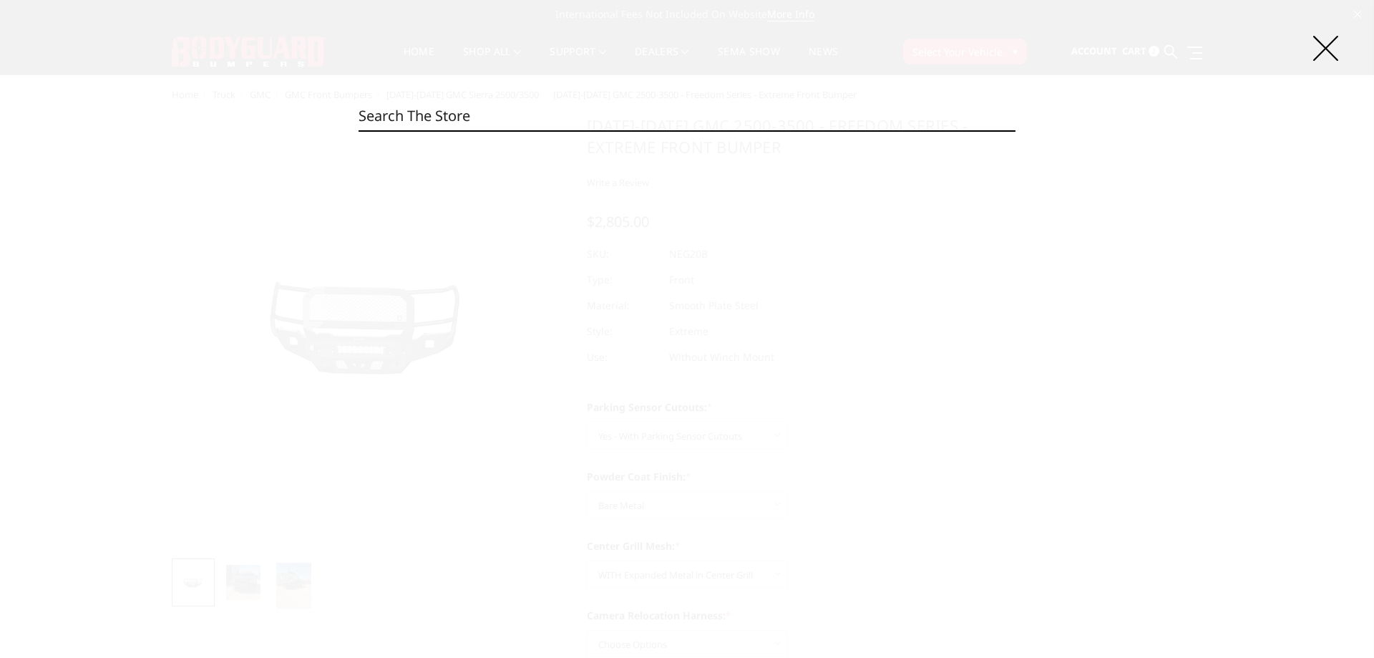
click at [498, 117] on input "Search" at bounding box center [687, 116] width 657 height 29
paste input "LBC22AYBNN"
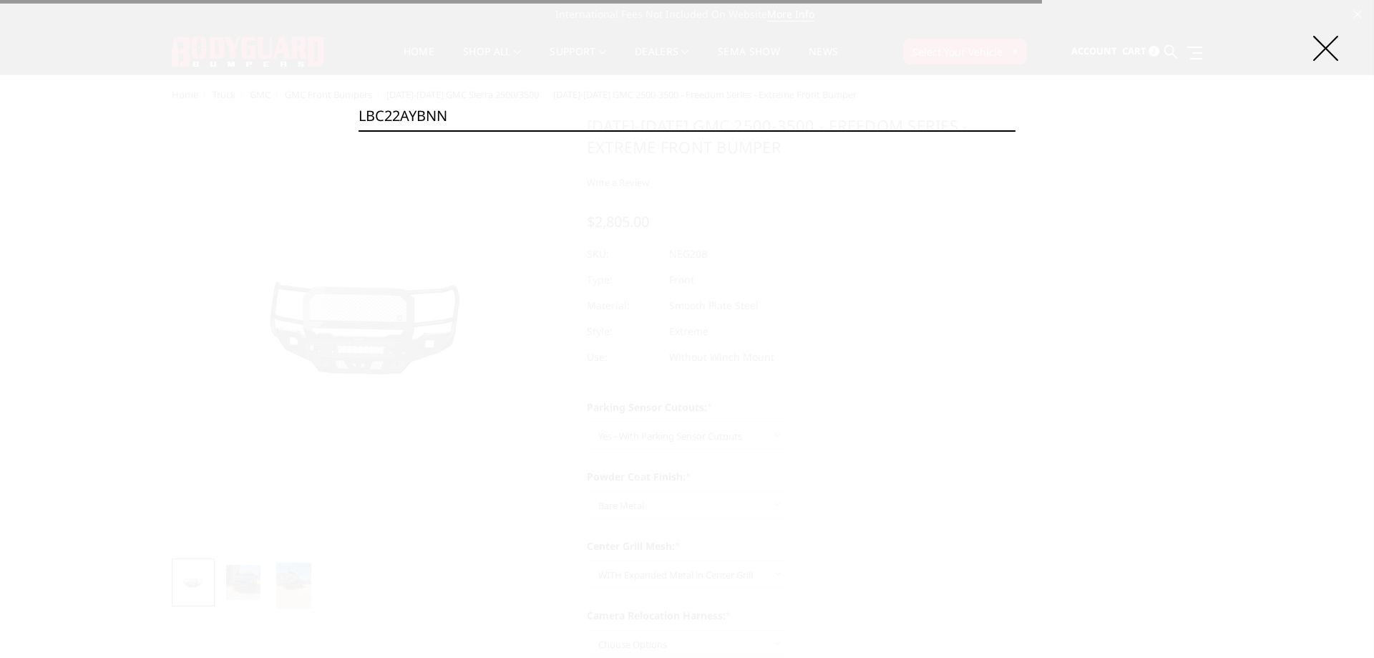
type input "LBC22AYBNN"
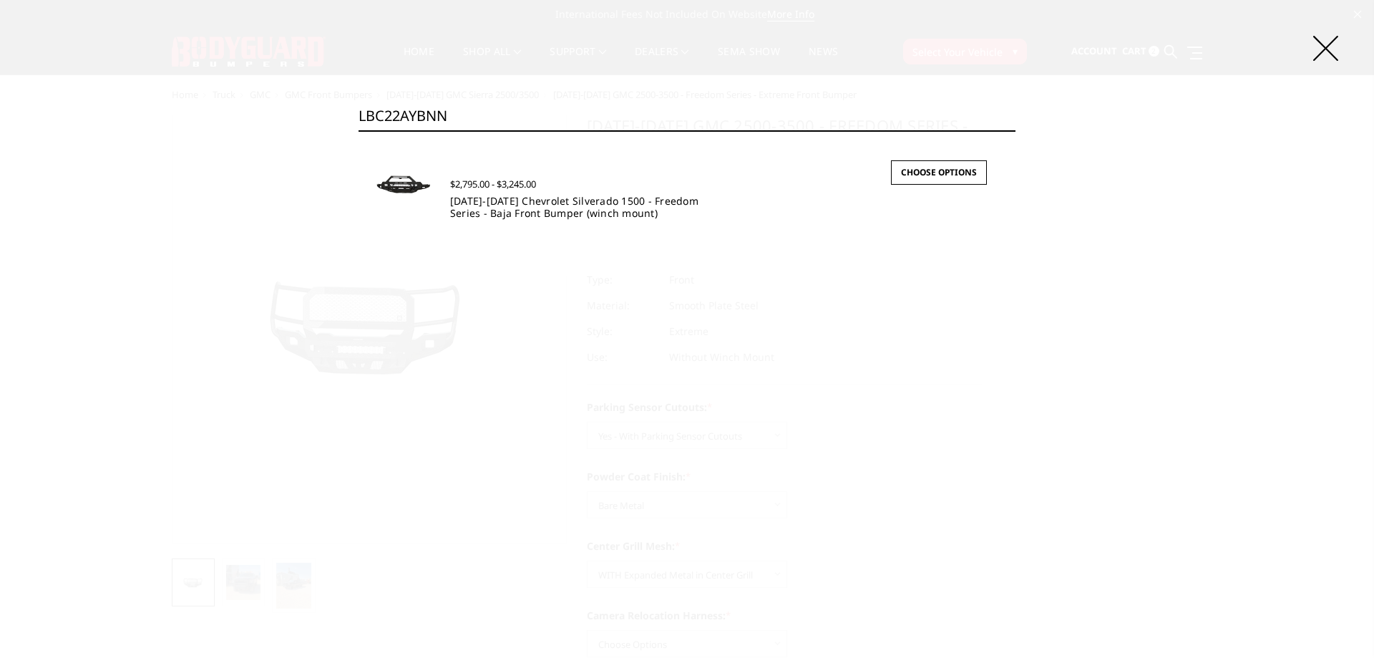
click at [523, 209] on link "2022-2025 Chevrolet Silverado 1500 - Freedom Series - Baja Front Bumper (winch …" at bounding box center [574, 207] width 248 height 26
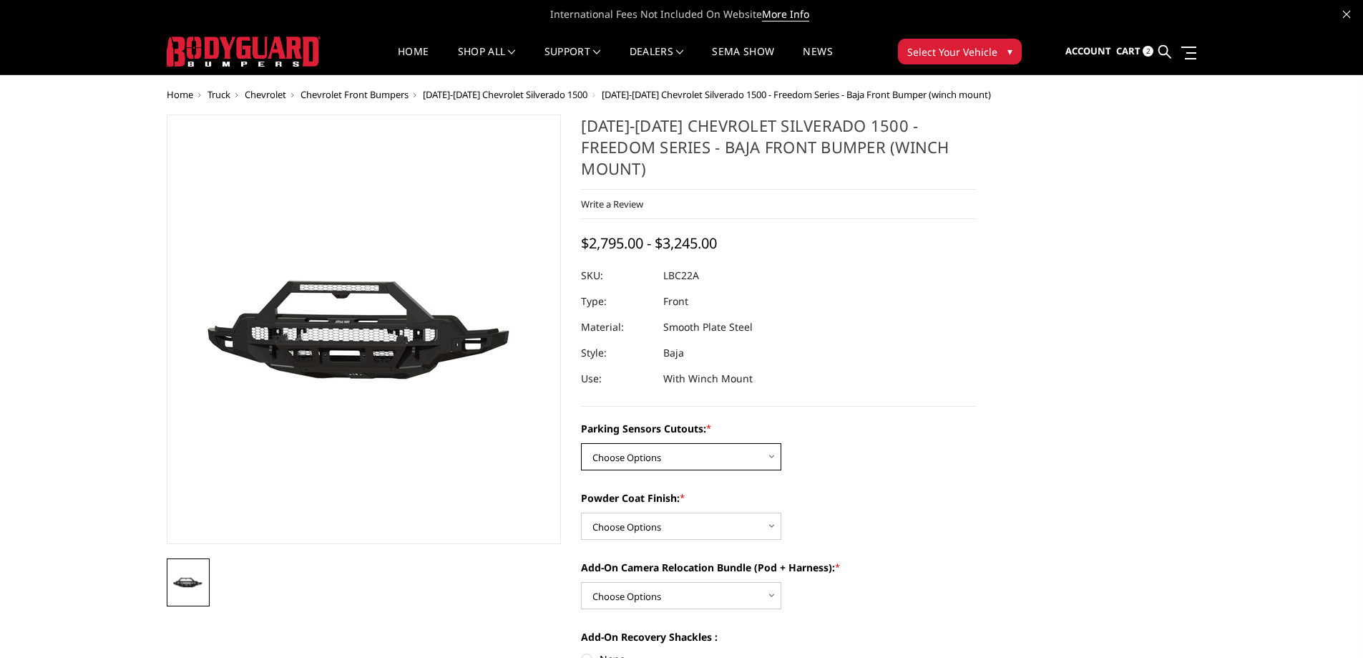
click at [643, 452] on select "Choose Options Yes - I have parking sensors No - I do NOT have parking sensors" at bounding box center [681, 456] width 200 height 27
select select "4385"
click at [581, 443] on select "Choose Options Yes - I have parking sensors No - I do NOT have parking sensors" at bounding box center [681, 456] width 200 height 27
click at [624, 527] on select "Choose Options Bare Metal Textured Black Powder Coat" at bounding box center [681, 525] width 200 height 27
select select "4389"
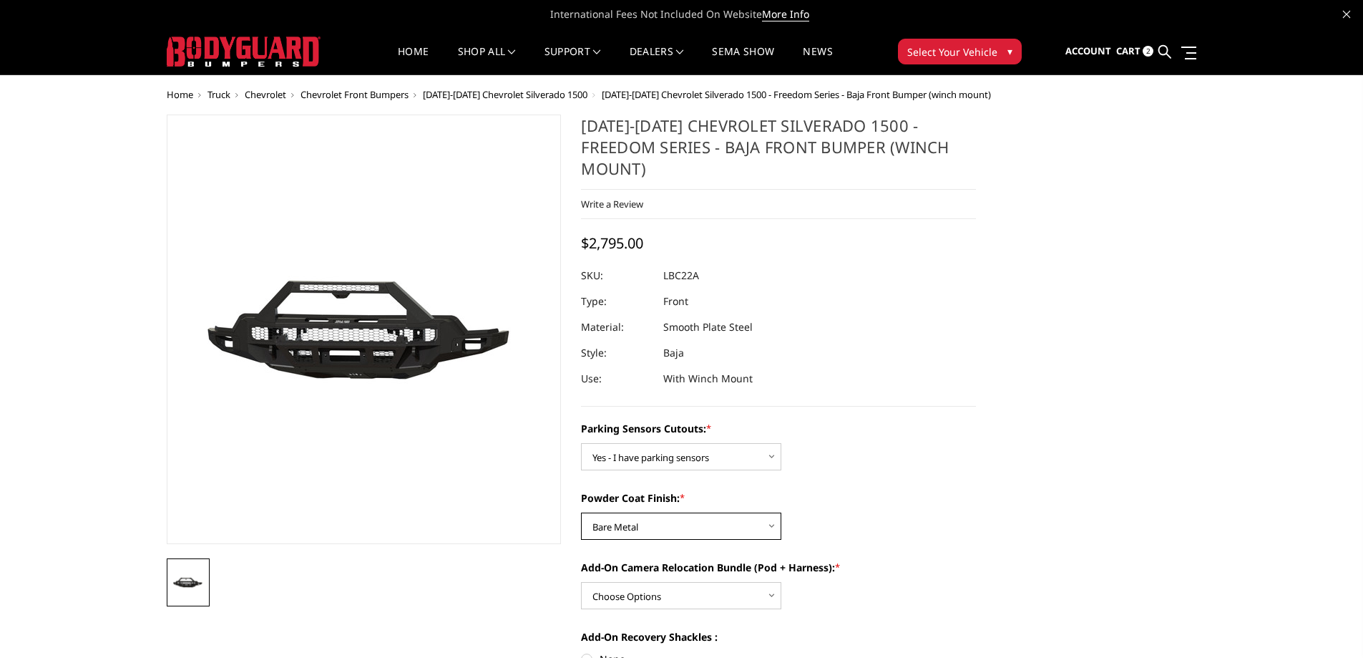
click at [581, 512] on select "Choose Options Bare Metal Textured Black Powder Coat" at bounding box center [681, 525] width 200 height 27
click at [618, 595] on select "Choose Options WITH front camera relocation harness + pod mount WITHOUT front c…" at bounding box center [681, 595] width 200 height 27
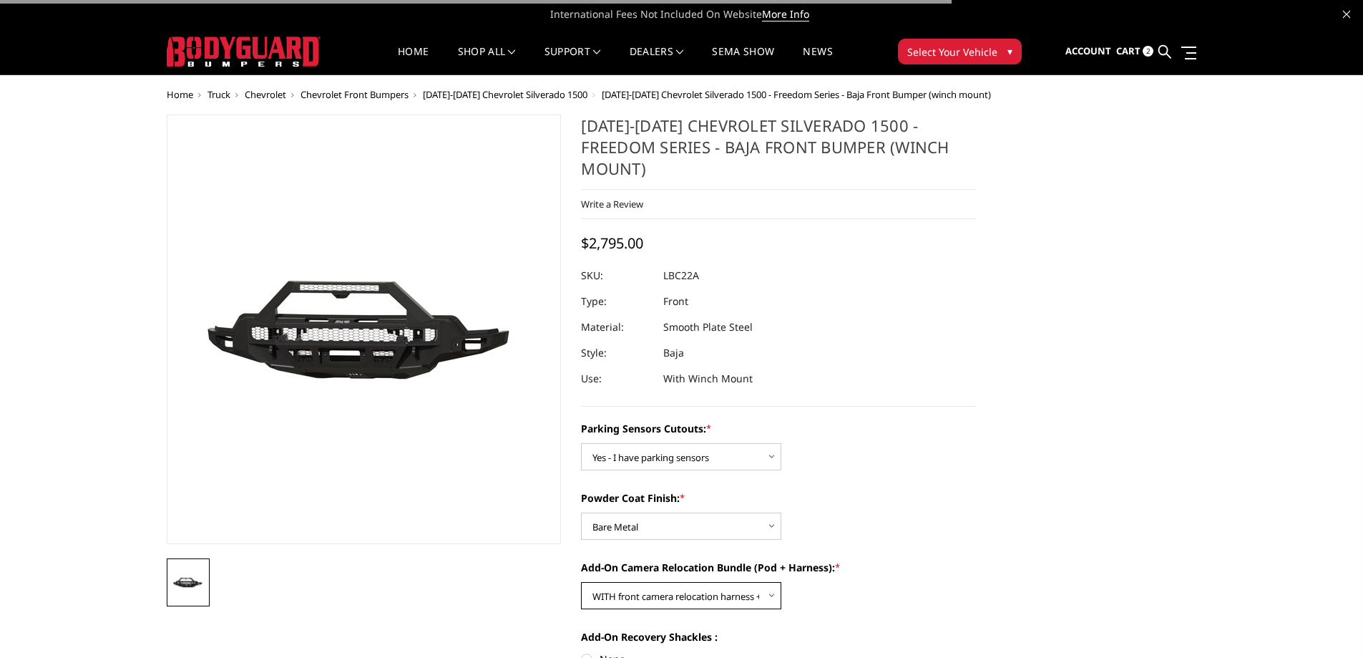
click at [581, 582] on select "Choose Options WITH front camera relocation harness + pod mount WITHOUT front c…" at bounding box center [681, 595] width 200 height 27
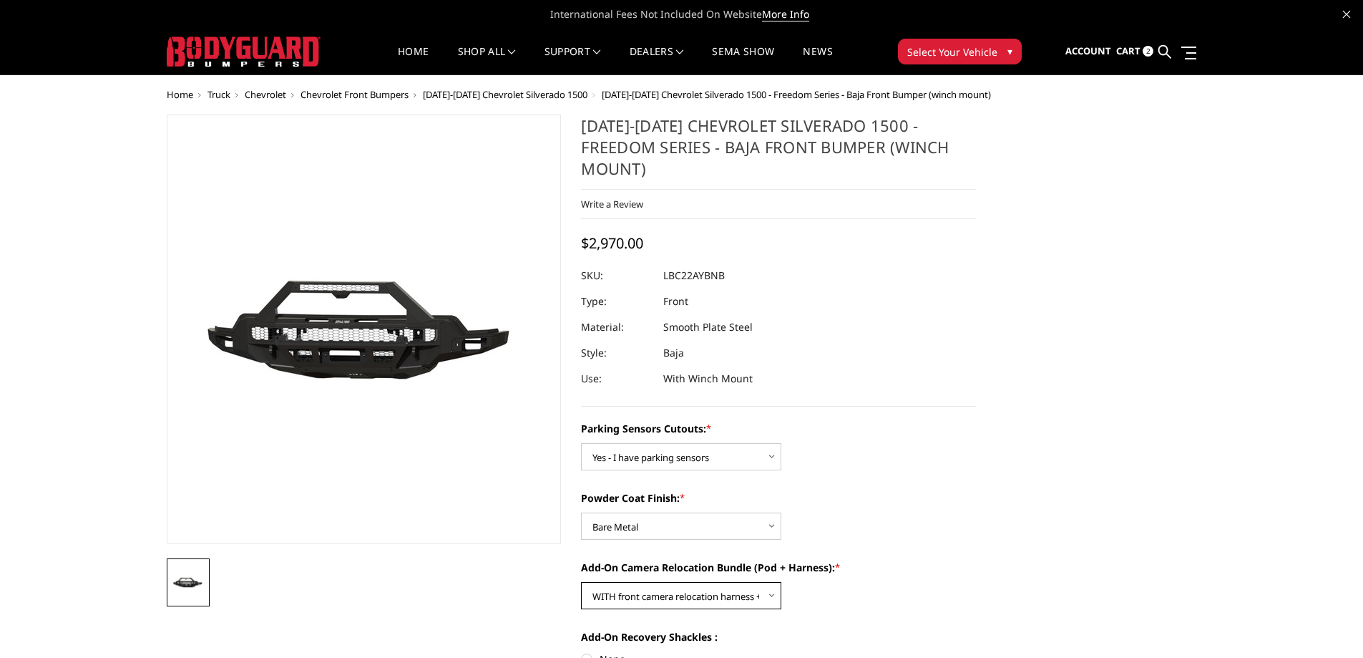
click at [609, 595] on select "Choose Options WITH front camera relocation harness + pod mount WITHOUT front c…" at bounding box center [681, 595] width 200 height 27
select select "4392"
click at [581, 582] on select "Choose Options WITH front camera relocation harness + pod mount WITHOUT front c…" at bounding box center [681, 595] width 200 height 27
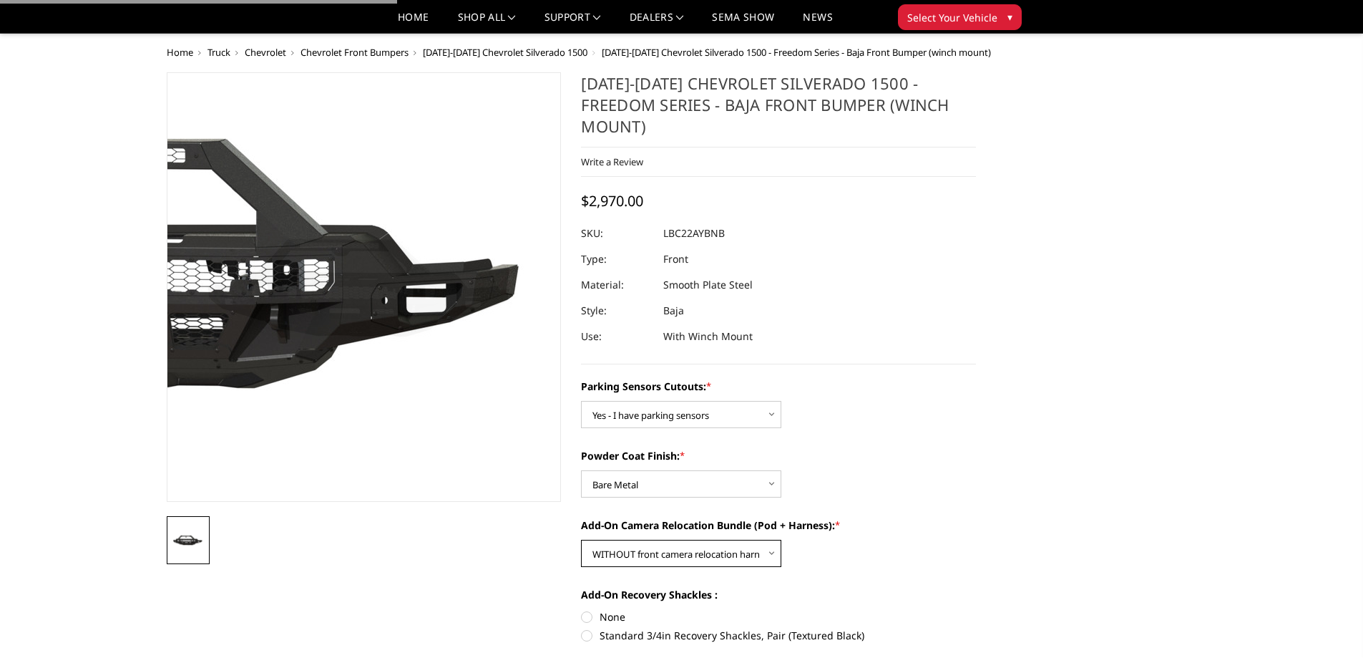
scroll to position [72, 0]
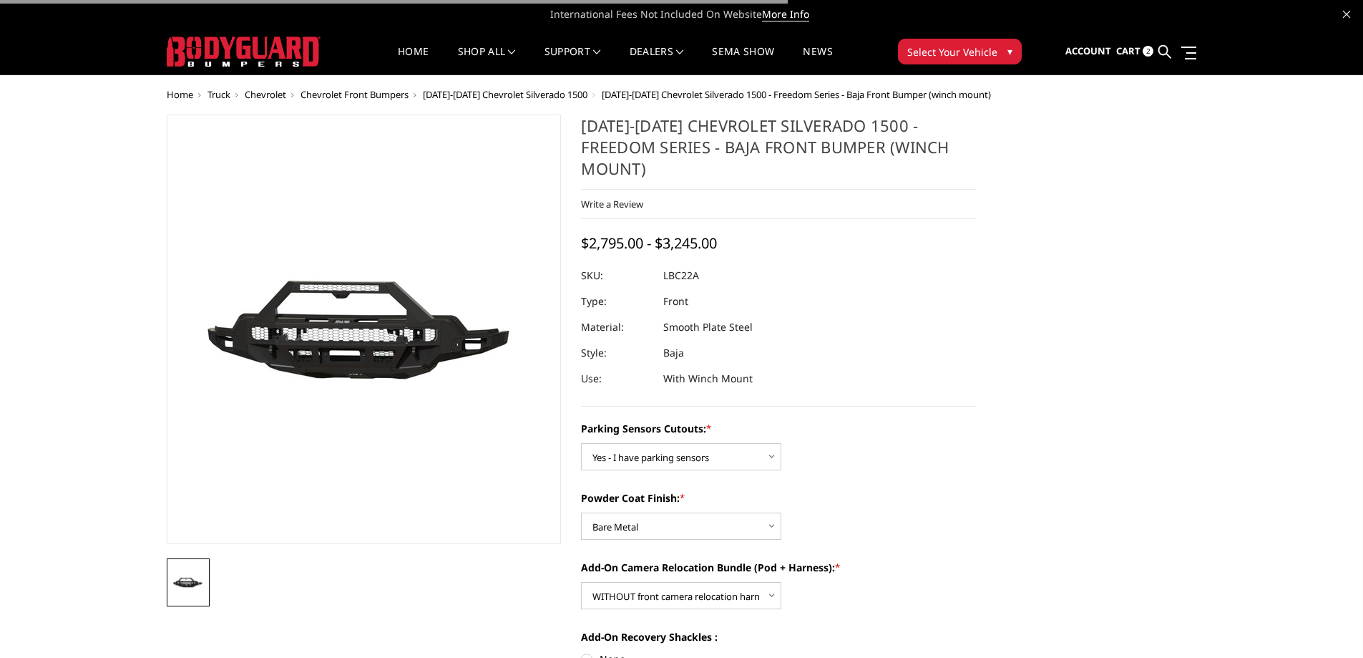
select select "4385"
select select "4389"
select select "4392"
click at [1159, 54] on icon at bounding box center [1165, 51] width 13 height 13
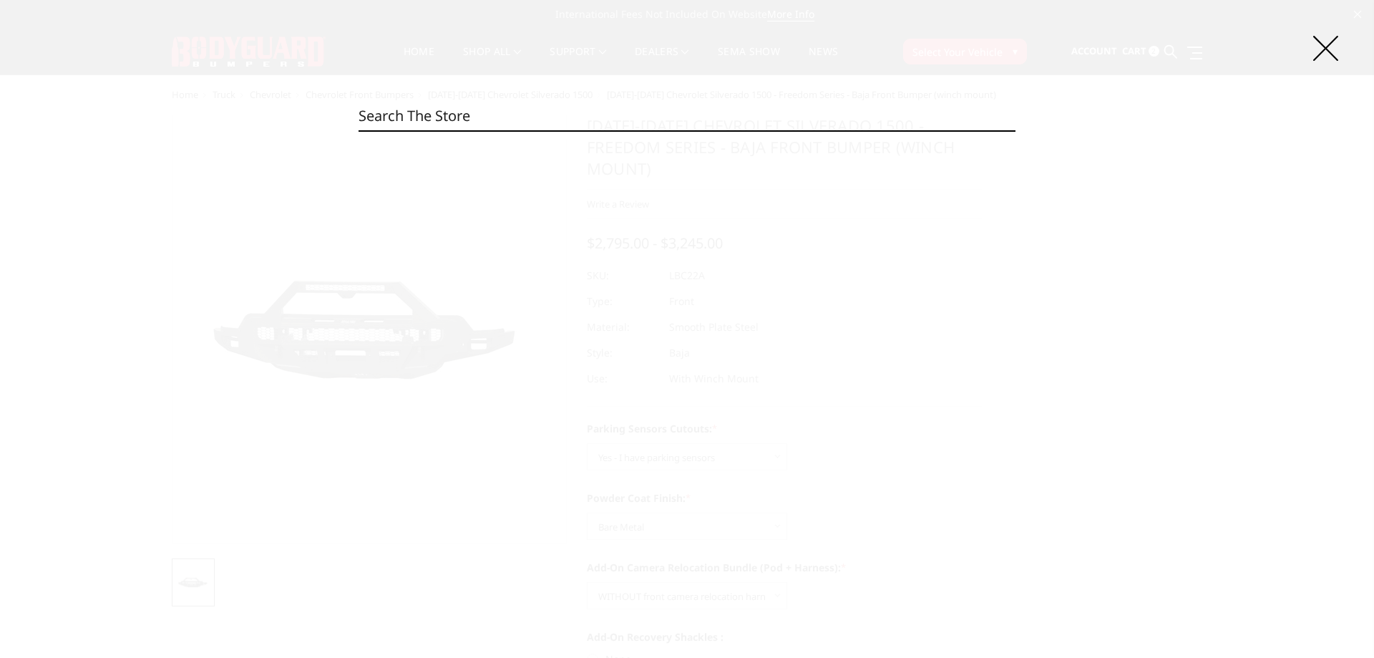
click at [505, 117] on input "Search" at bounding box center [687, 116] width 657 height 29
paste input "JAC20BYBNN"
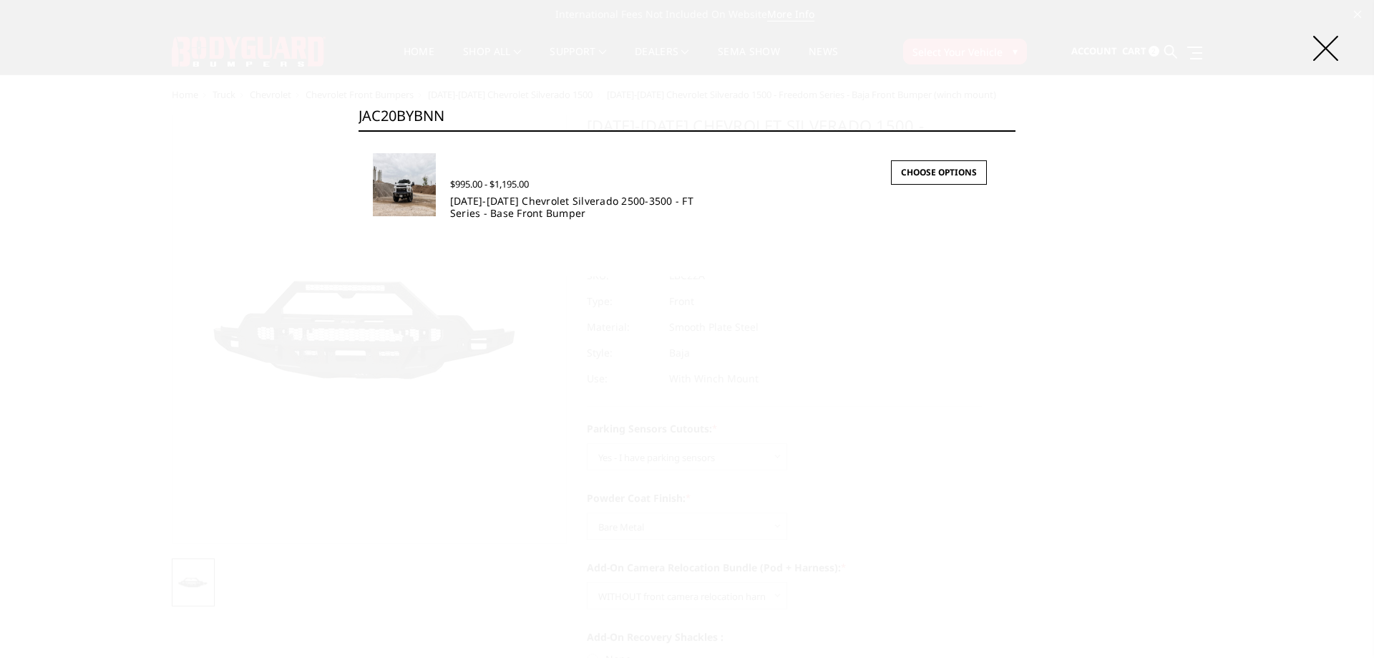
type input "JAC20BYBNN"
click at [516, 214] on link "[DATE]-[DATE] Chevrolet Silverado 2500-3500 - FT Series - Base Front Bumper" at bounding box center [571, 207] width 243 height 26
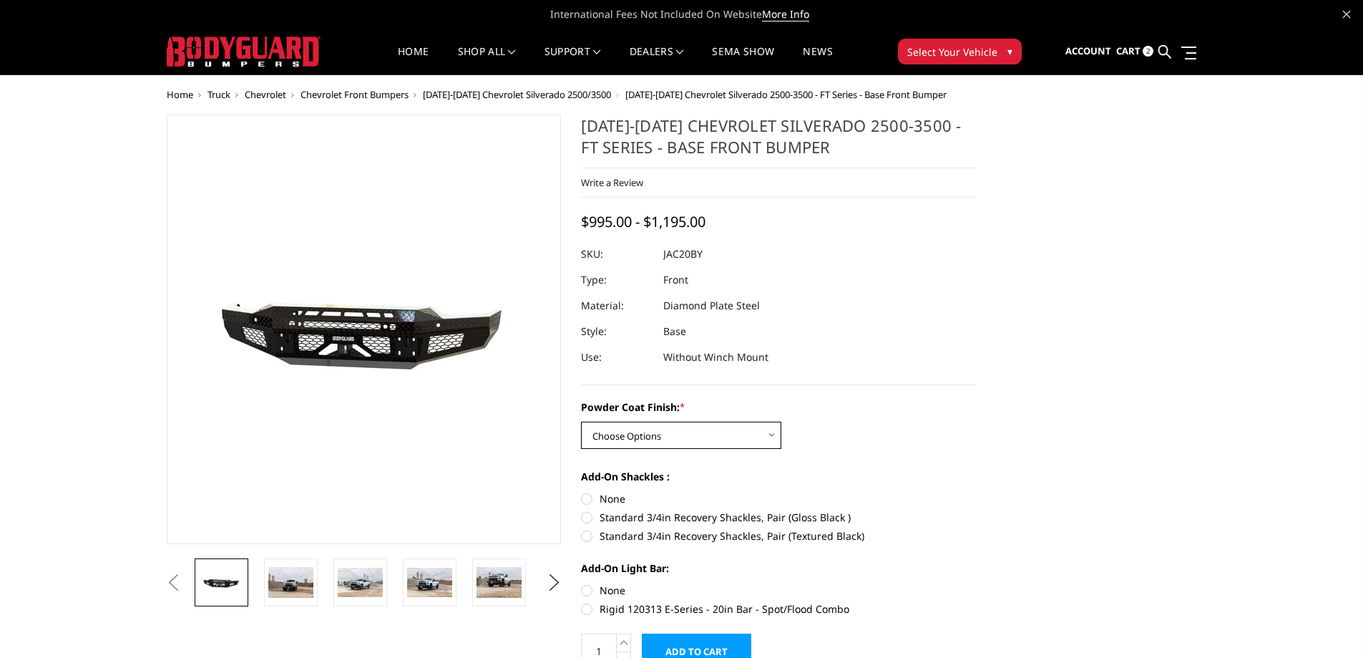
click at [694, 434] on select "Choose Options Bare Metal Gloss Black Powder Coat Textured Black Powder Coat" at bounding box center [681, 435] width 200 height 27
click at [698, 429] on select "Choose Options Bare Metal Gloss Black Powder Coat Textured Black Powder Coat" at bounding box center [681, 435] width 200 height 27
drag, startPoint x: 673, startPoint y: 439, endPoint x: 654, endPoint y: 401, distance: 42.3
click at [673, 439] on select "Choose Options Bare Metal Gloss Black Powder Coat Textured Black Powder Coat" at bounding box center [681, 435] width 200 height 27
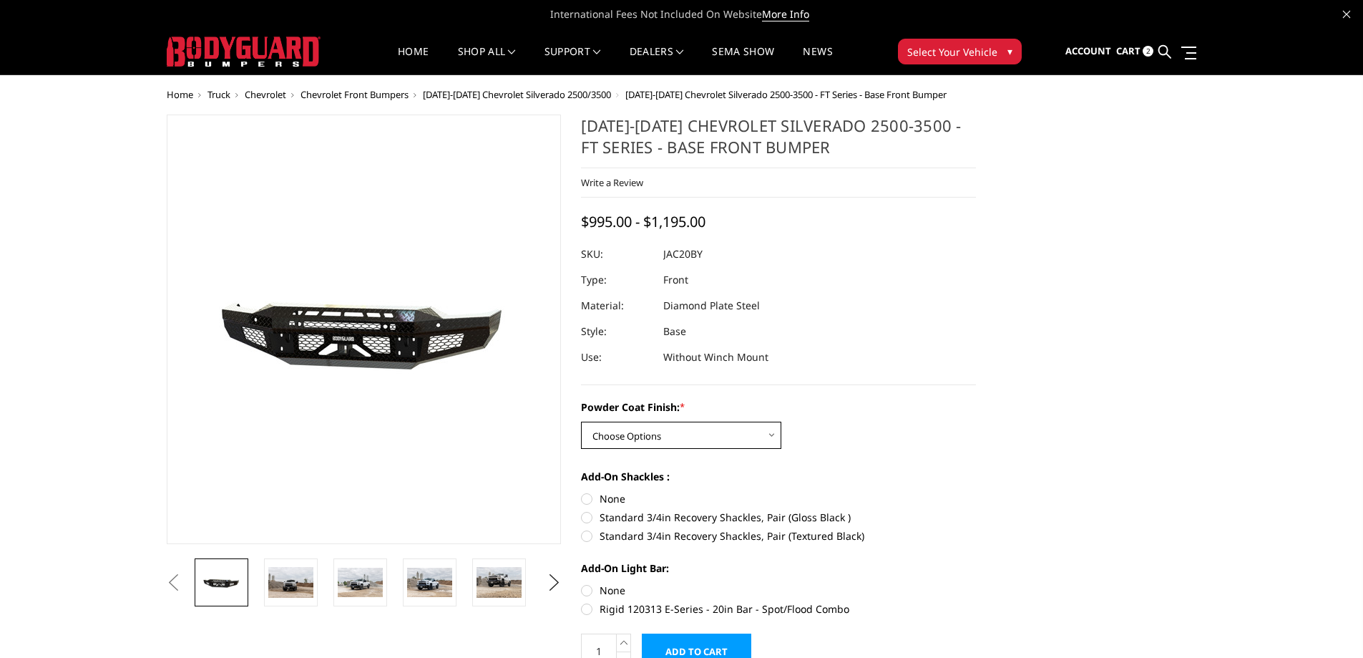
drag, startPoint x: 646, startPoint y: 432, endPoint x: 646, endPoint y: 446, distance: 13.6
click at [646, 432] on select "Choose Options Bare Metal Gloss Black Powder Coat Textured Black Powder Coat" at bounding box center [681, 435] width 200 height 27
select select "3363"
click at [581, 422] on select "Choose Options Bare Metal Gloss Black Powder Coat Textured Black Powder Coat" at bounding box center [681, 435] width 200 height 27
click at [1167, 55] on icon at bounding box center [1165, 51] width 13 height 13
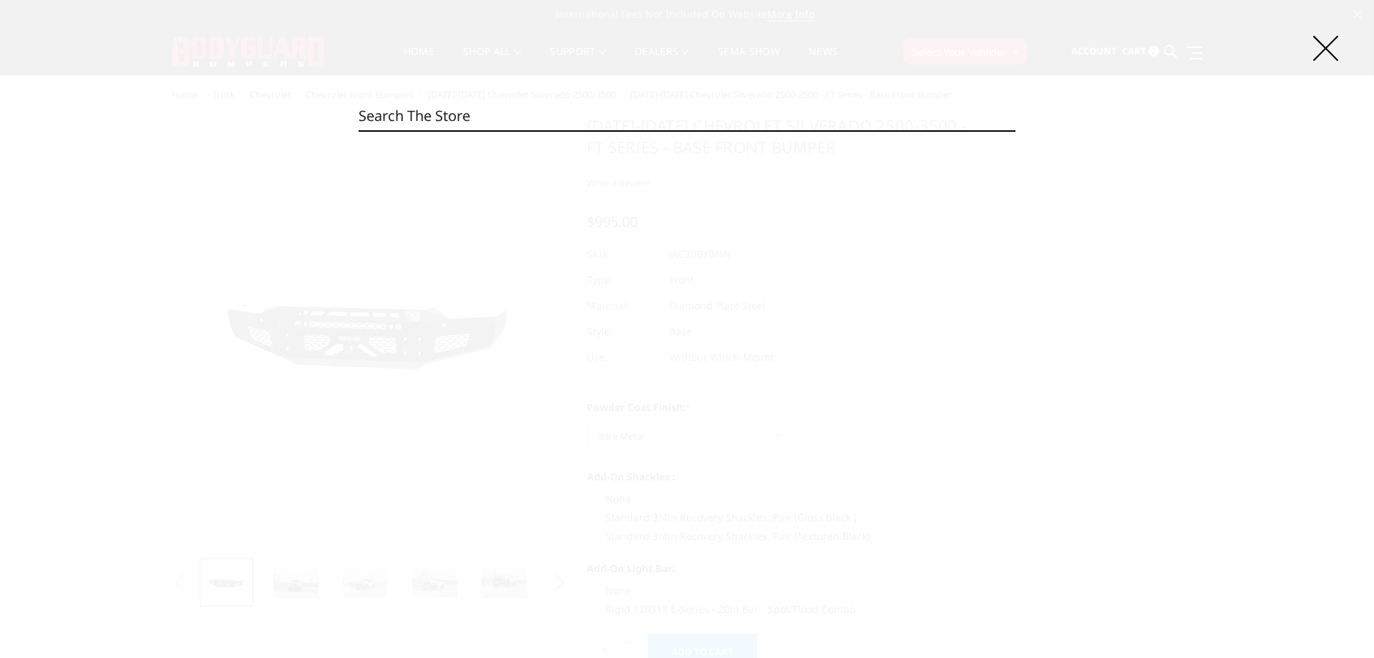
click at [663, 112] on input "Search" at bounding box center [687, 116] width 657 height 29
paste input "JAC24BYBNN"
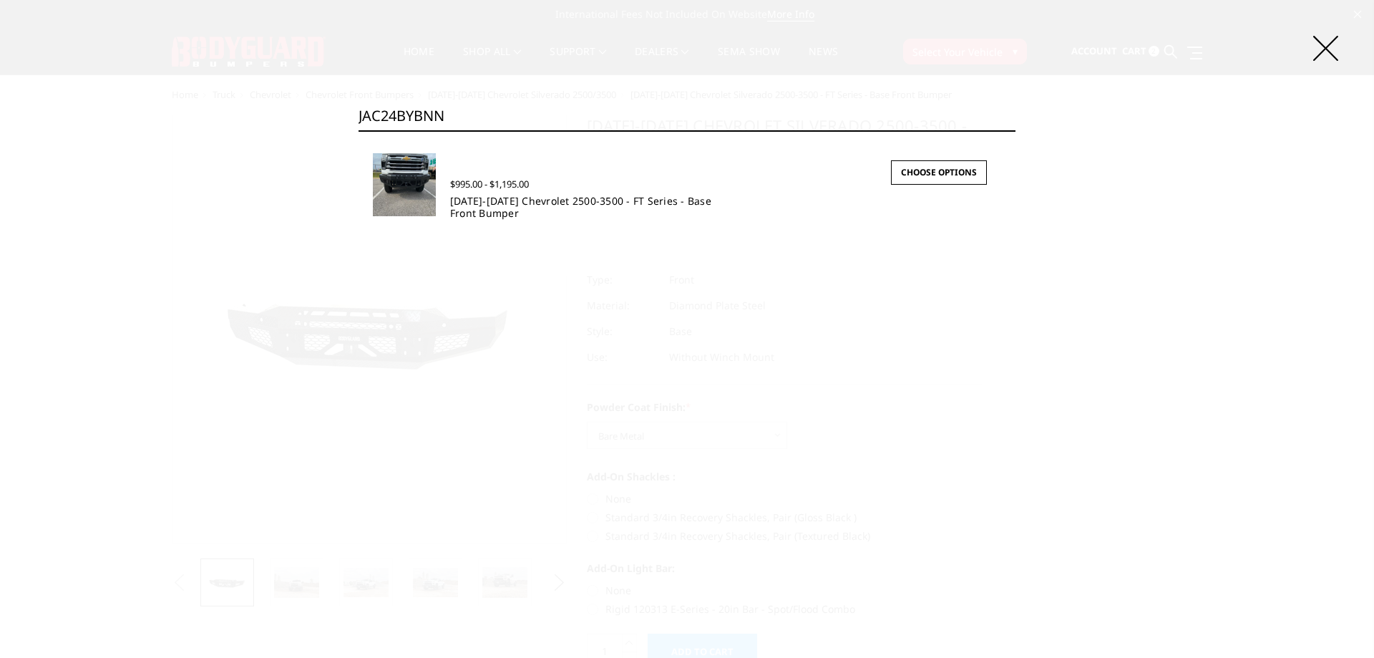
type input "JAC24BYBNN"
click at [491, 201] on link "[DATE]-[DATE] Chevrolet 2500-3500 - FT Series - Base Front Bumper" at bounding box center [580, 207] width 261 height 26
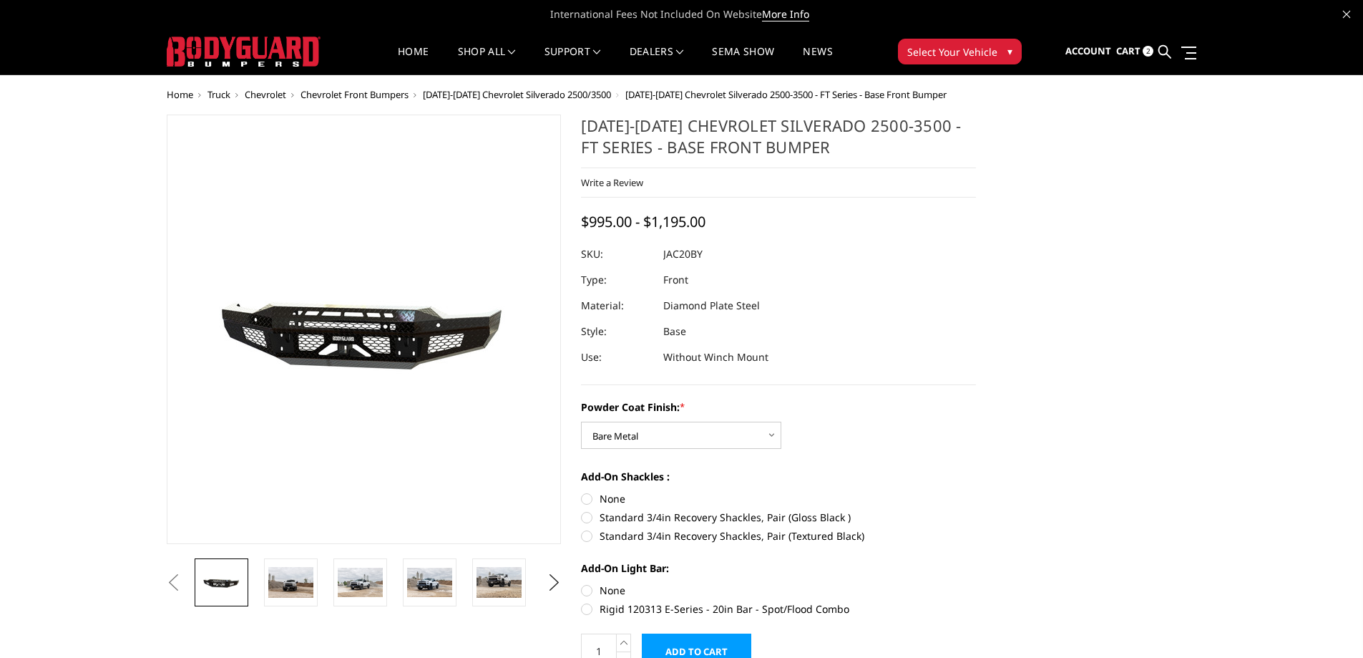
select select "3363"
click at [1165, 51] on icon at bounding box center [1165, 51] width 13 height 13
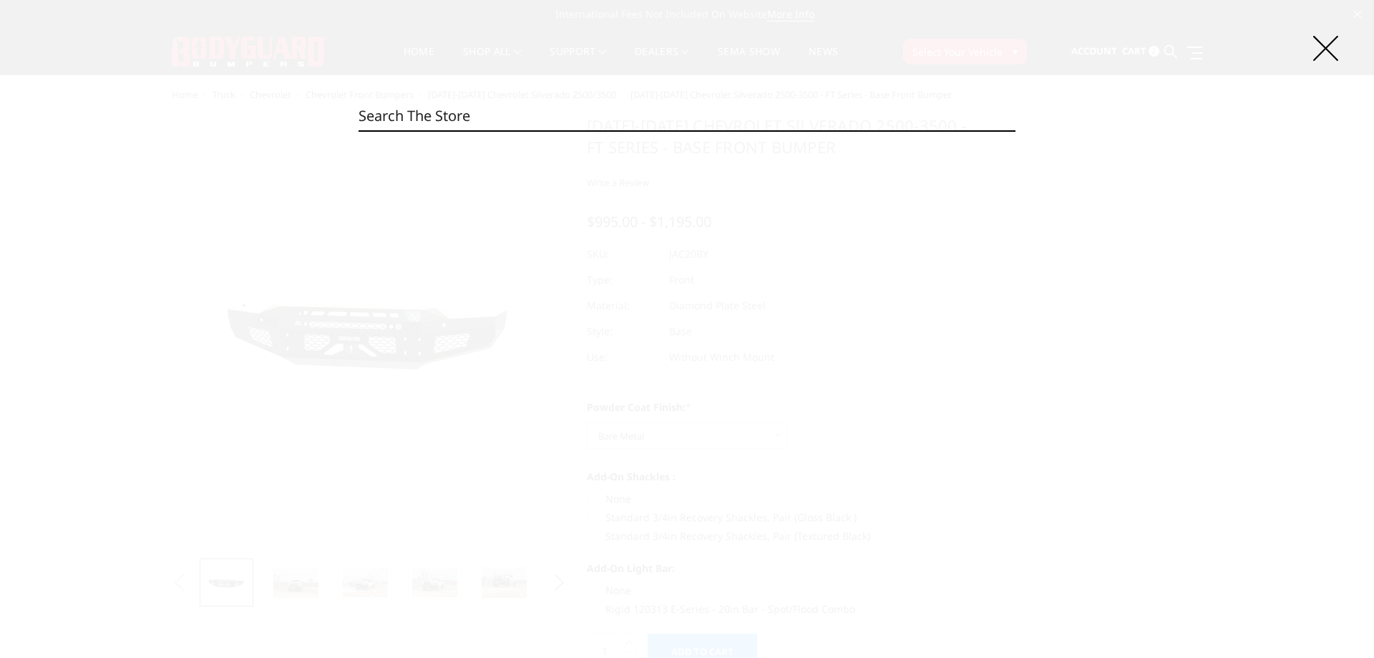
click at [596, 112] on input "Search" at bounding box center [687, 116] width 657 height 29
paste input "JEC20BYBMH"
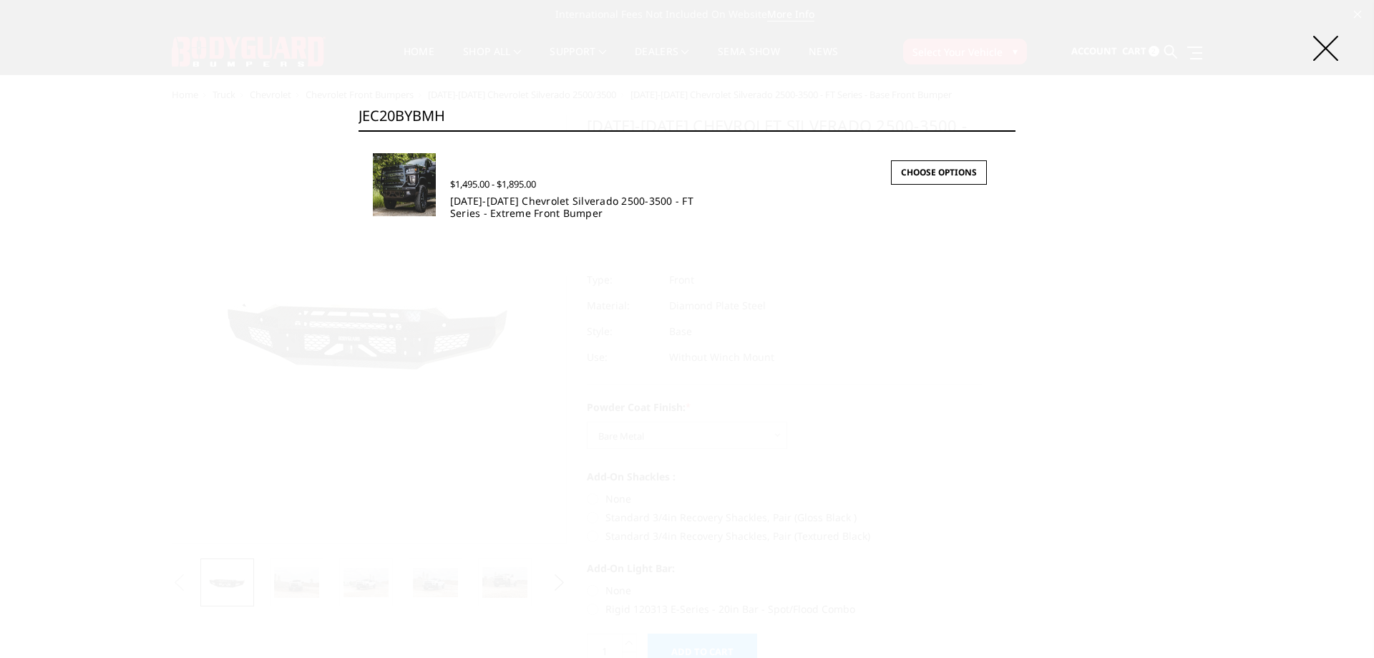
type input "JEC20BYBMH"
click at [534, 203] on link "[DATE]-[DATE] Chevrolet Silverado 2500-3500 - FT Series - Extreme Front Bumper" at bounding box center [571, 207] width 243 height 26
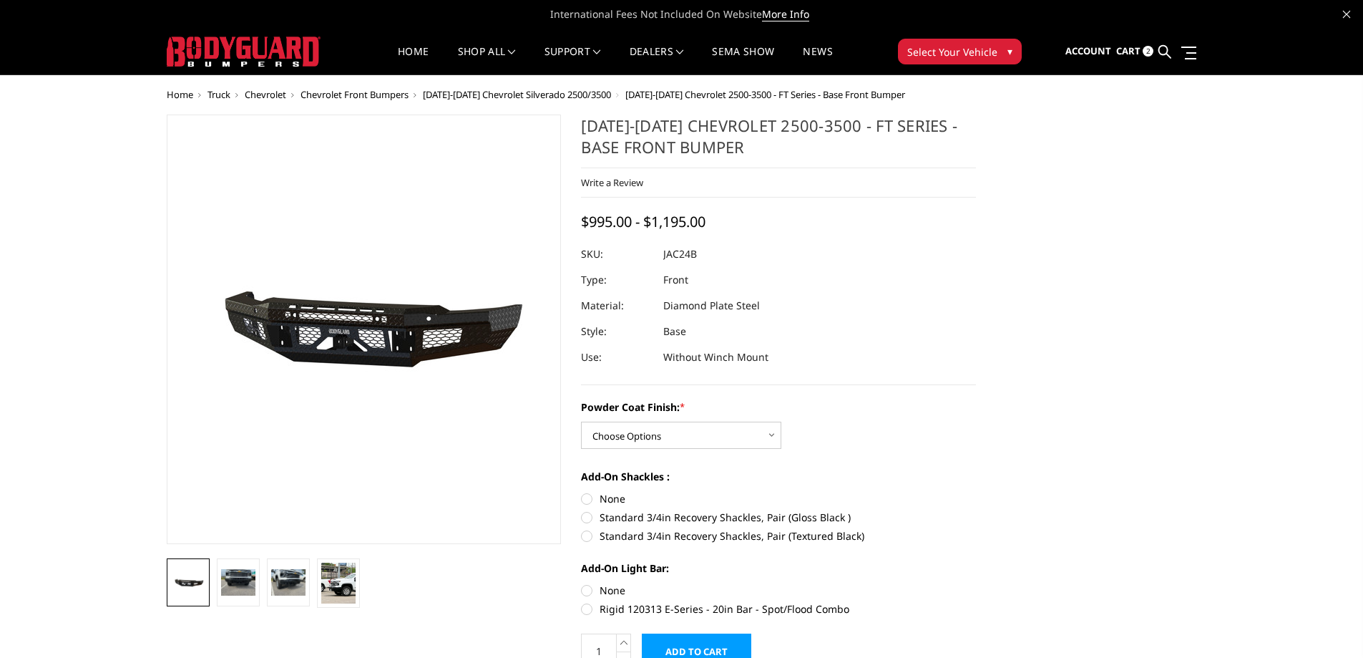
click at [1157, 50] on ul "Account Sign in Register Cart 2 Search Search" at bounding box center [1131, 51] width 131 height 45
click at [1173, 56] on ul "Account Sign in Register Cart 2 Search Search" at bounding box center [1131, 51] width 131 height 45
click at [1169, 56] on icon at bounding box center [1165, 51] width 13 height 13
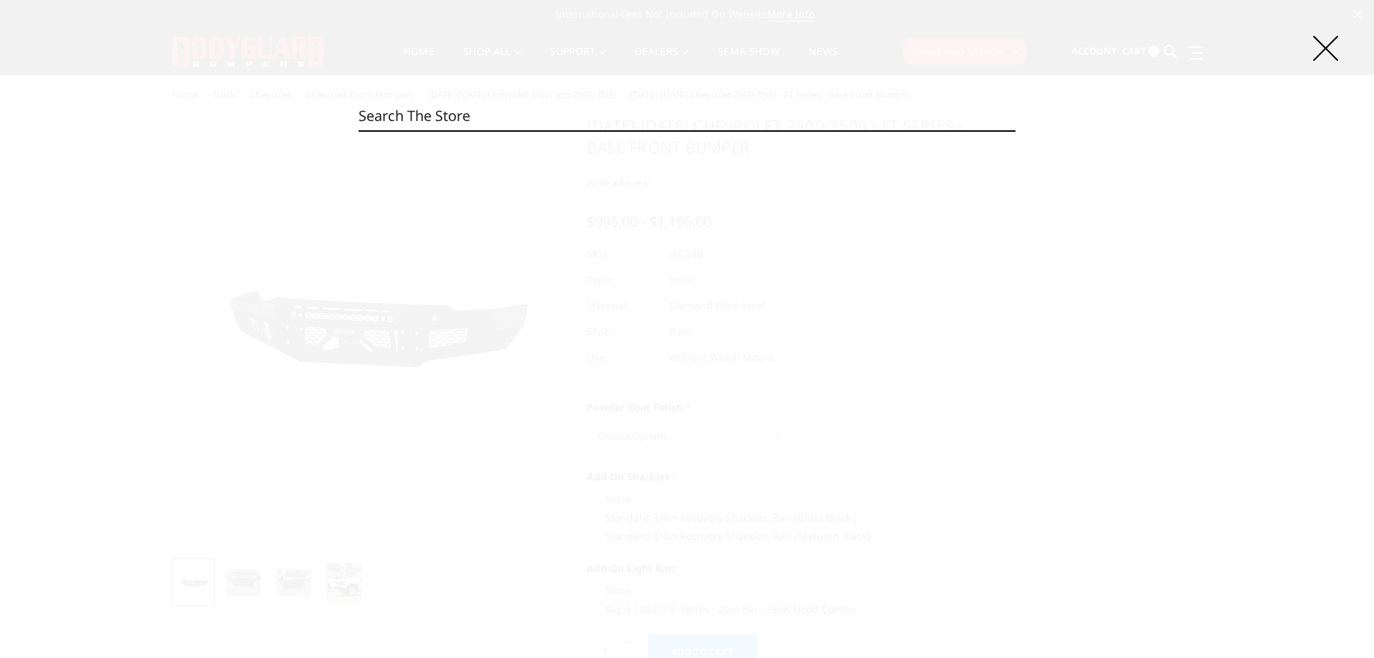
click at [533, 110] on input "Search" at bounding box center [687, 116] width 657 height 29
paste input "JAC24BYTNN"
type input "JAC24BYTNN"
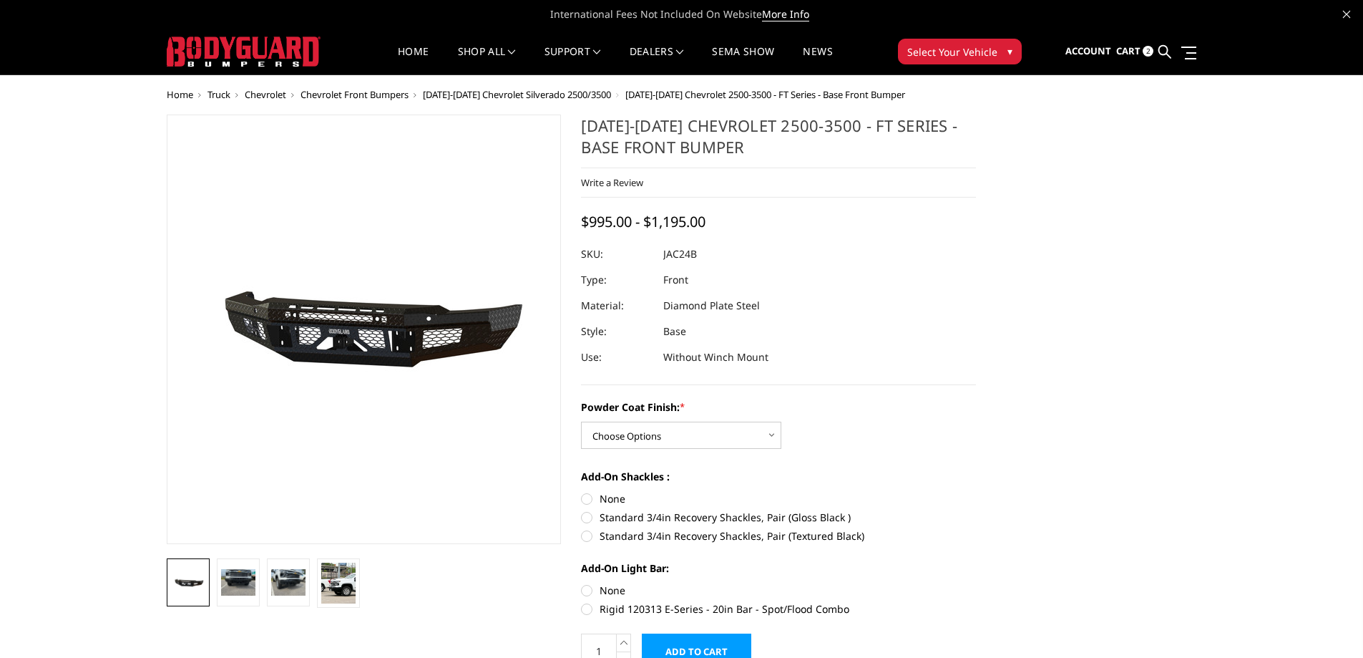
click at [1164, 39] on link at bounding box center [1165, 51] width 13 height 45
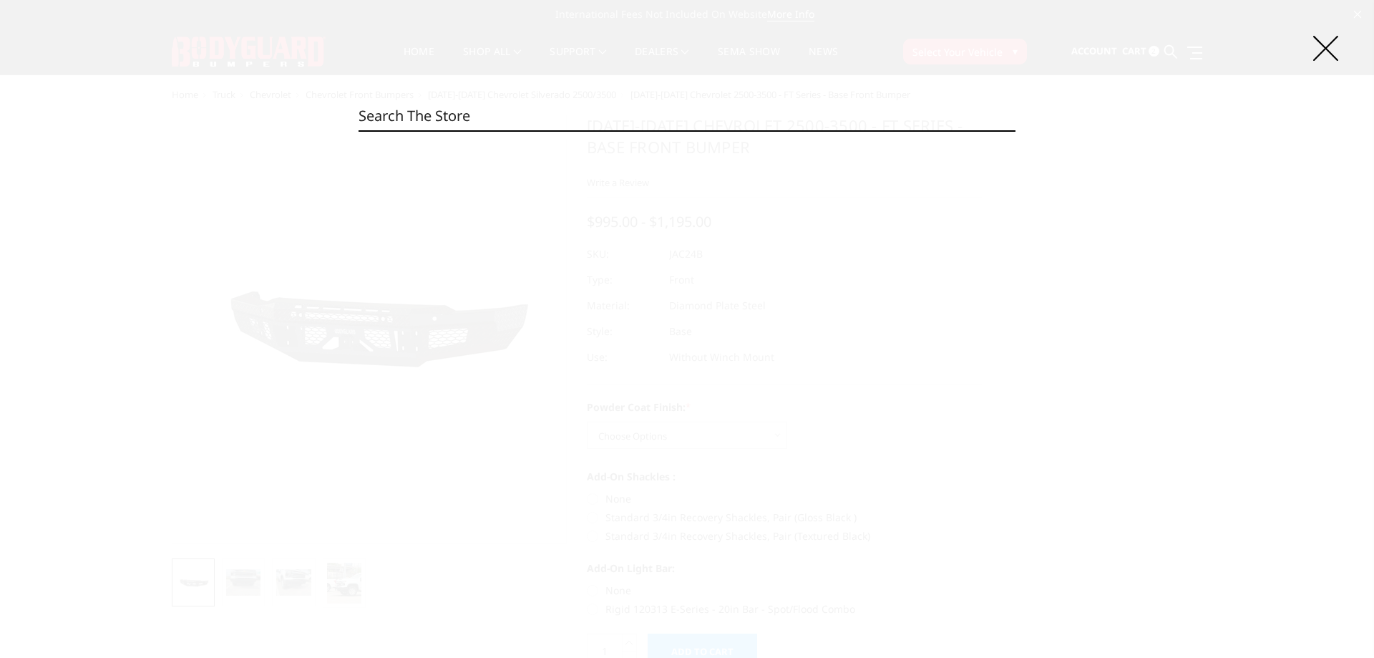
click at [439, 115] on input "Search" at bounding box center [687, 116] width 657 height 29
paste input "JAC24BYTNN"
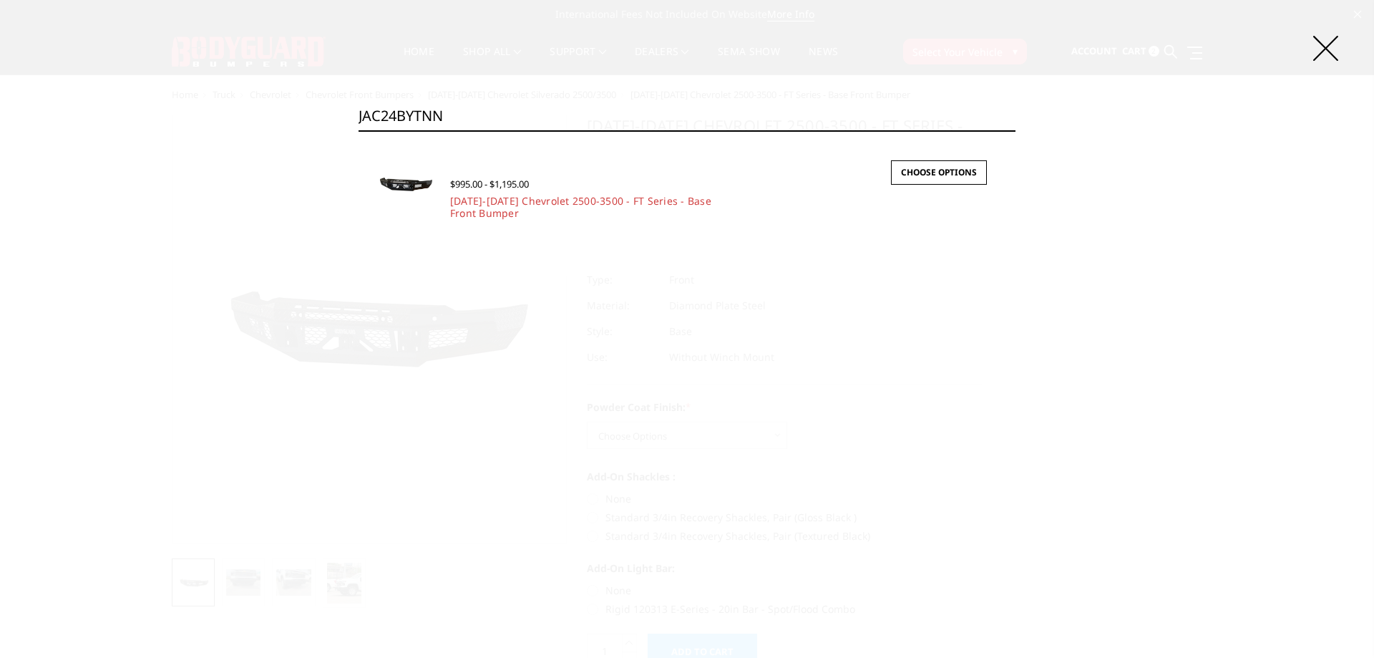
click at [515, 107] on input "JAC24BYTNN" at bounding box center [687, 116] width 657 height 29
paste input "F17BNB"
type input "JAF17BNBNN"
click at [488, 201] on link "[DATE]-[DATE] Ford F250-350 - FT Series - Base Front Bumper" at bounding box center [579, 207] width 258 height 26
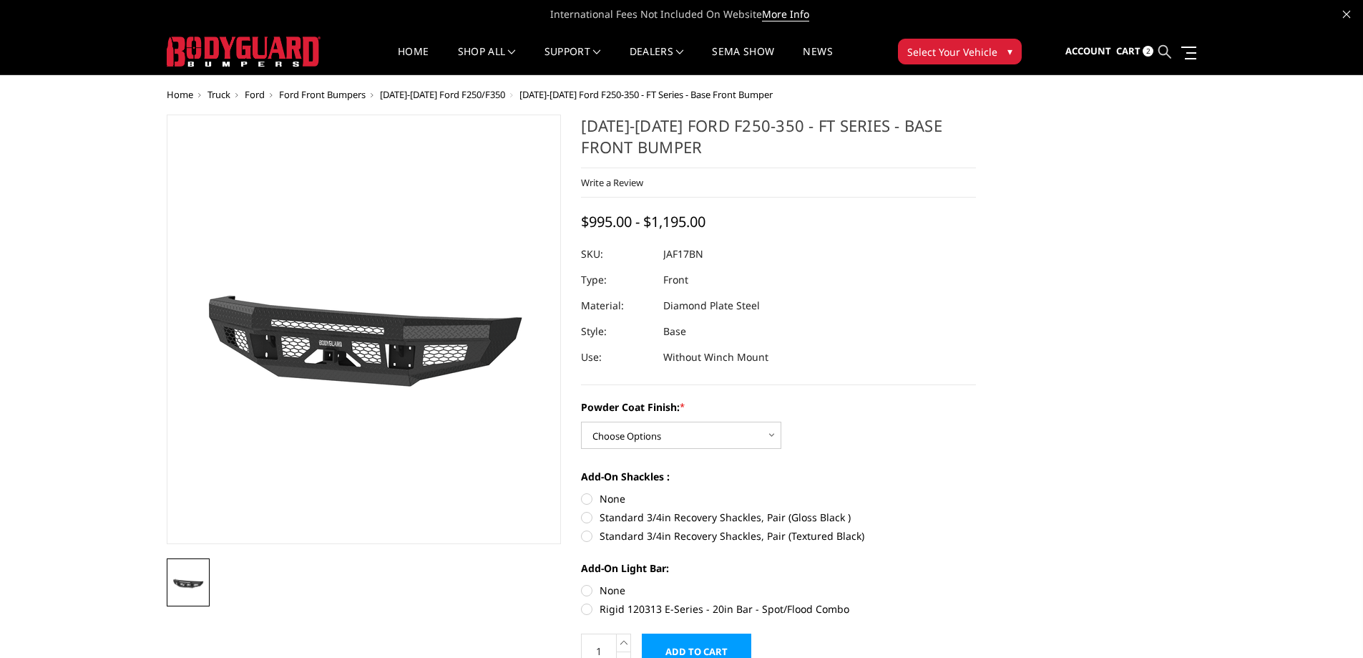
click at [1159, 55] on icon at bounding box center [1165, 51] width 13 height 13
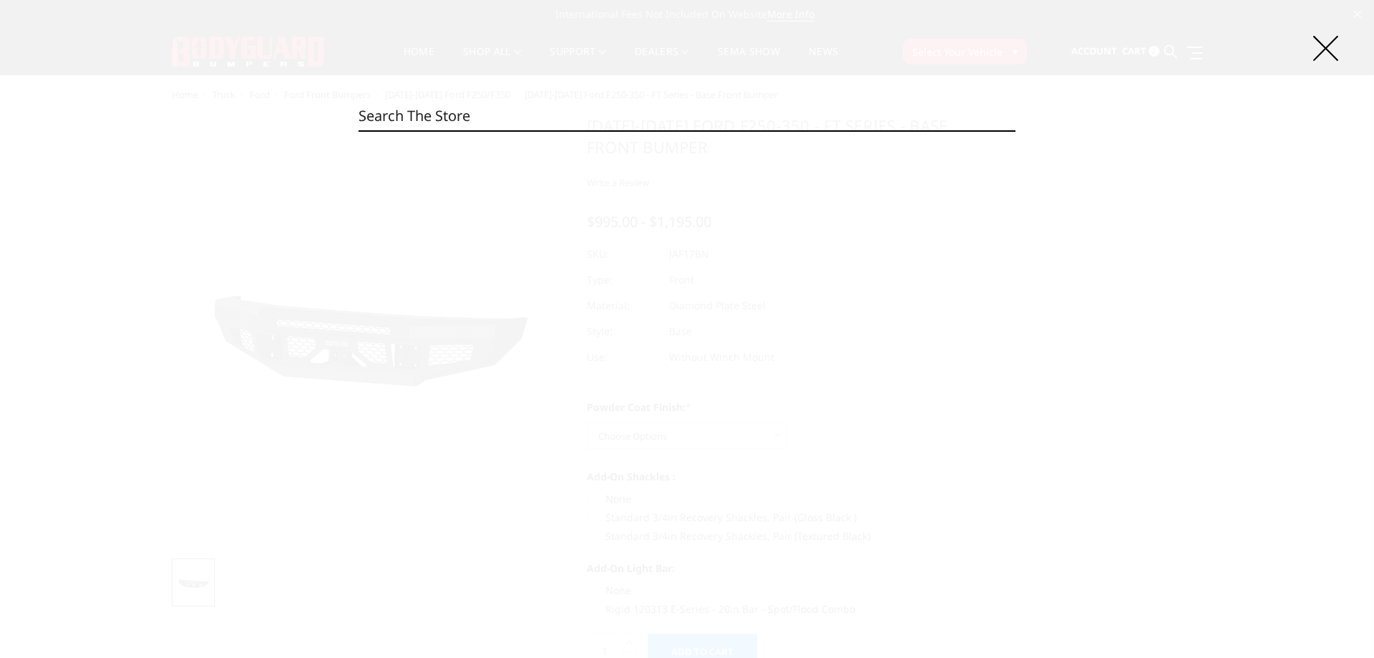
click at [589, 114] on input "Search" at bounding box center [687, 116] width 657 height 29
paste input "JAF17DNGNN"
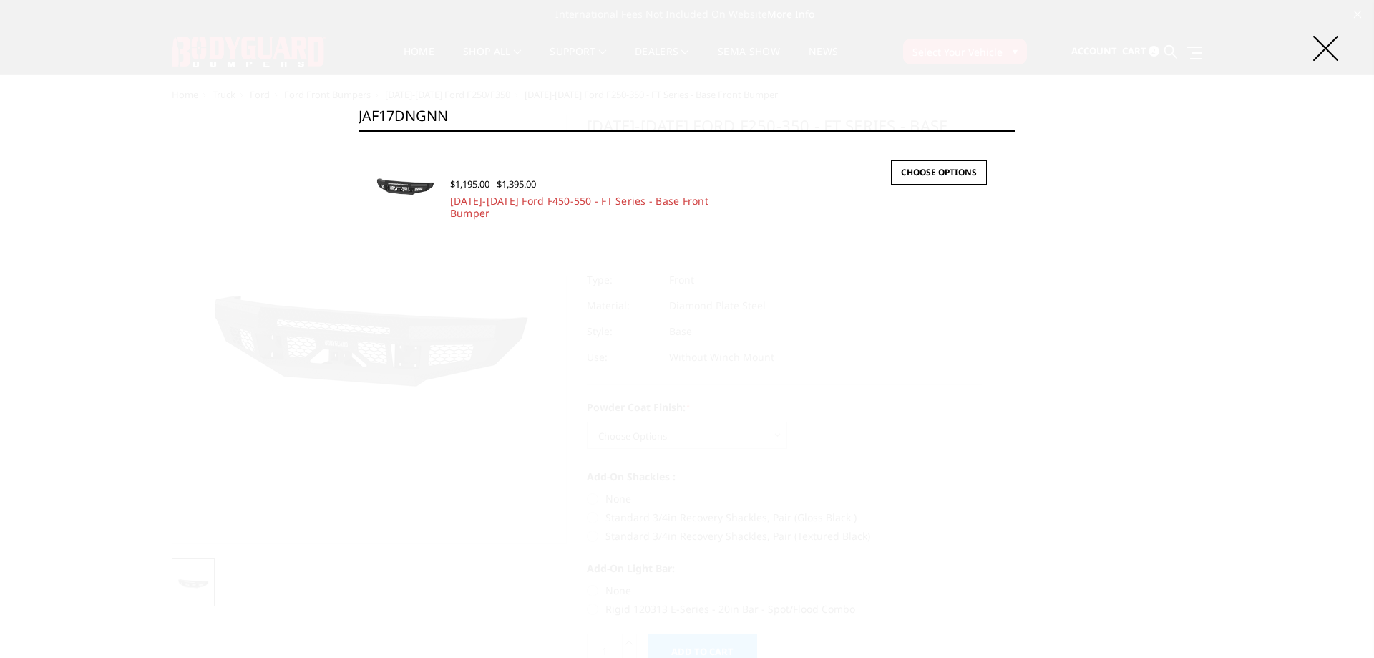
click at [553, 104] on input "JAF17DNGNN" at bounding box center [687, 116] width 657 height 29
click at [540, 117] on input "JAF17DNGNN" at bounding box center [687, 116] width 657 height 29
paste input "23BY"
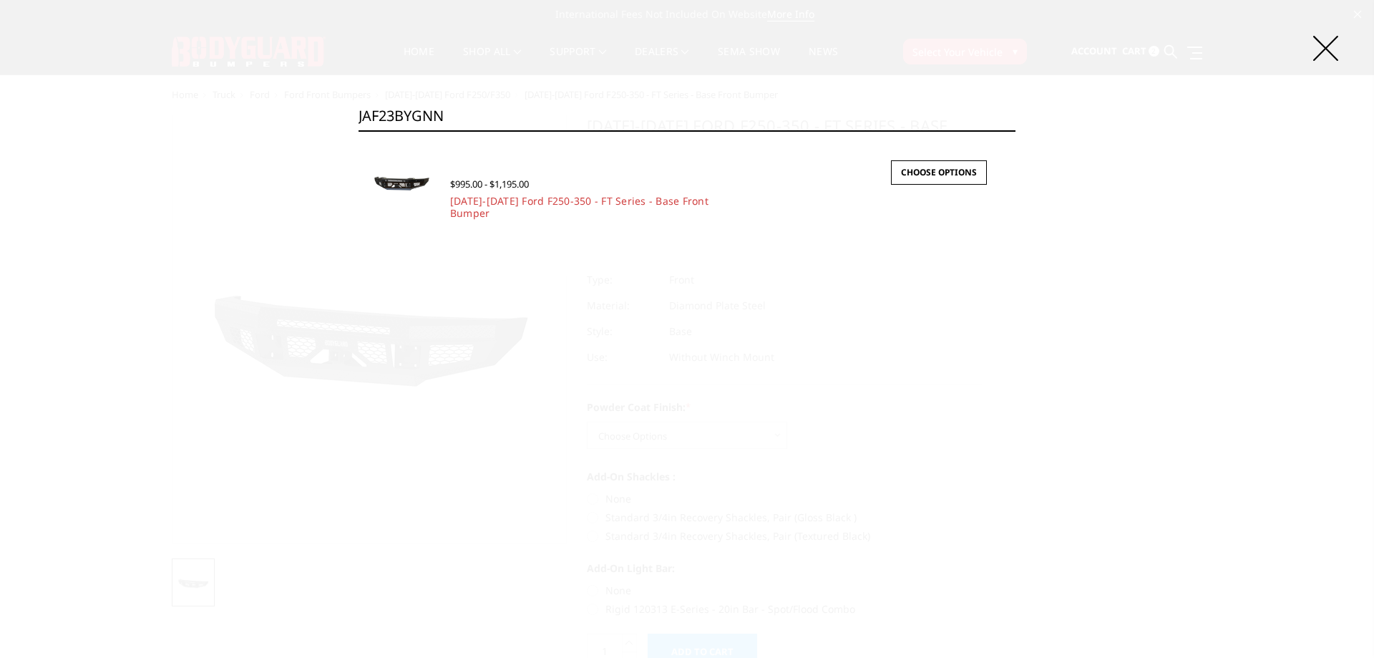
click at [452, 111] on input "JAF23BYGNN" at bounding box center [687, 116] width 657 height 29
paste input "DYB"
type input "JAF23DYBNN"
click at [464, 218] on link "[DATE]-[DATE] Ford F450-550 - FT Series - Base Front Bumper" at bounding box center [579, 207] width 258 height 26
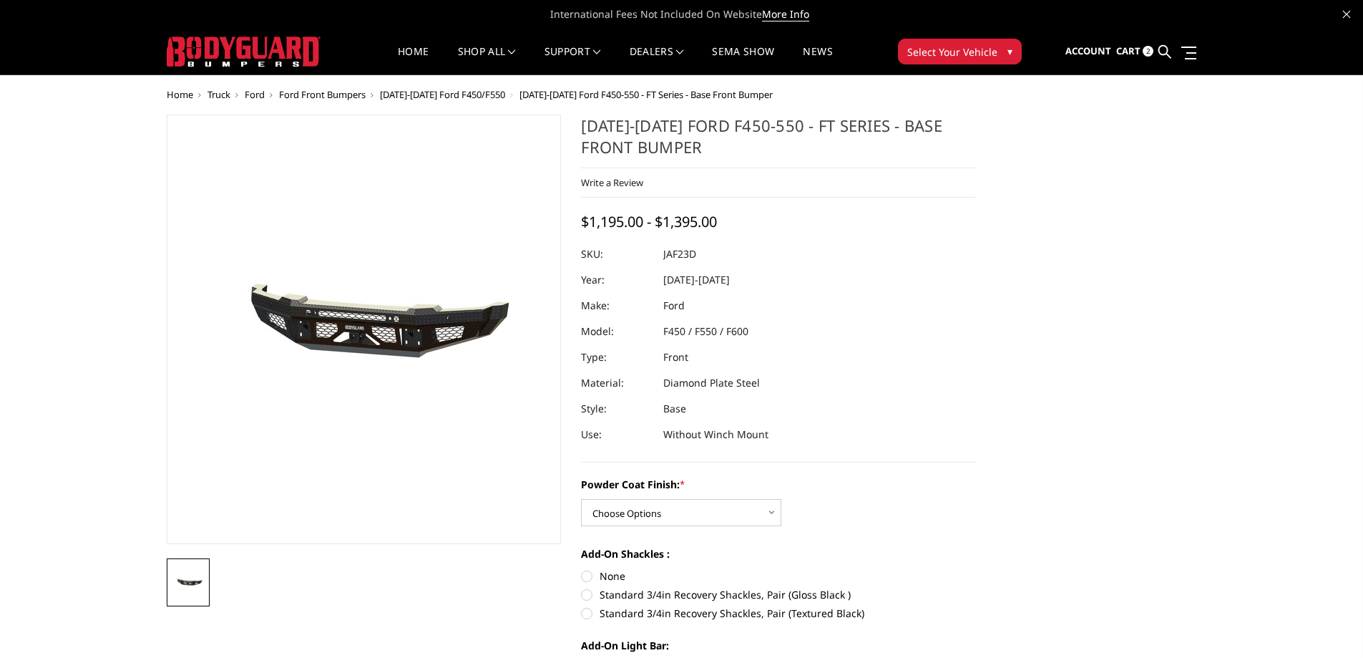
click at [1174, 52] on ul "Account Sign in Register Cart 2 Search Search" at bounding box center [1131, 51] width 131 height 45
click at [1164, 54] on icon at bounding box center [1165, 51] width 13 height 13
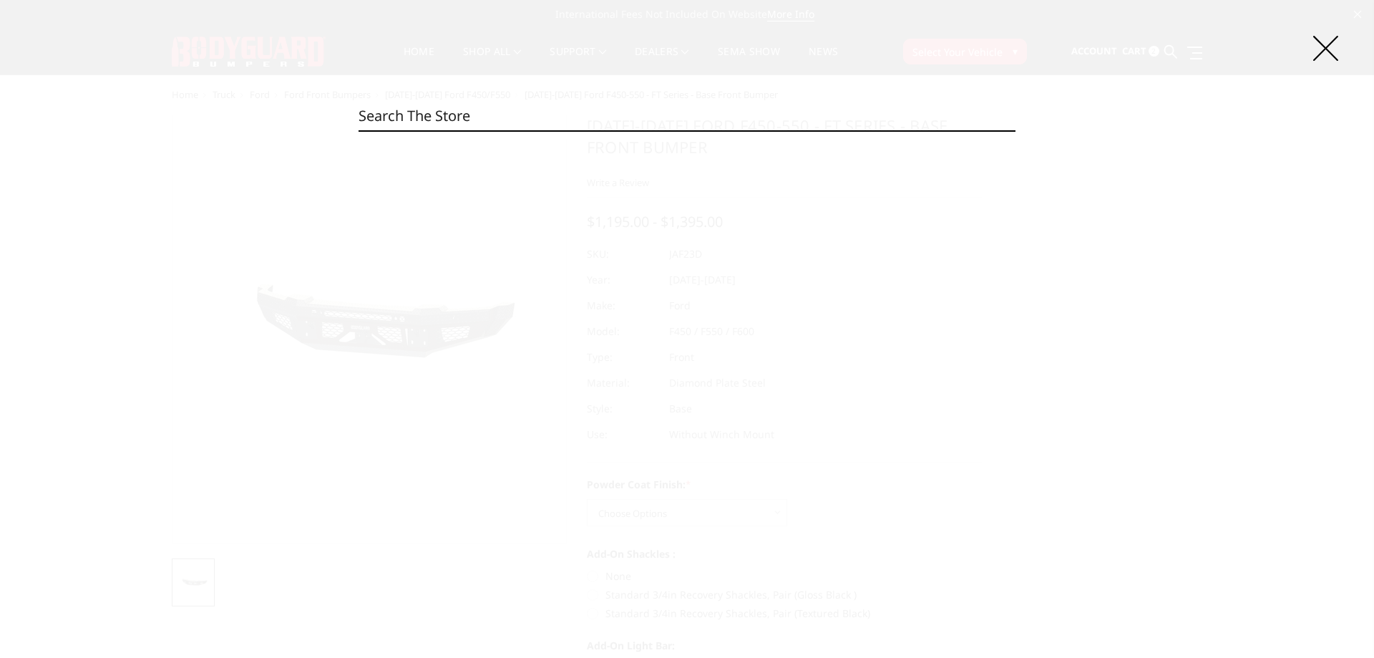
click at [454, 102] on input "Search" at bounding box center [687, 116] width 657 height 29
paste input "JAF23DYTNN"
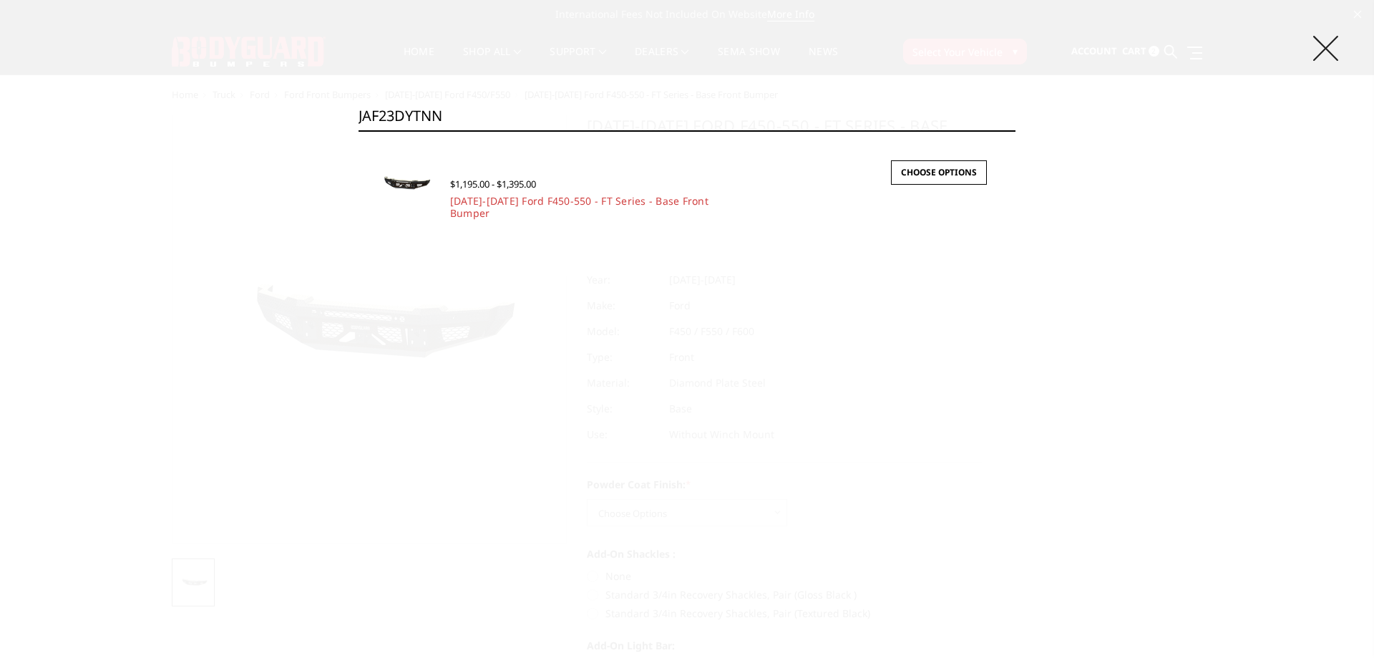
click at [1335, 45] on icon at bounding box center [1325, 48] width 25 height 25
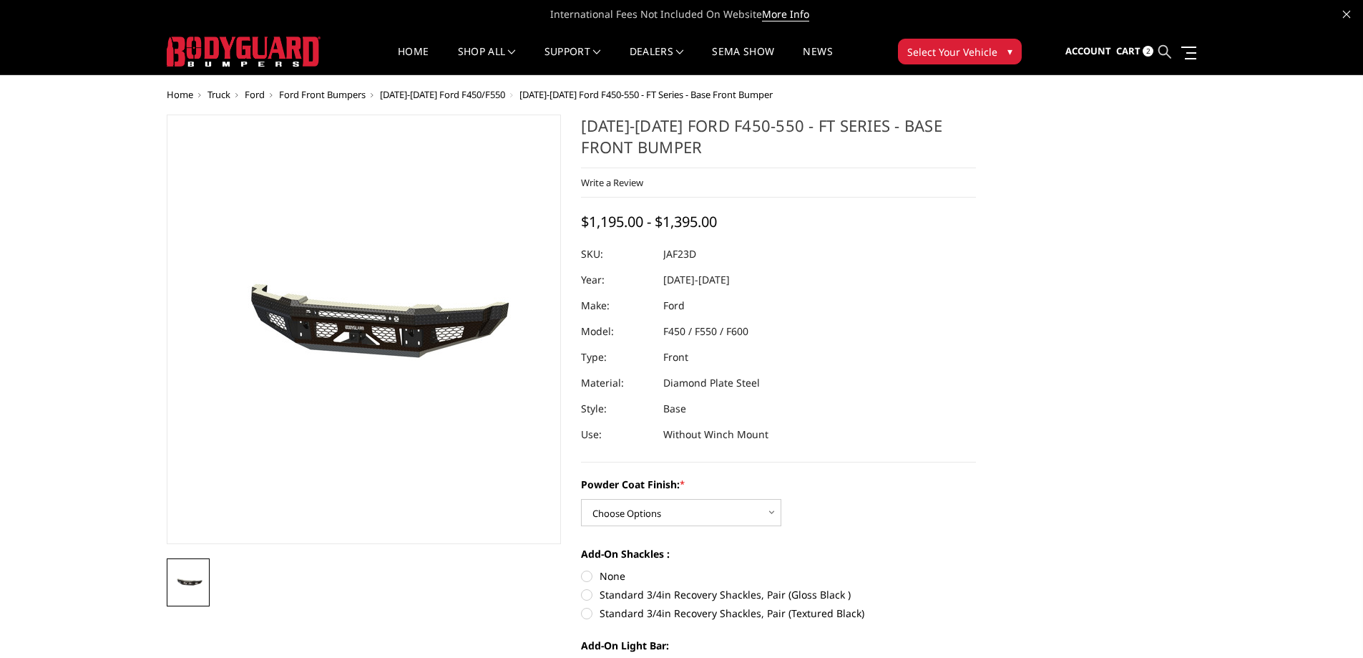
click at [1167, 49] on icon at bounding box center [1165, 51] width 13 height 13
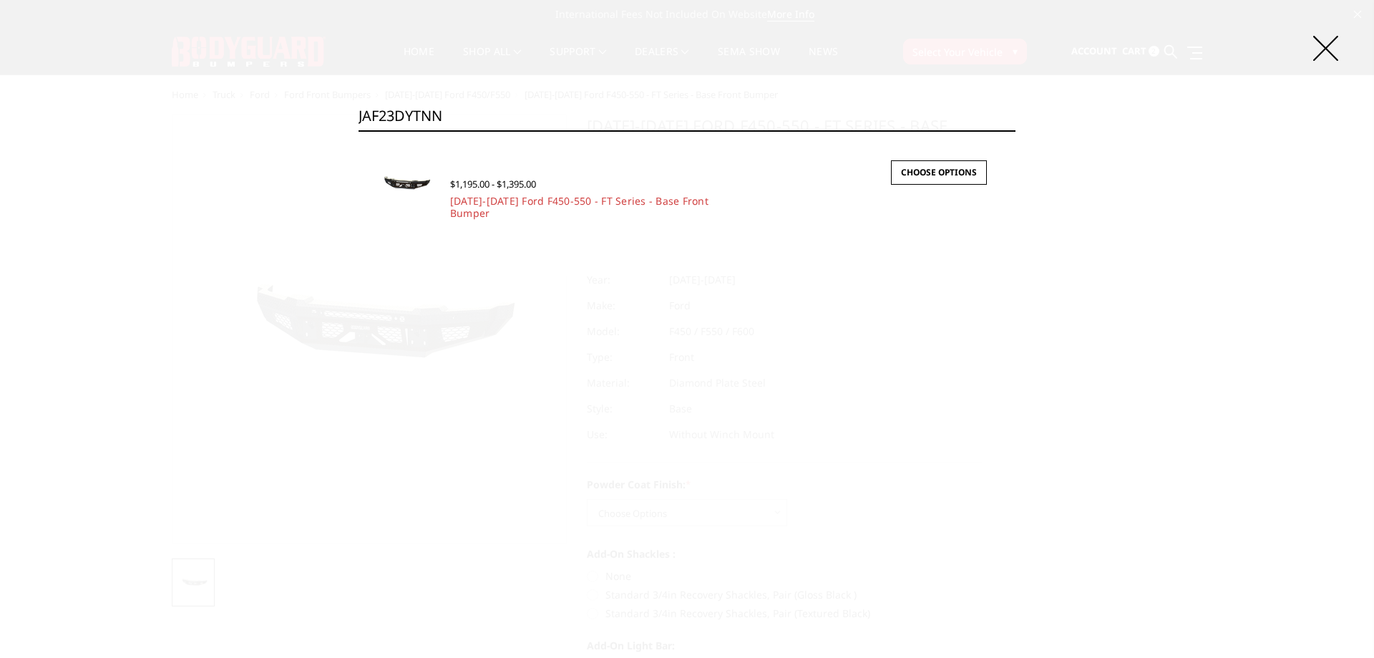
click at [454, 115] on input "JAF23DYTNN" at bounding box center [687, 116] width 657 height 29
paste input "G20B"
click at [650, 107] on input "JAG20BYTNN" at bounding box center [687, 116] width 657 height 29
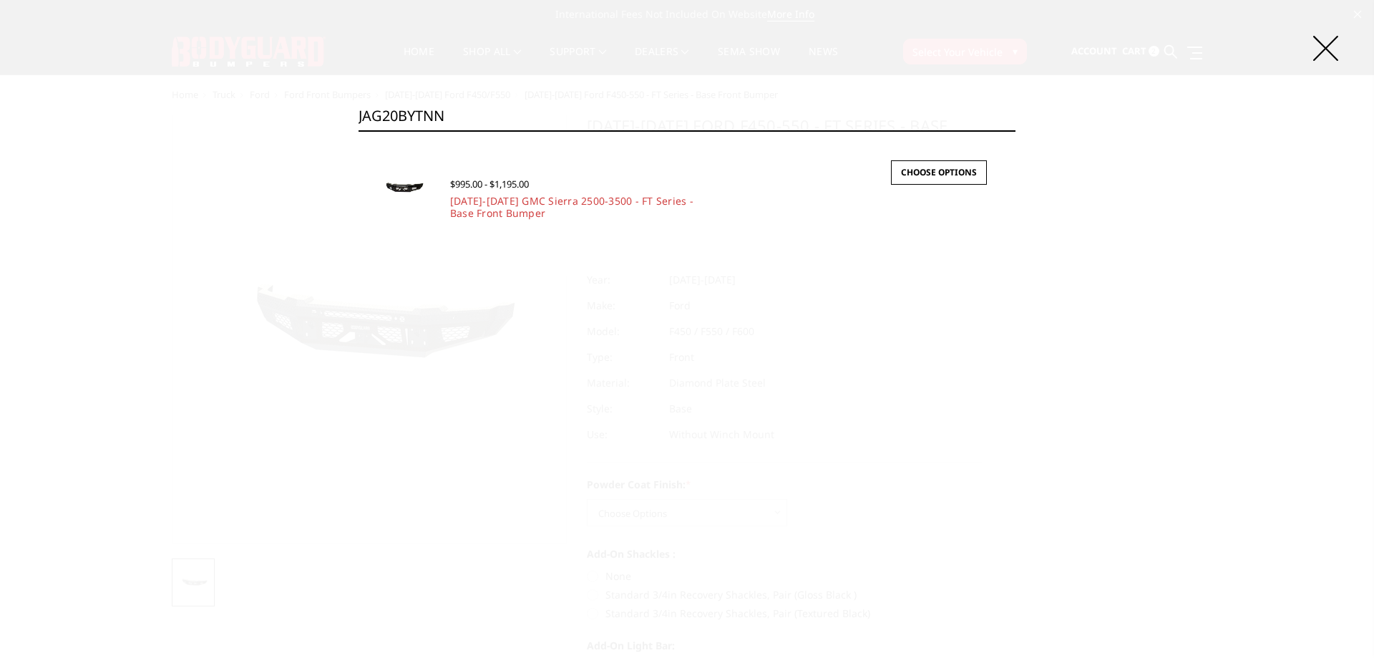
paste input "R10BYB"
type input "JAR10BYBNN"
